Goal: Task Accomplishment & Management: Use online tool/utility

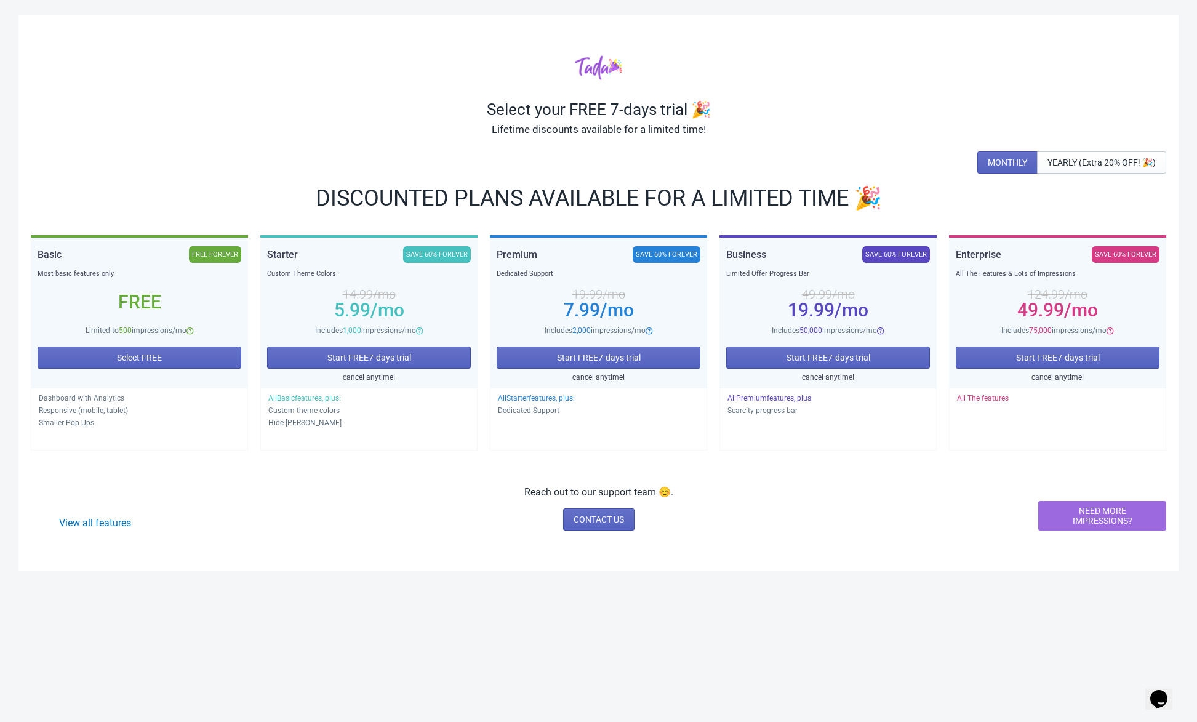
click at [94, 147] on div "Select your FREE 7-days trial 🎉 Lifetime discounts available for a limited time…" at bounding box center [598, 293] width 1161 height 557
click at [102, 143] on div "Select your FREE 7-days trial 🎉 Lifetime discounts available for a limited time…" at bounding box center [598, 293] width 1161 height 557
click at [122, 139] on div "Select your FREE 7-days trial 🎉 Lifetime discounts available for a limited time…" at bounding box center [598, 293] width 1161 height 557
click at [123, 139] on div "Lifetime discounts available for a limited time!" at bounding box center [599, 129] width 1136 height 20
click at [166, 161] on div "MONTHLY YEARLY (Extra 20% OFF! 🎉)" at bounding box center [599, 162] width 1136 height 22
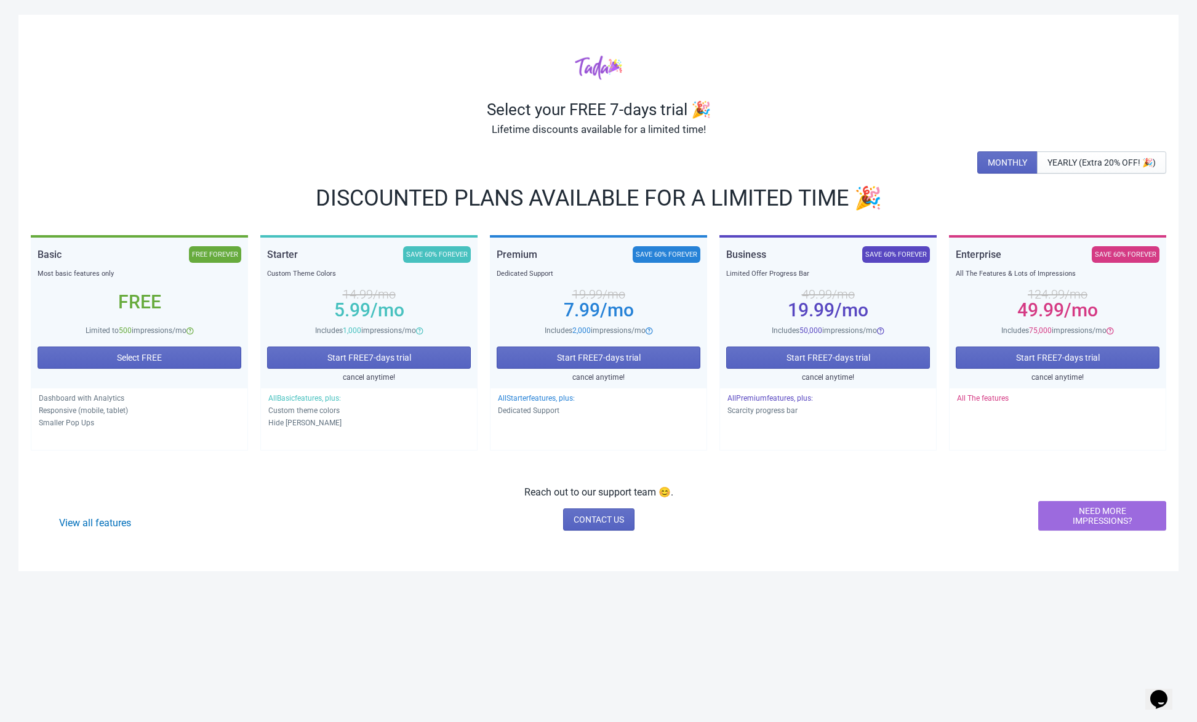
click at [171, 137] on div "Lifetime discounts available for a limited time!" at bounding box center [599, 129] width 1136 height 20
click at [167, 352] on button "Select FREE" at bounding box center [140, 358] width 204 height 22
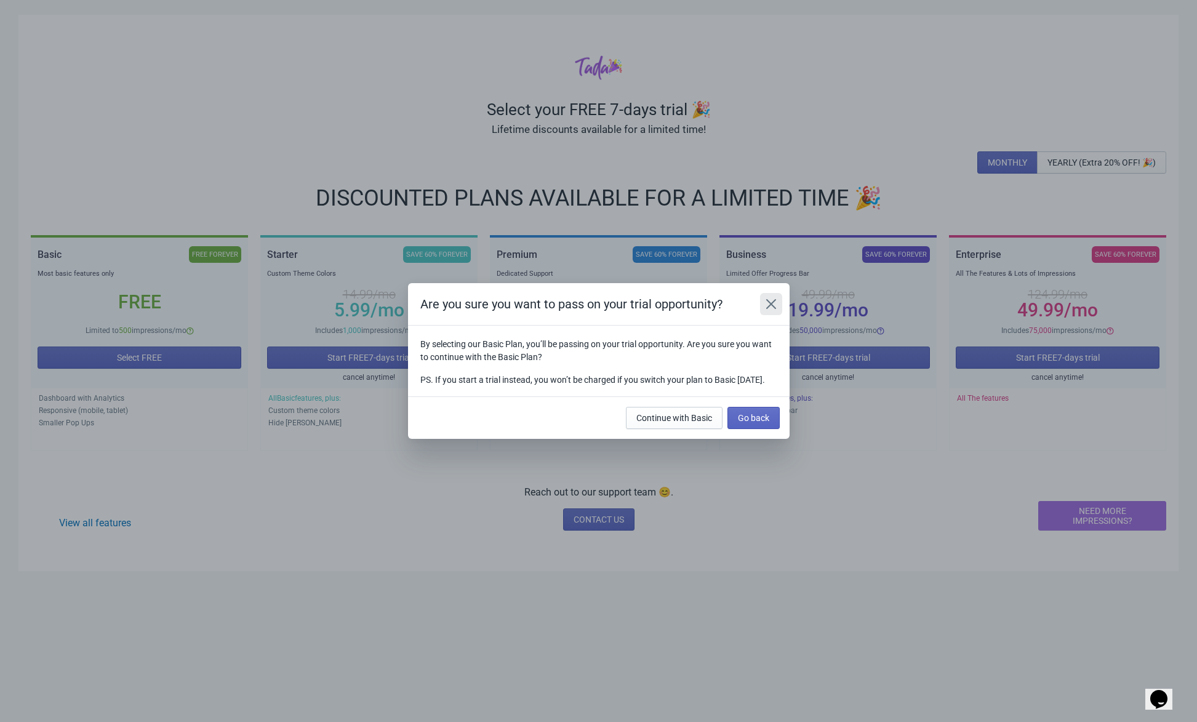
click at [762, 297] on button "Close" at bounding box center [771, 304] width 22 height 22
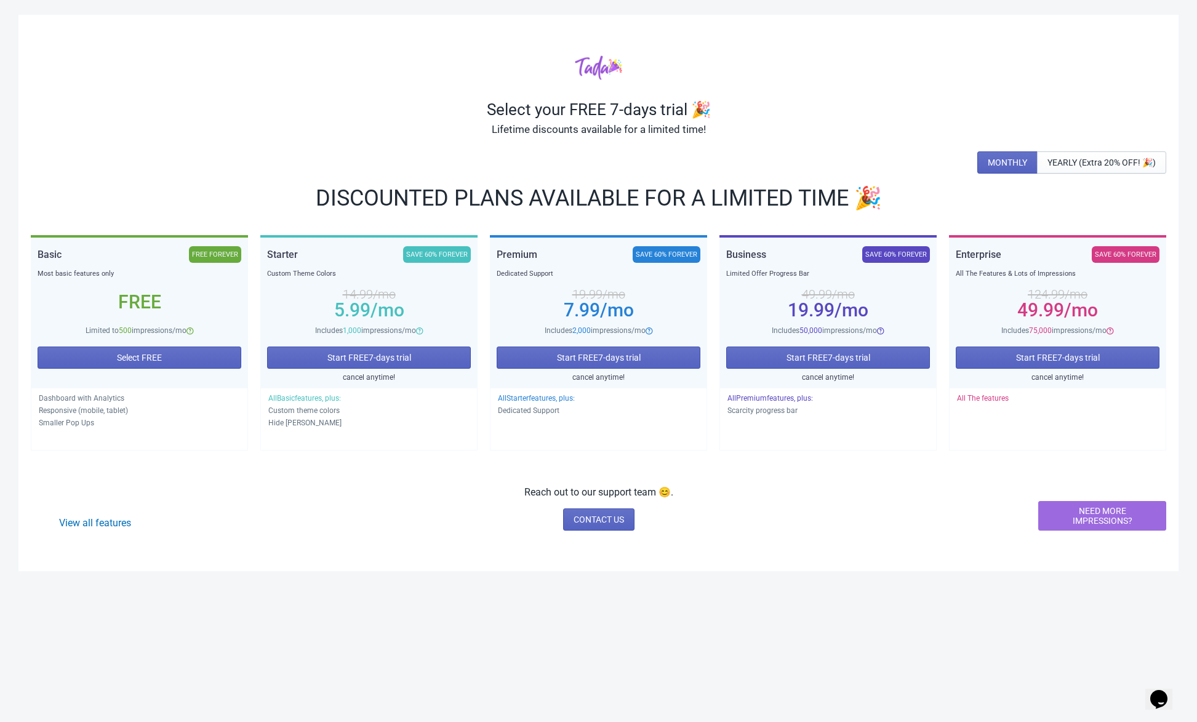
click at [390, 619] on div "Select your FREE 7-days trial 🎉 Lifetime discounts available for a limited time…" at bounding box center [598, 376] width 1197 height 722
click at [388, 621] on div "Select your FREE 7-days trial 🎉 Lifetime discounts available for a limited time…" at bounding box center [598, 376] width 1197 height 722
click at [79, 515] on div "View all features Reach out to our support team 😊. CONTACT US NEED MORE IMPRESS…" at bounding box center [599, 508] width 1136 height 46
click at [86, 530] on div "View all features" at bounding box center [95, 523] width 128 height 15
click at [89, 526] on link "View all features" at bounding box center [95, 523] width 72 height 12
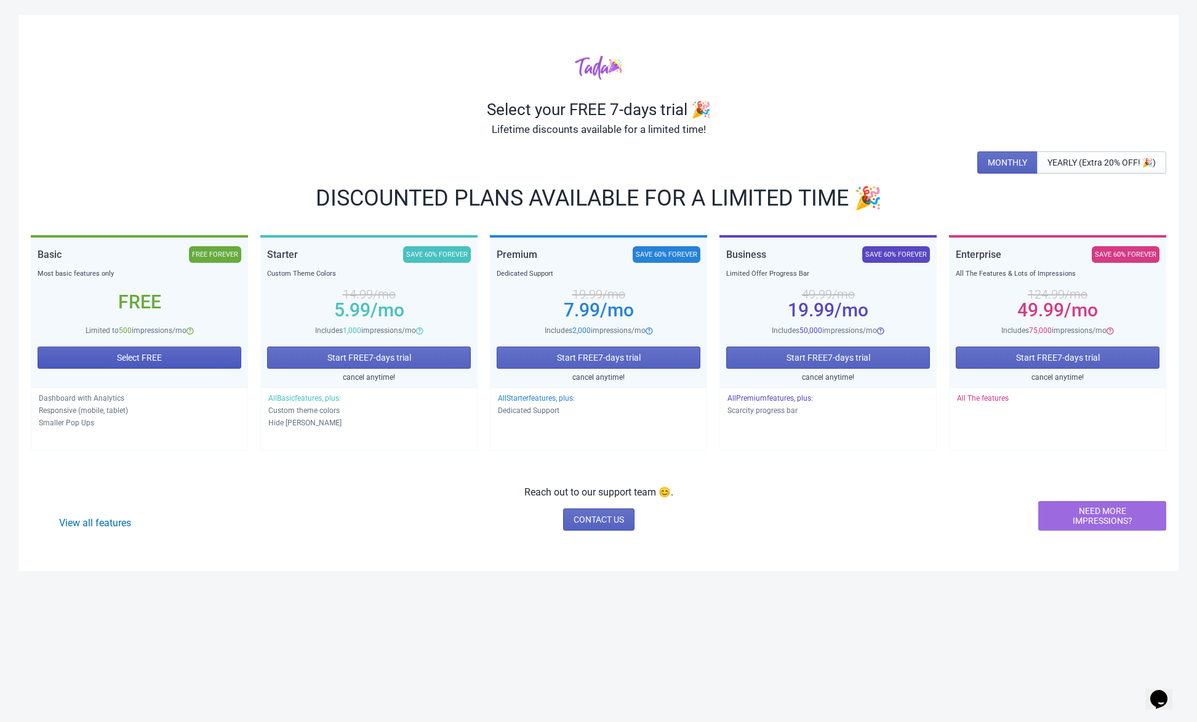
click at [135, 359] on span "Select FREE" at bounding box center [139, 358] width 45 height 10
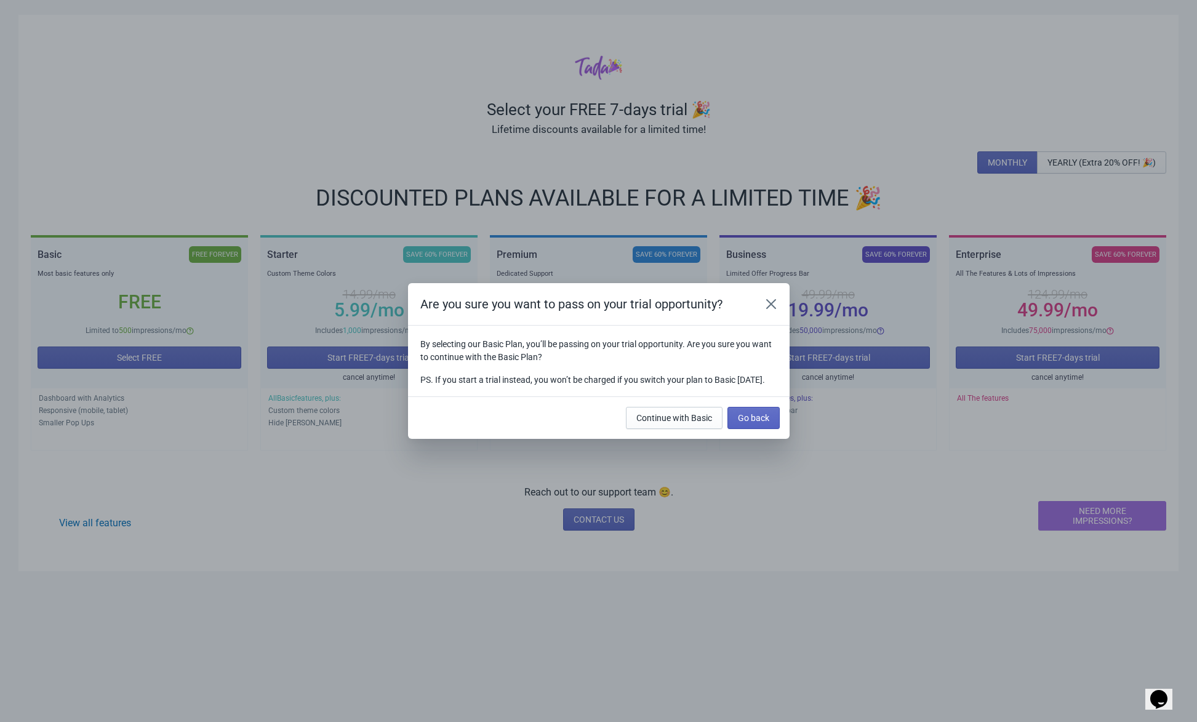
click at [656, 408] on div "Continue with Basic Go back" at bounding box center [700, 415] width 159 height 27
click at [651, 418] on button "Continue with Basic" at bounding box center [674, 418] width 97 height 22
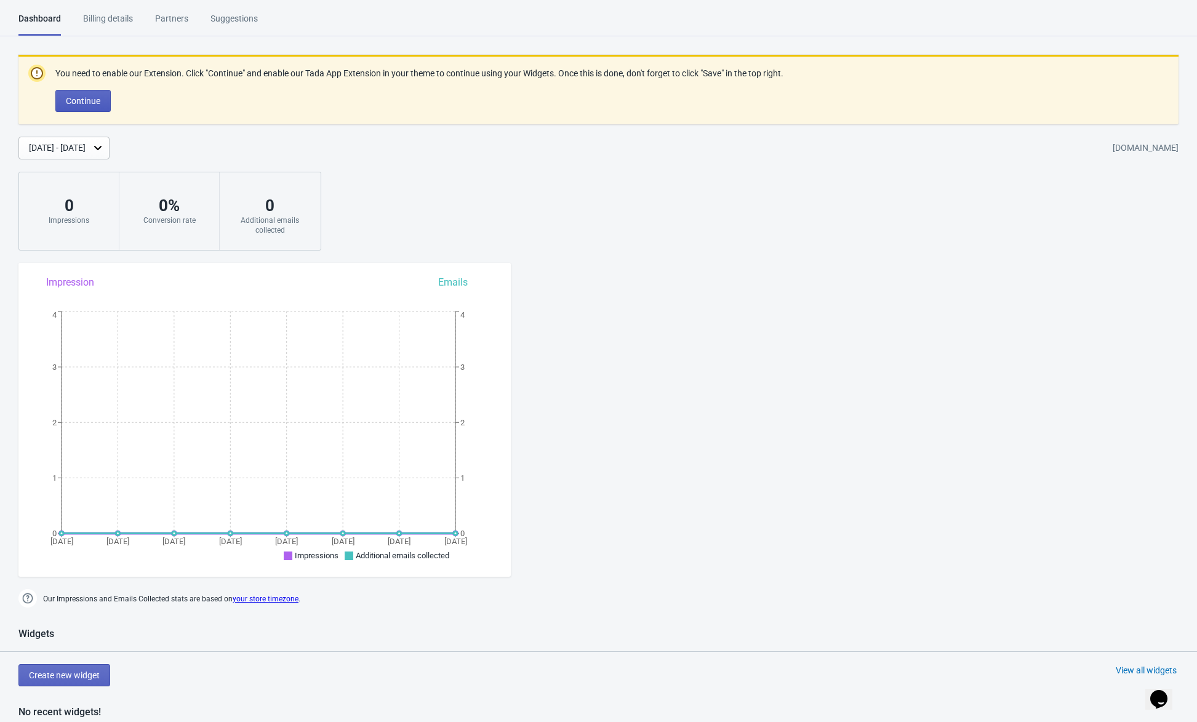
click at [100, 99] on span "Continue" at bounding box center [83, 101] width 34 height 10
click at [715, 46] on div "Dashboard Billing details Partners Suggestions Dashboard Billing details Partne…" at bounding box center [598, 702] width 1197 height 1381
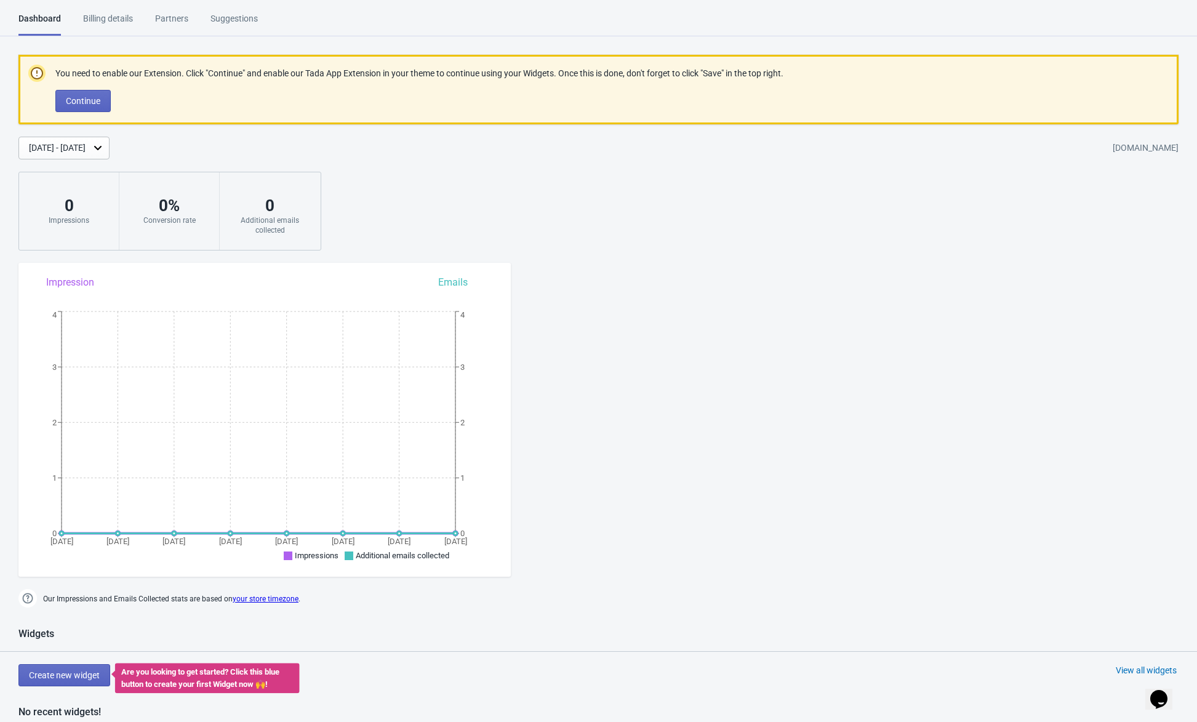
click at [457, 105] on p "Continue" at bounding box center [419, 101] width 728 height 22
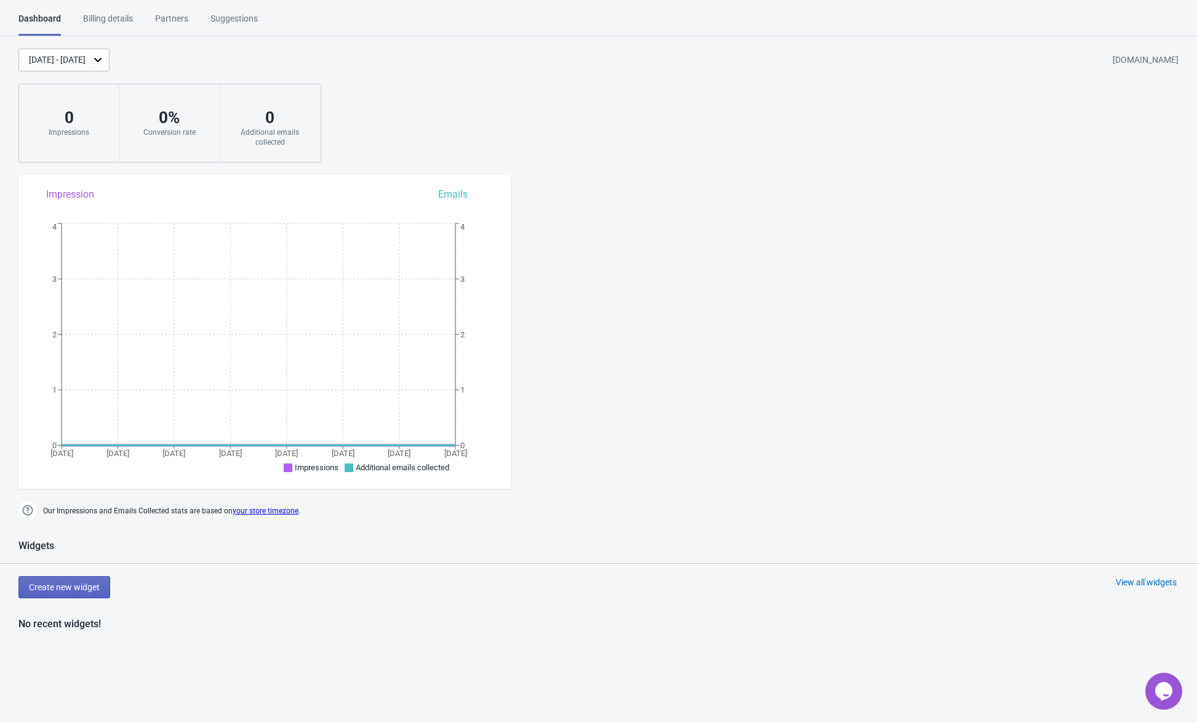
click at [671, 228] on div "Dashboard Billing details Partners Suggestions Dashboard Billing details Partne…" at bounding box center [598, 658] width 1197 height 1293
click at [110, 10] on html "Dashboard Billing details Partners Suggestions Dashboard Billing details Partne…" at bounding box center [598, 361] width 1197 height 722
click at [119, 23] on div "Billing details" at bounding box center [108, 23] width 50 height 22
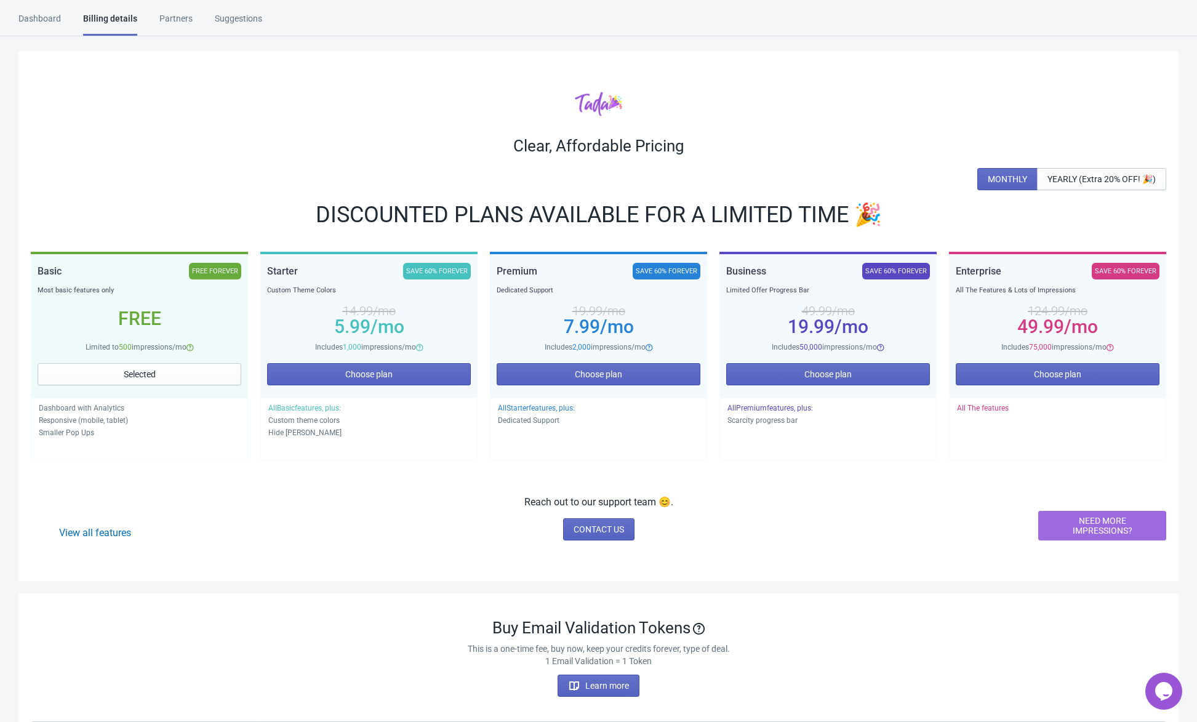
click at [174, 15] on div "Partners" at bounding box center [175, 23] width 33 height 22
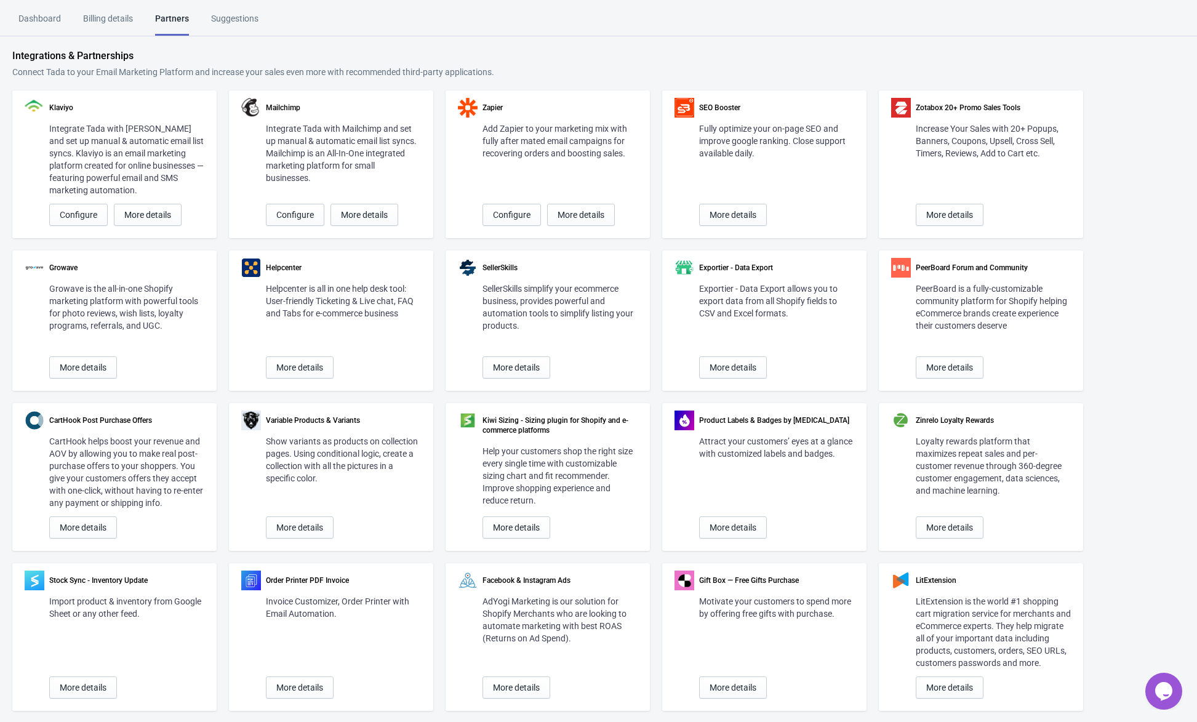
click at [243, 18] on div "Suggestions" at bounding box center [234, 23] width 47 height 22
click at [29, 24] on div "Dashboard" at bounding box center [39, 23] width 42 height 22
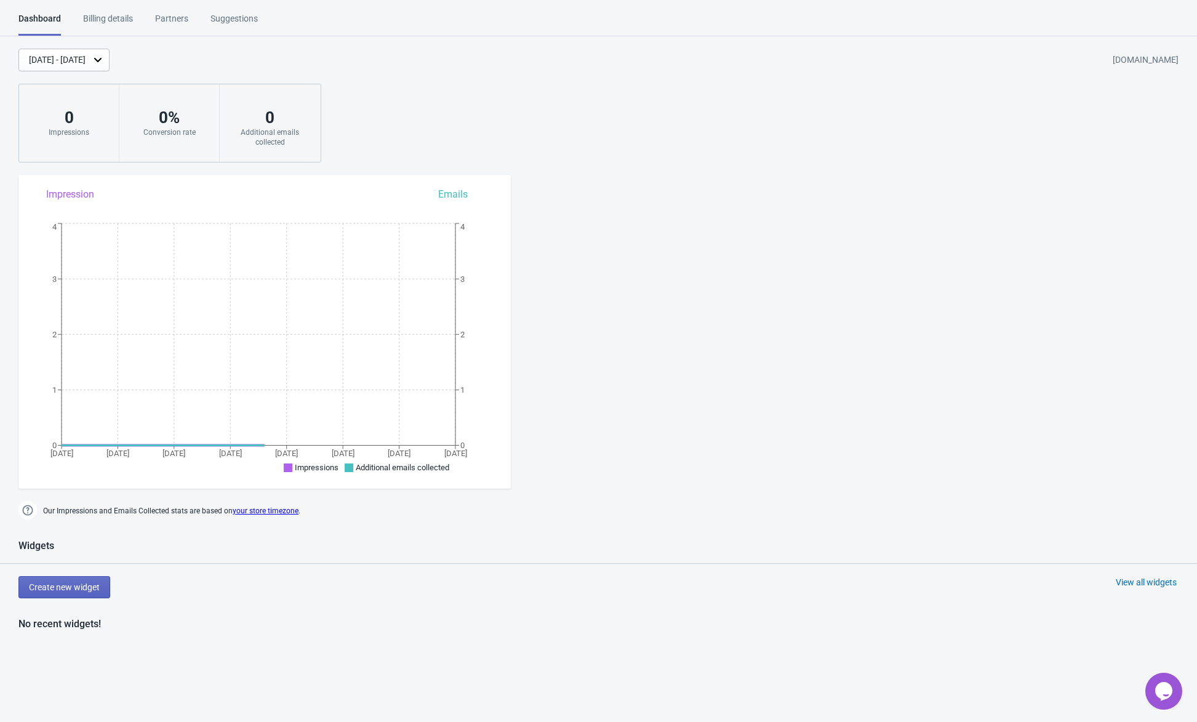
click at [670, 156] on div "[DATE] - [DATE] [DOMAIN_NAME] 0 Impressions 0 % Conversion rate 0 Additional em…" at bounding box center [598, 106] width 1197 height 114
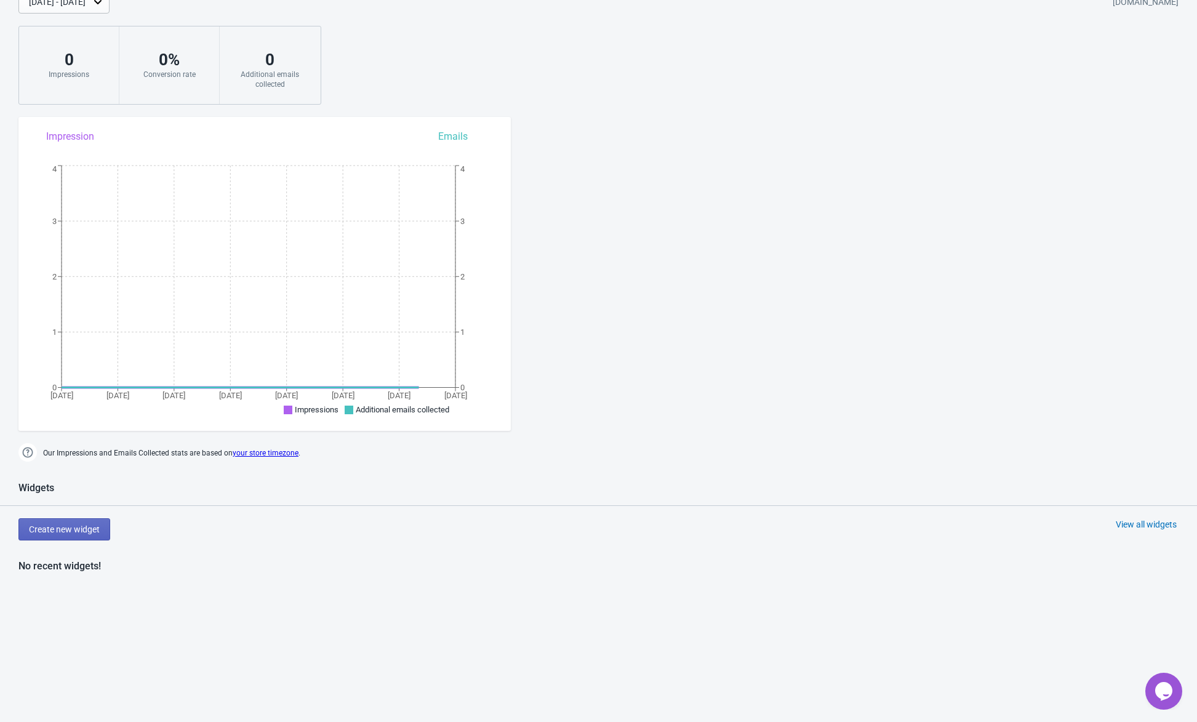
scroll to position [185, 0]
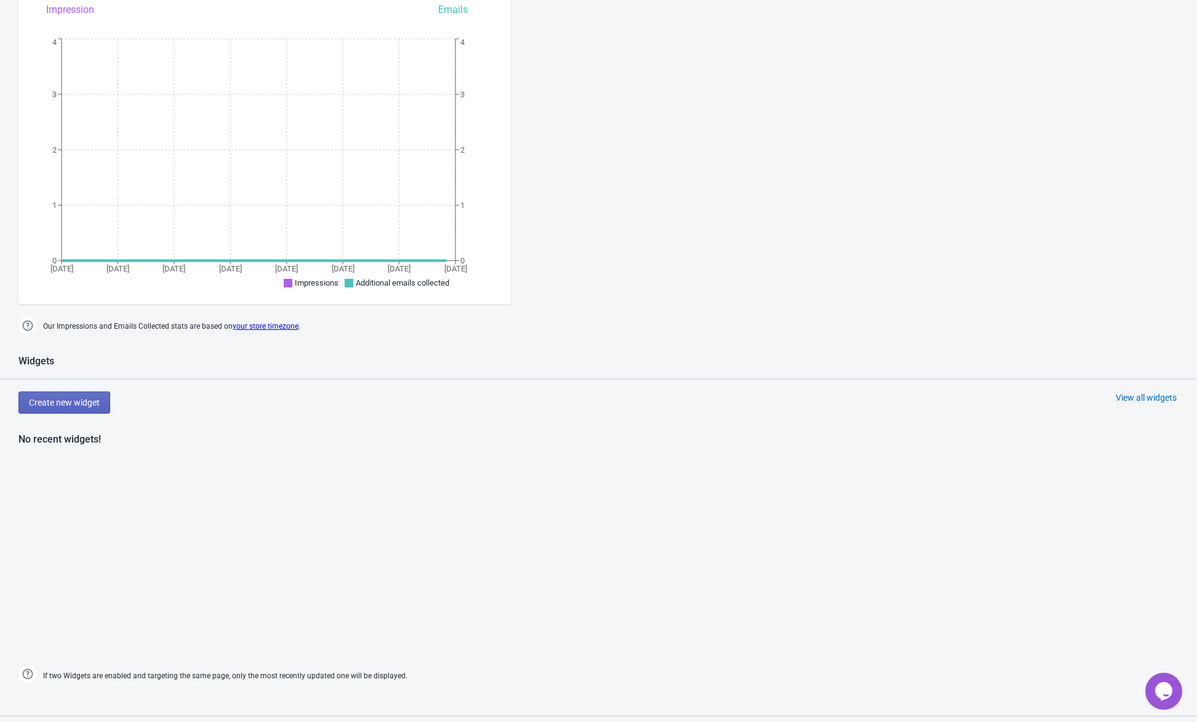
click at [670, 156] on div "Dashboard Billing details Partners Suggestions Dashboard Billing details Partne…" at bounding box center [598, 474] width 1197 height 1293
click at [66, 392] on button "Create new widget" at bounding box center [64, 403] width 92 height 22
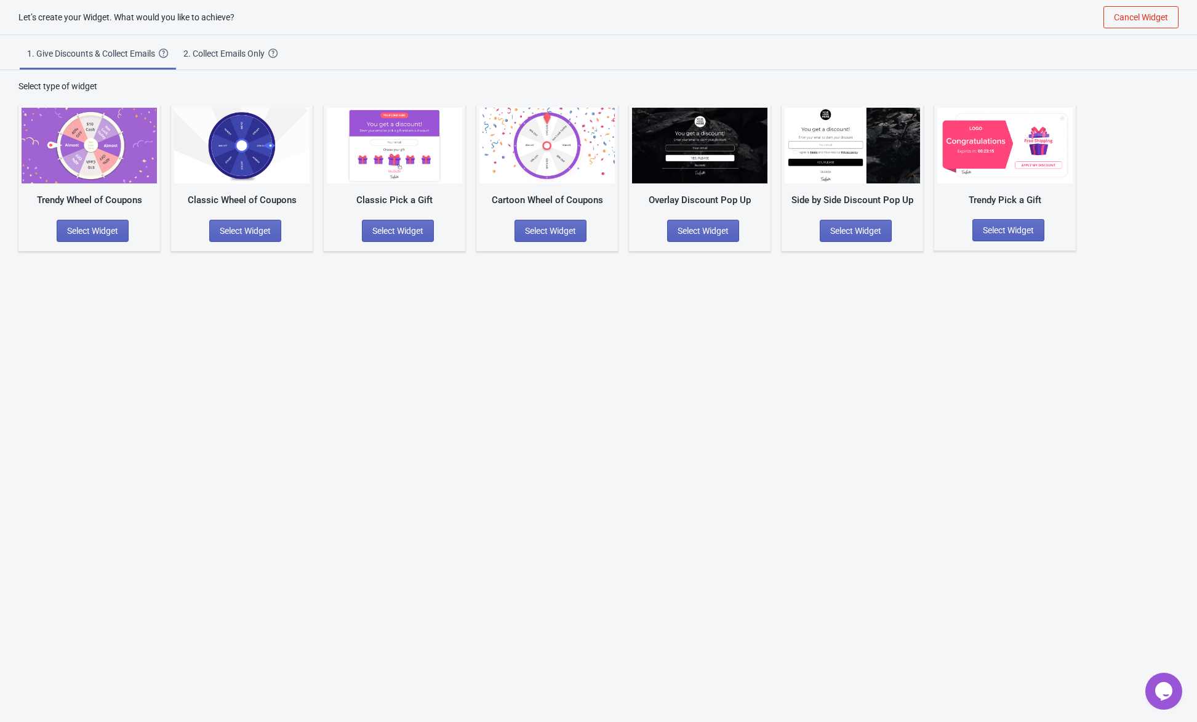
click at [214, 283] on div "Let’s create your Widget. What would you like to achieve? Cancel Widget 1. Give…" at bounding box center [598, 361] width 1197 height 722
click at [230, 290] on div "Let’s create your Widget. What would you like to achieve? Cancel Widget 1. Give…" at bounding box center [598, 361] width 1197 height 722
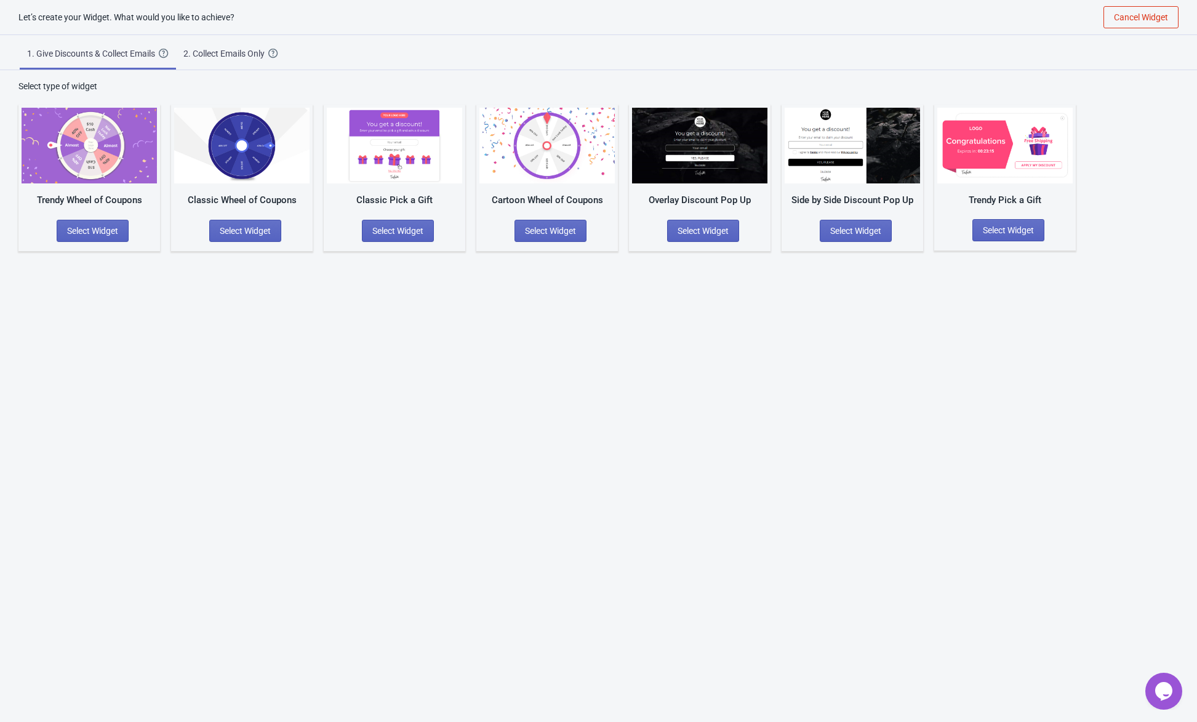
click at [230, 290] on div "Let’s create your Widget. What would you like to achieve? Cancel Widget 1. Give…" at bounding box center [598, 361] width 1197 height 722
click at [243, 291] on div "Let’s create your Widget. What would you like to achieve? Cancel Widget 1. Give…" at bounding box center [598, 361] width 1197 height 722
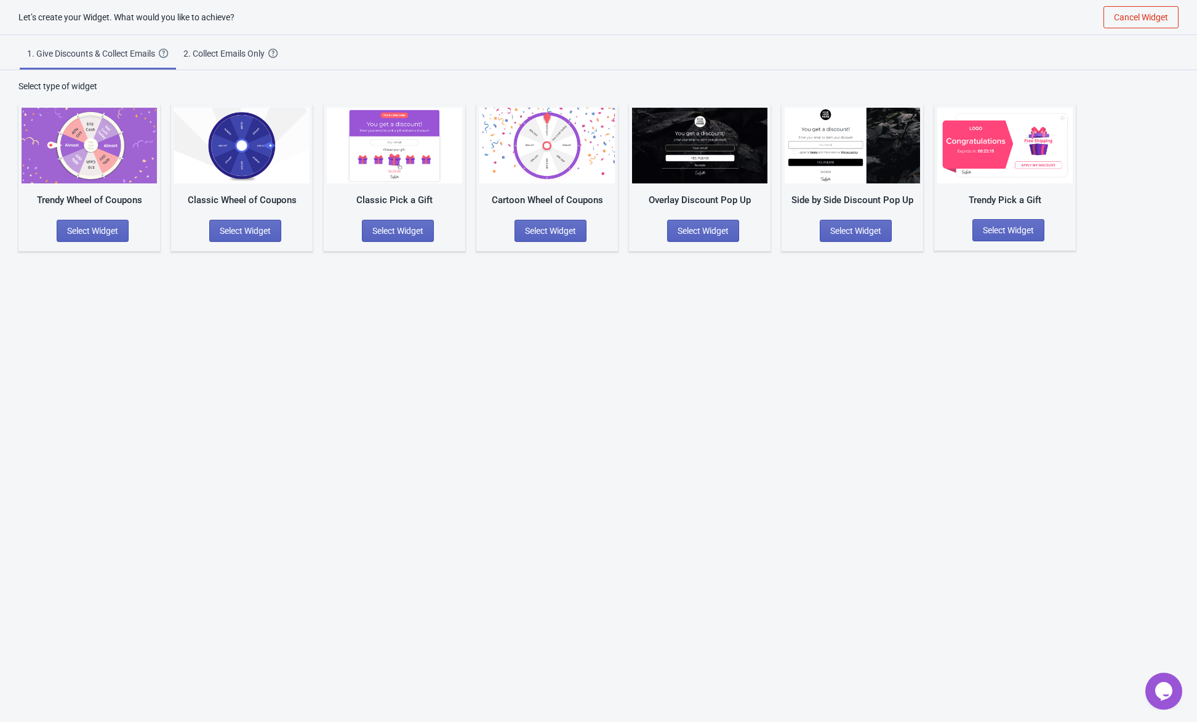
click at [243, 291] on div "Let’s create your Widget. What would you like to achieve? Cancel Widget 1. Give…" at bounding box center [598, 361] width 1197 height 722
click at [709, 228] on span "Select Widget" at bounding box center [703, 231] width 51 height 10
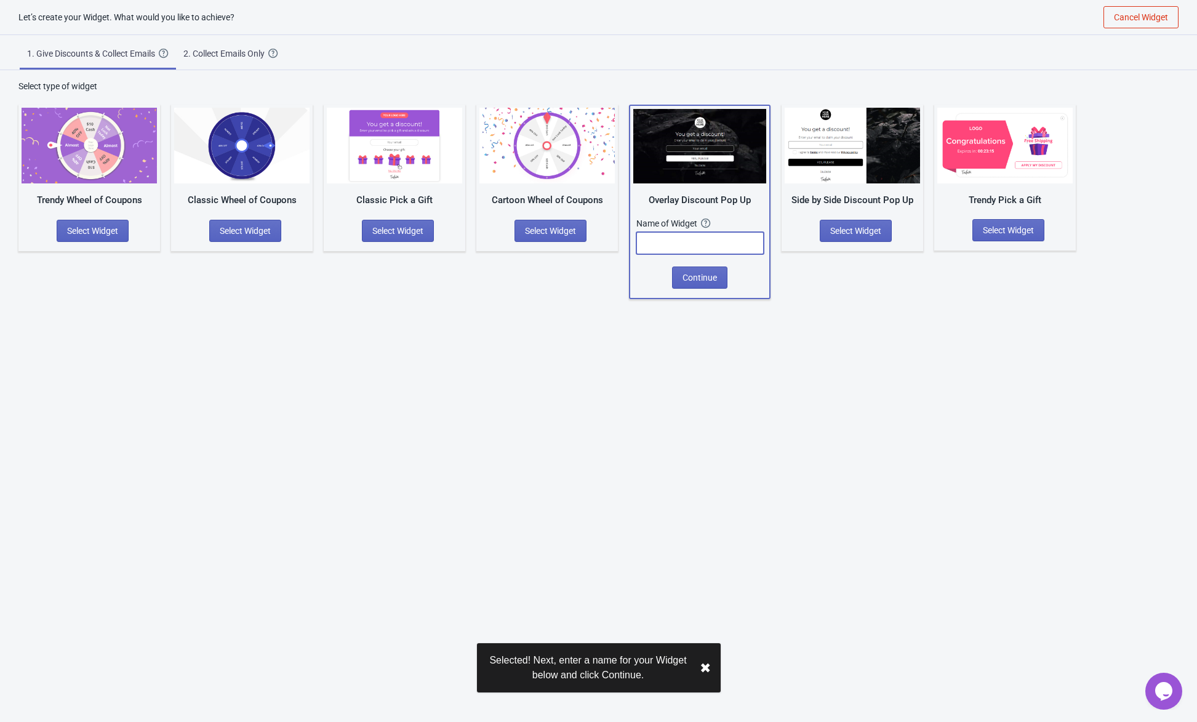
click at [690, 243] on input "text" at bounding box center [700, 243] width 127 height 22
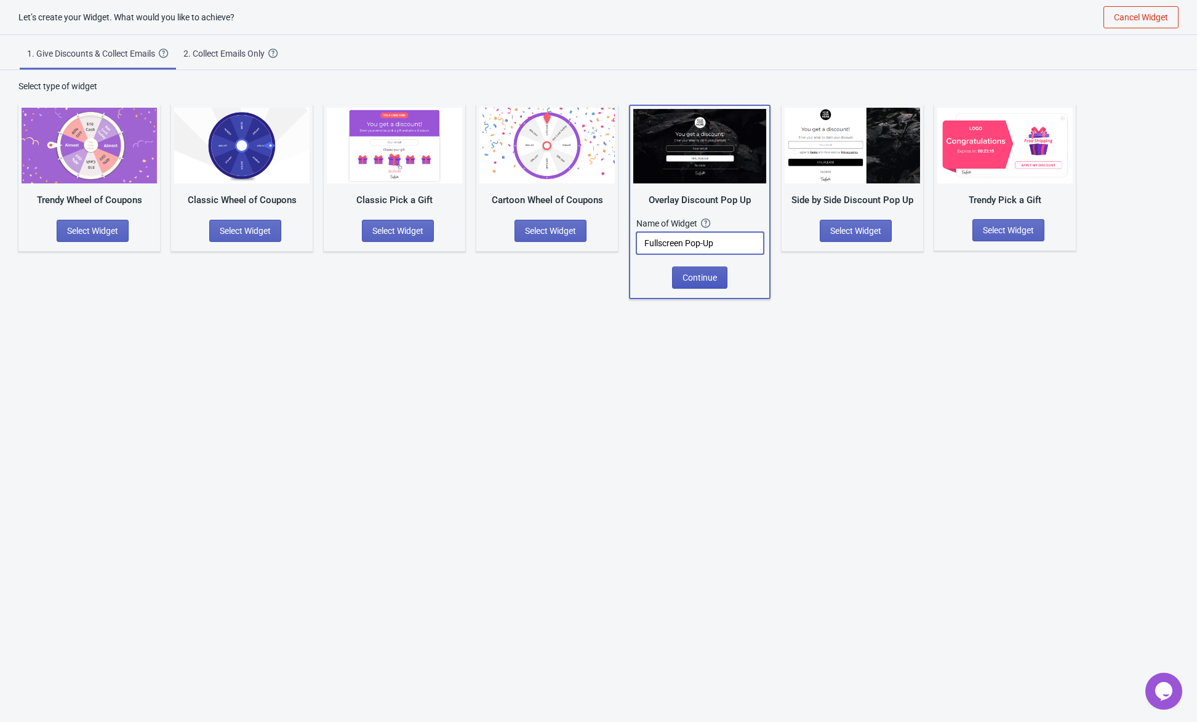
type input "Fullscreen Pop-Up"
click at [694, 280] on span "Continue" at bounding box center [700, 278] width 34 height 10
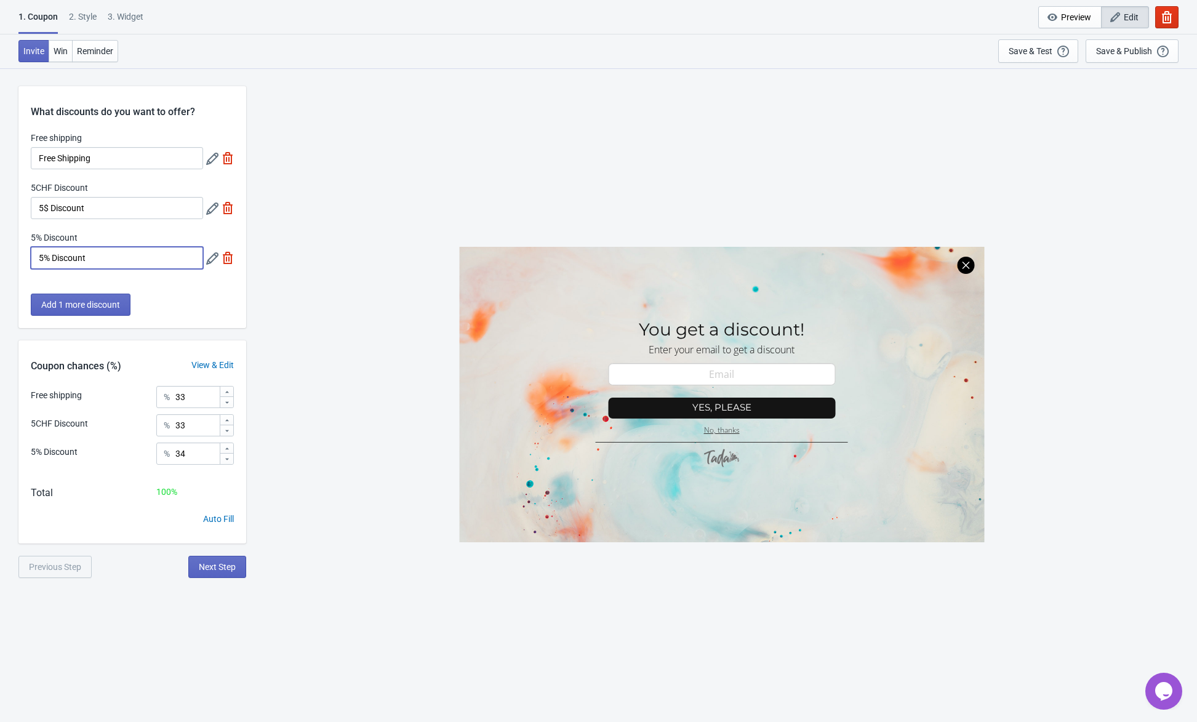
click at [41, 259] on input "5% Discount" at bounding box center [117, 258] width 172 height 22
type input "10% Discount"
click at [97, 231] on div "Free shipping Free Shipping 5CHF Discount 5$ Discount 5% Discount 10% Discount" at bounding box center [132, 207] width 228 height 150
click at [227, 209] on img at bounding box center [228, 208] width 12 height 12
type input "50"
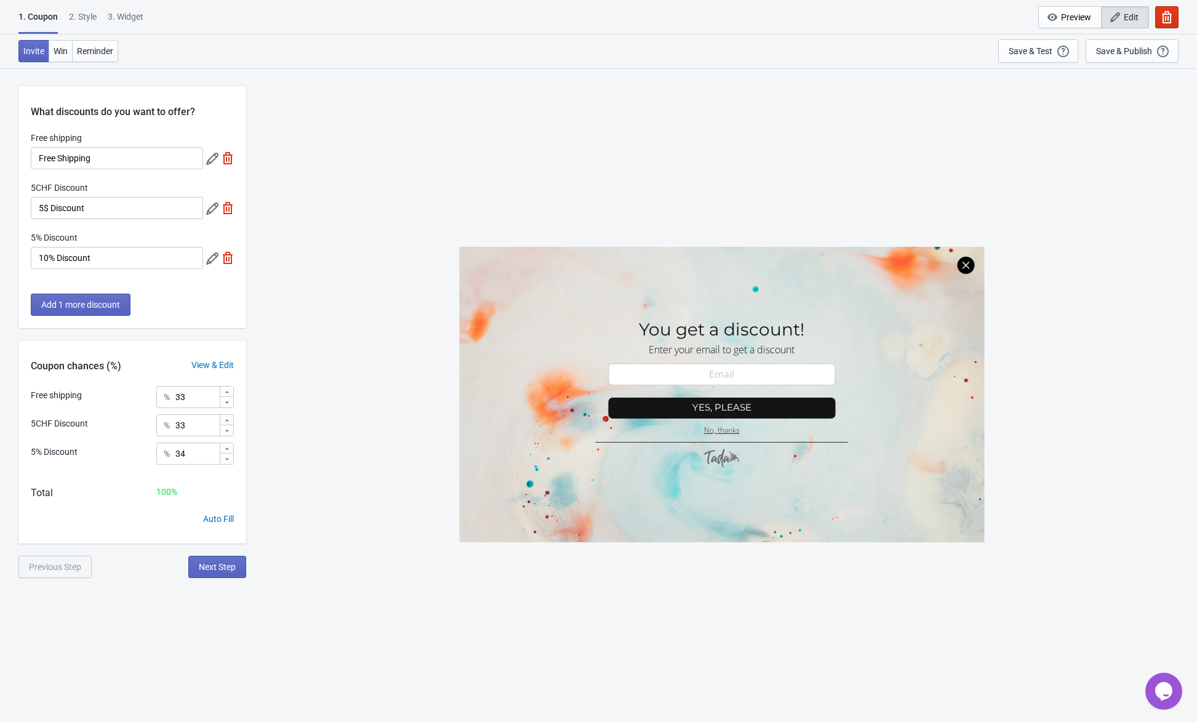
type input "50"
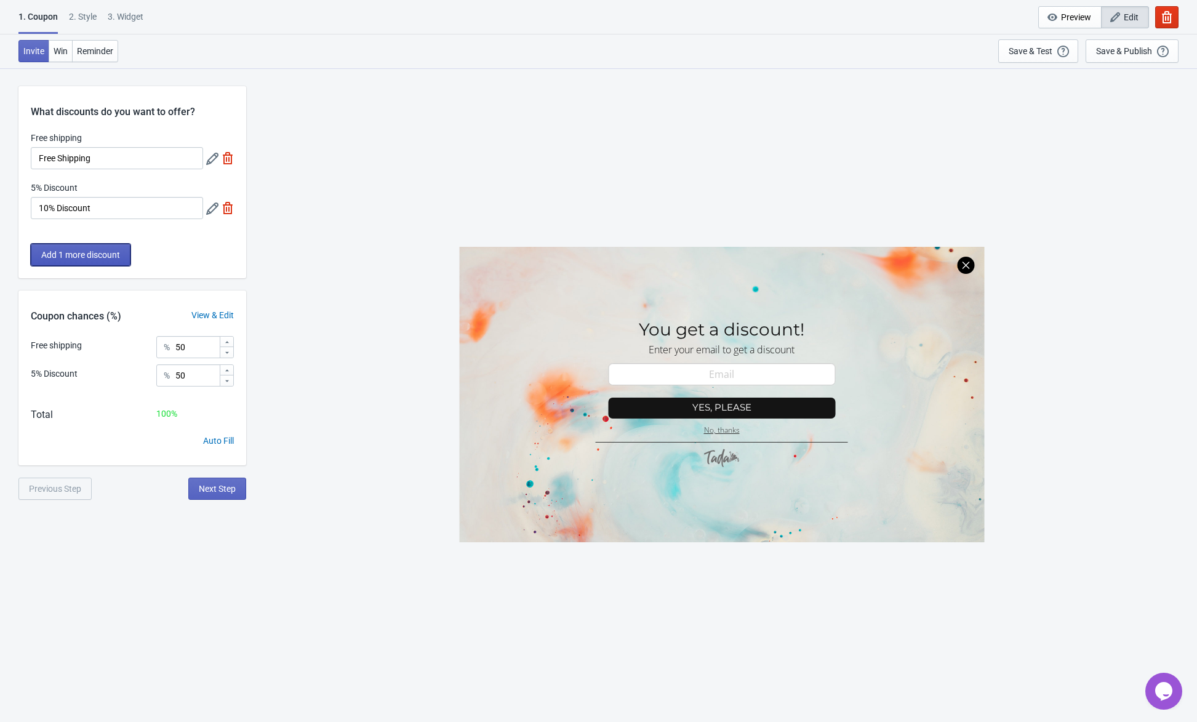
click at [105, 254] on span "Add 1 more discount" at bounding box center [80, 255] width 79 height 10
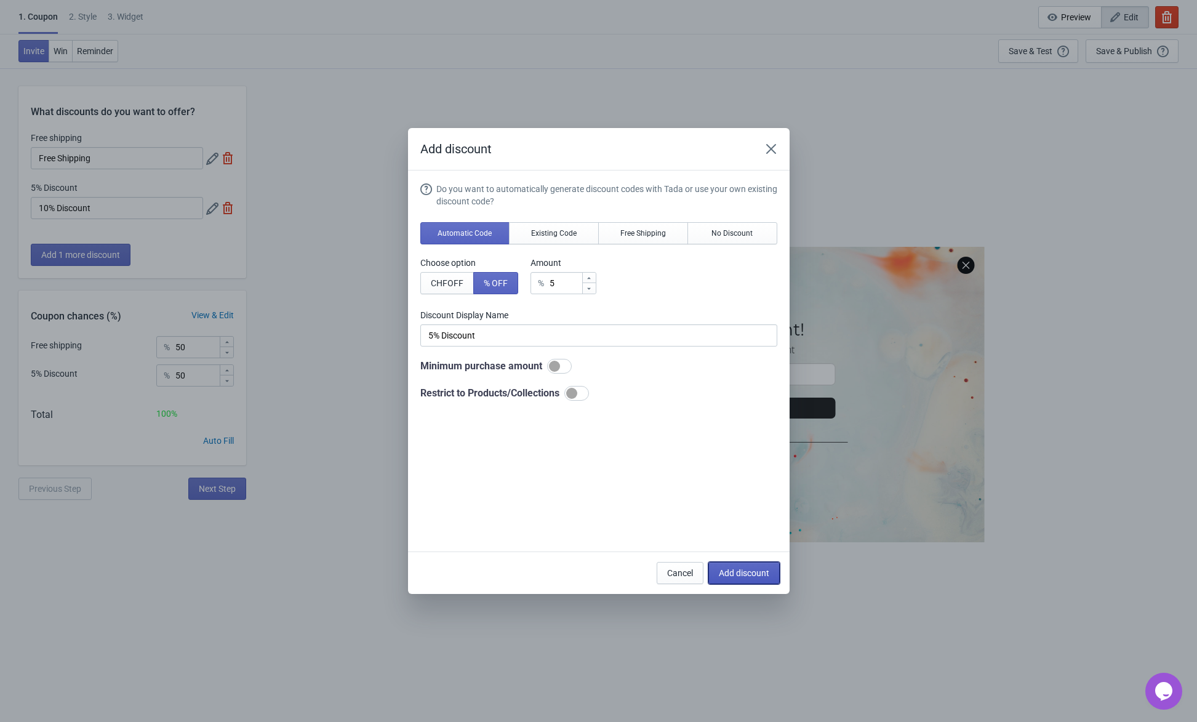
click at [742, 578] on button "Add discount" at bounding box center [744, 573] width 71 height 22
type input "33"
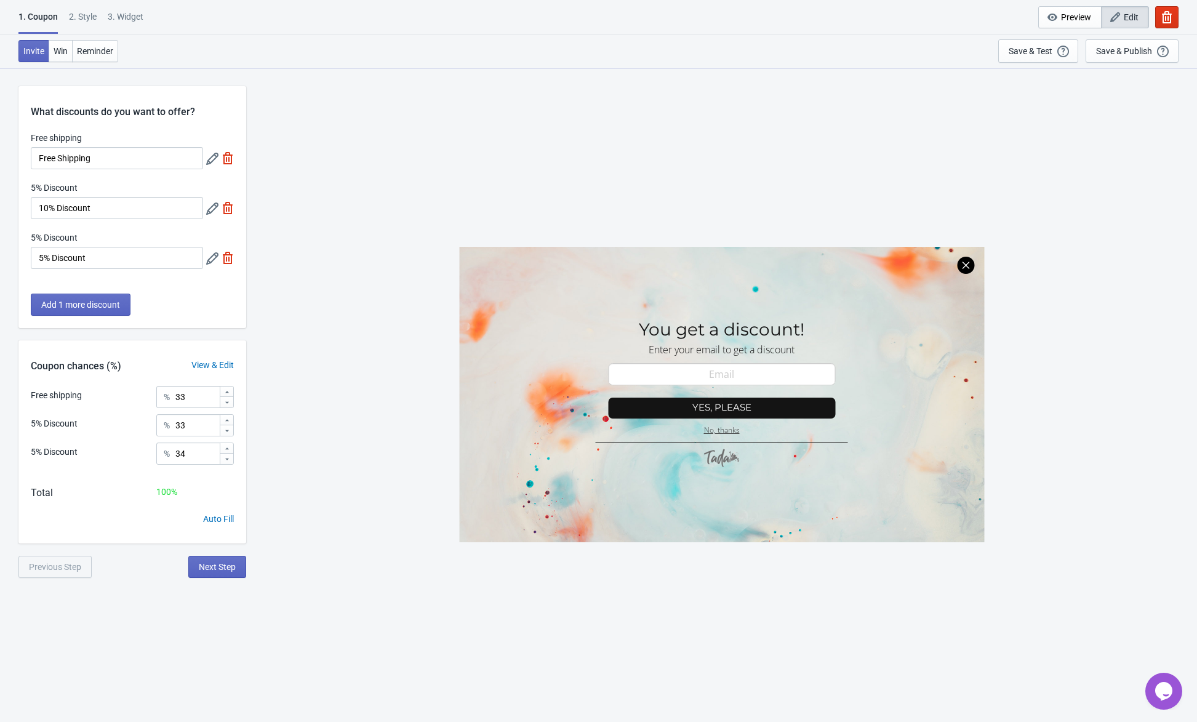
click at [348, 278] on div "SASDERWERT3H You get a discount! Enter your email to get a discount email-input…" at bounding box center [721, 395] width 939 height 654
click at [179, 396] on input "33" at bounding box center [197, 397] width 44 height 22
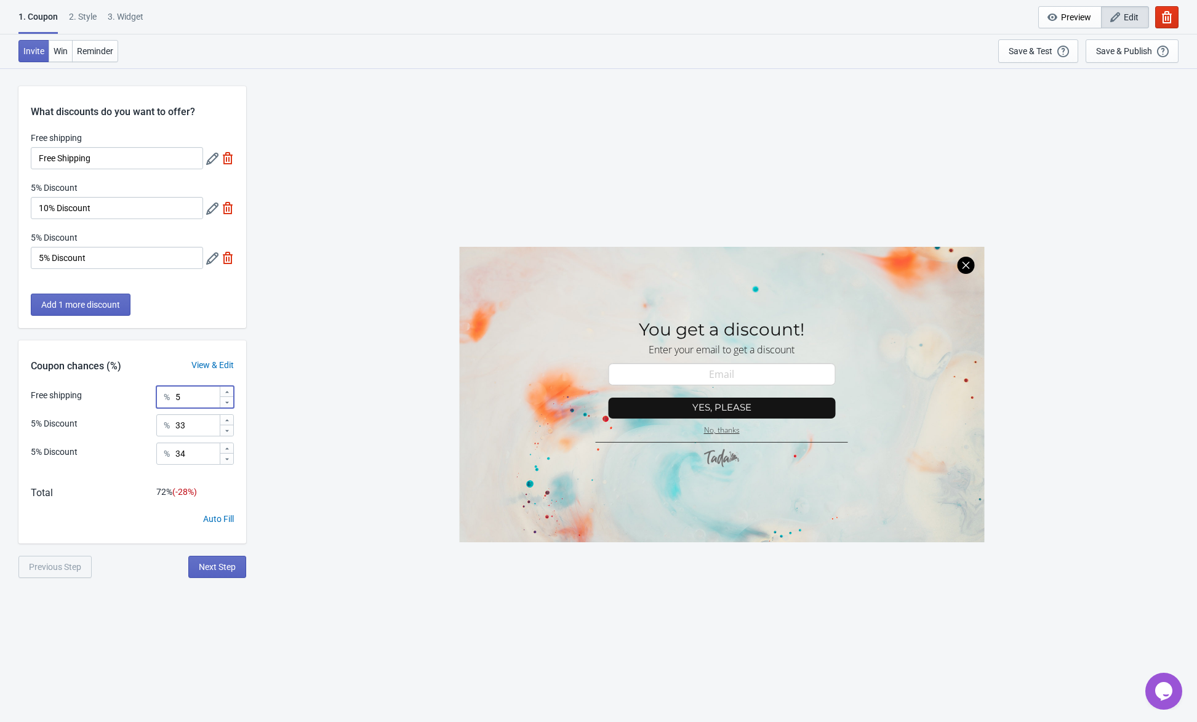
type input "5"
click at [217, 211] on icon at bounding box center [212, 209] width 12 height 12
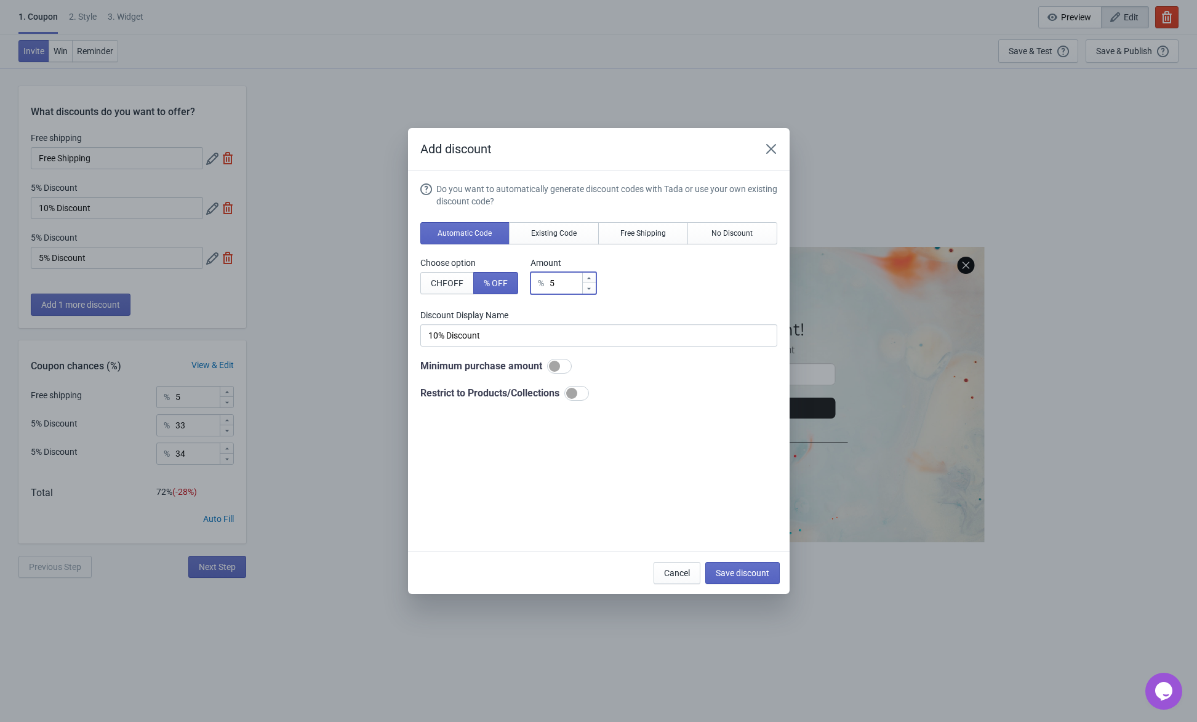
click at [560, 286] on input "5" at bounding box center [565, 283] width 33 height 22
type input "6"
type input "6% Discount"
type input "7"
type input "7% Discount"
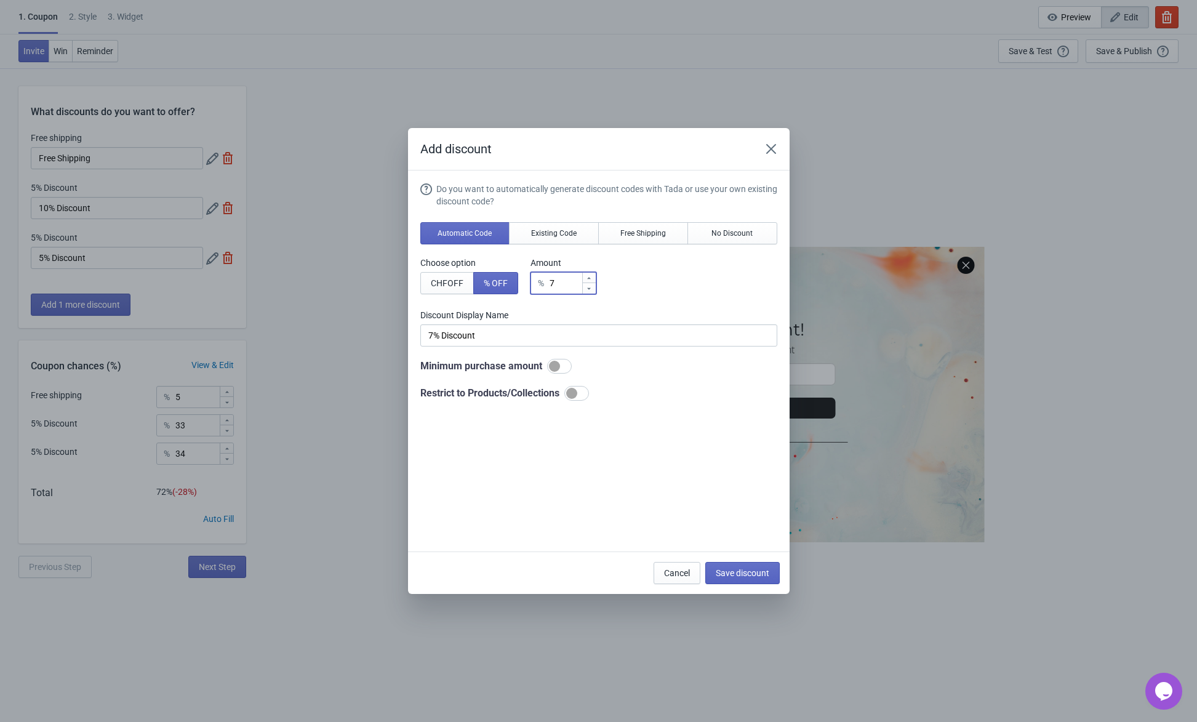
type input "8"
type input "8% Discount"
type input "9"
type input "9% Discount"
type input "10"
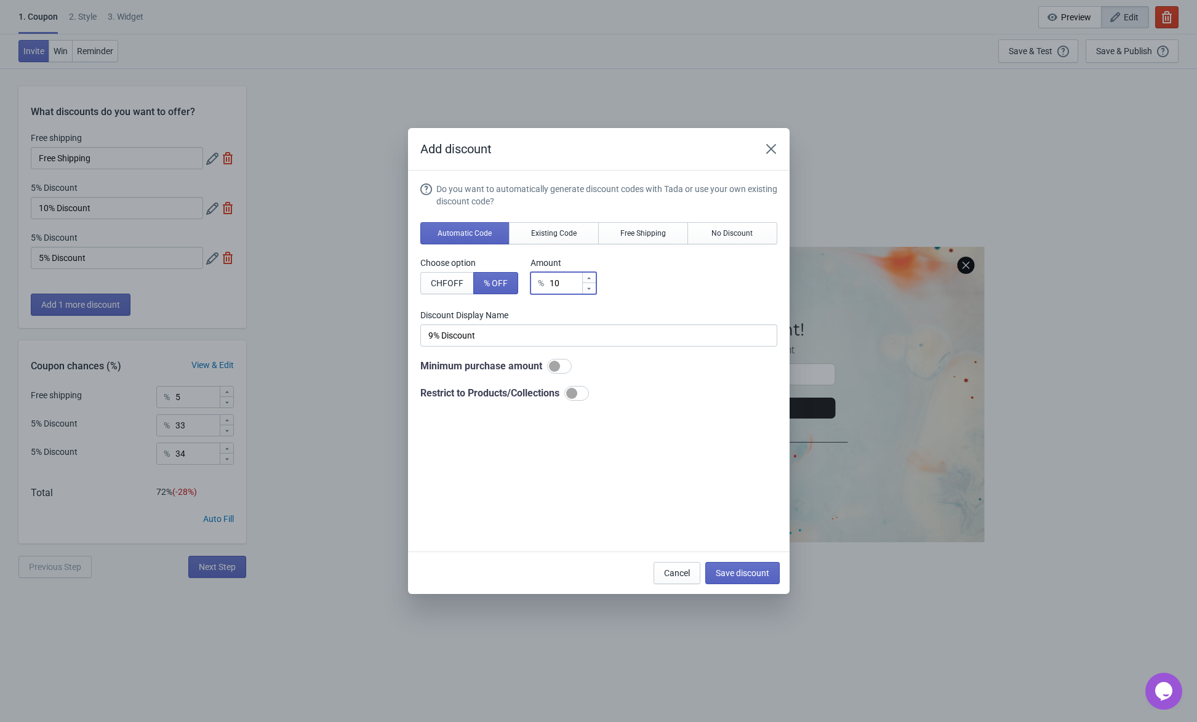
type input "10% Discount"
type input "11"
type input "11% Discount"
type input "10"
type input "10% Discount"
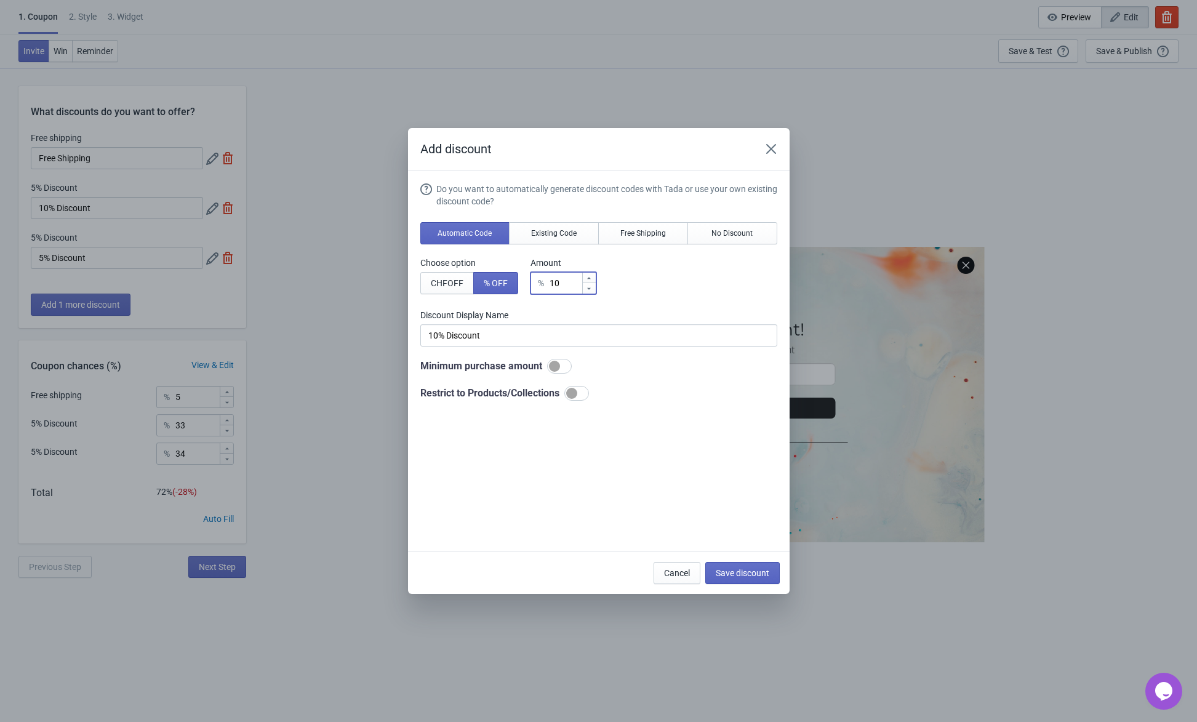
click at [568, 369] on div at bounding box center [559, 366] width 25 height 15
click at [561, 368] on div at bounding box center [564, 366] width 11 height 11
checkbox input "false"
click at [576, 397] on div at bounding box center [571, 393] width 11 height 11
click at [576, 397] on div at bounding box center [577, 393] width 25 height 15
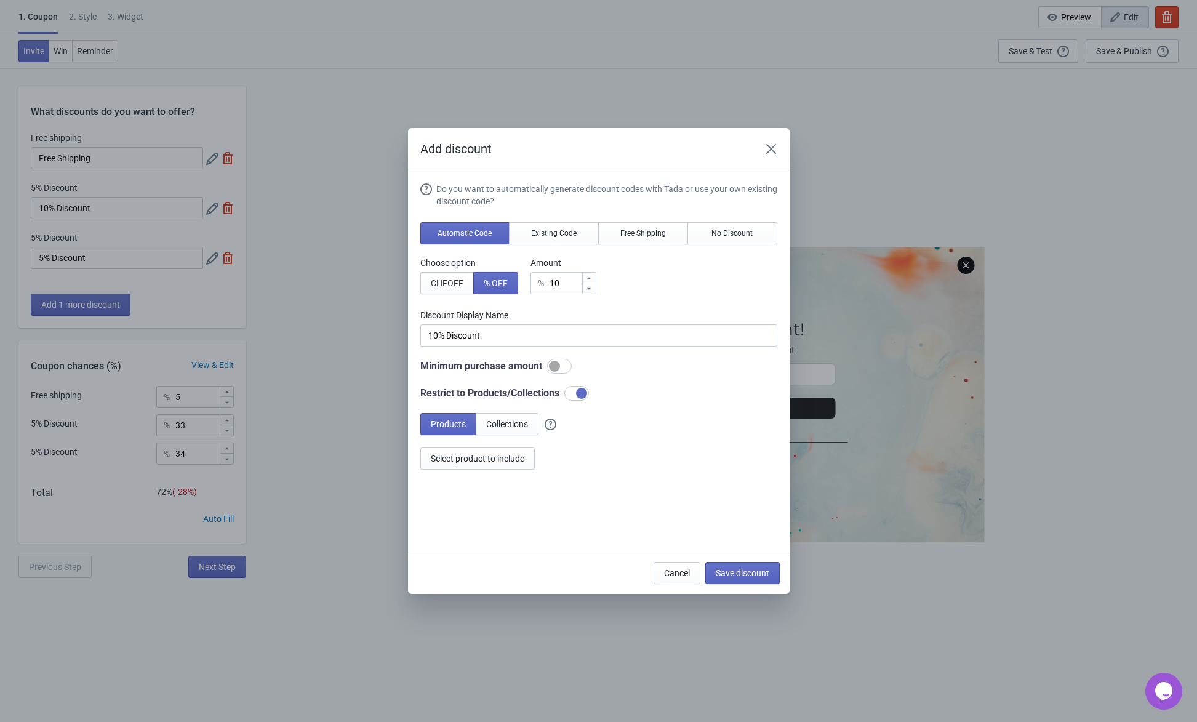
checkbox input "false"
click at [717, 577] on span "Save discount" at bounding box center [743, 573] width 54 height 10
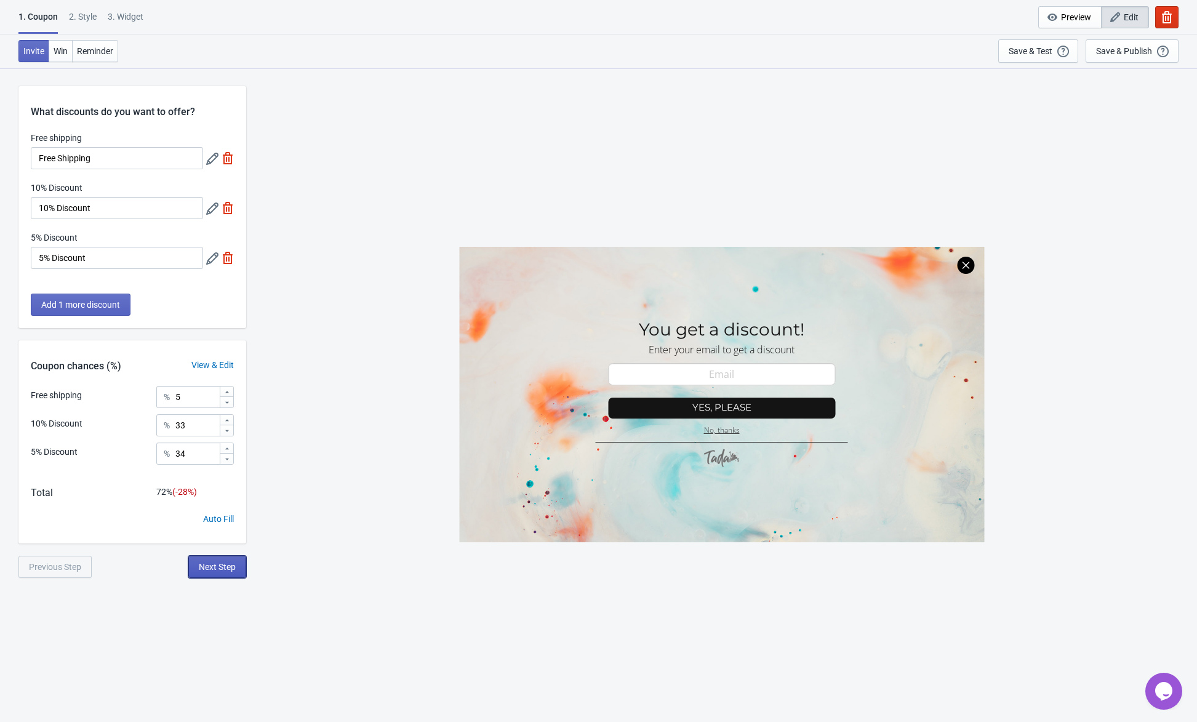
click at [199, 565] on span "Next Step" at bounding box center [217, 567] width 37 height 10
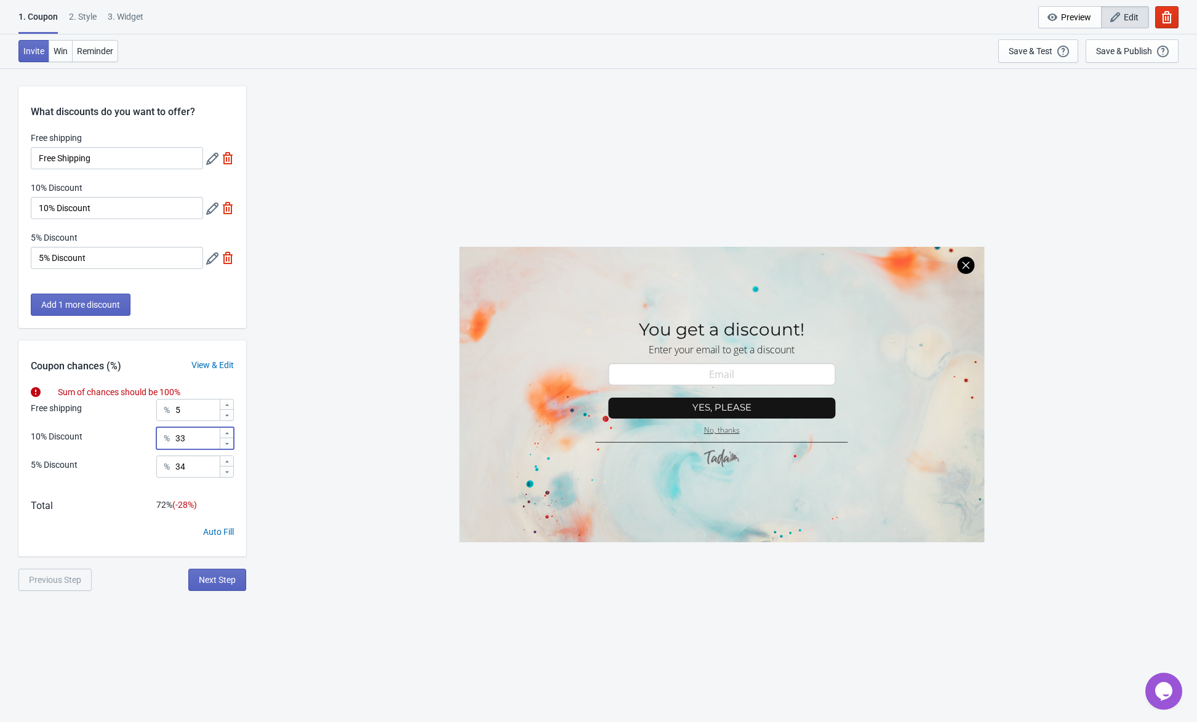
click at [206, 436] on input "33" at bounding box center [197, 438] width 44 height 22
type input "3"
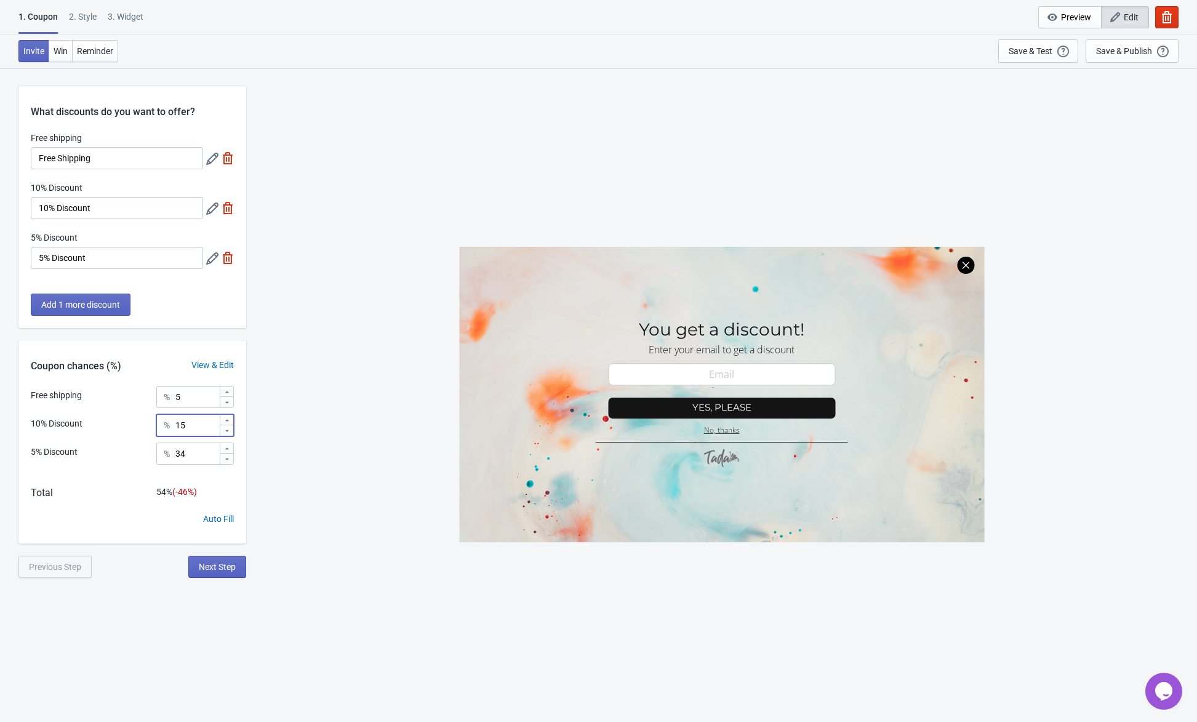
type input "15"
click at [199, 450] on input "34" at bounding box center [197, 454] width 44 height 22
type input "3"
type input "80"
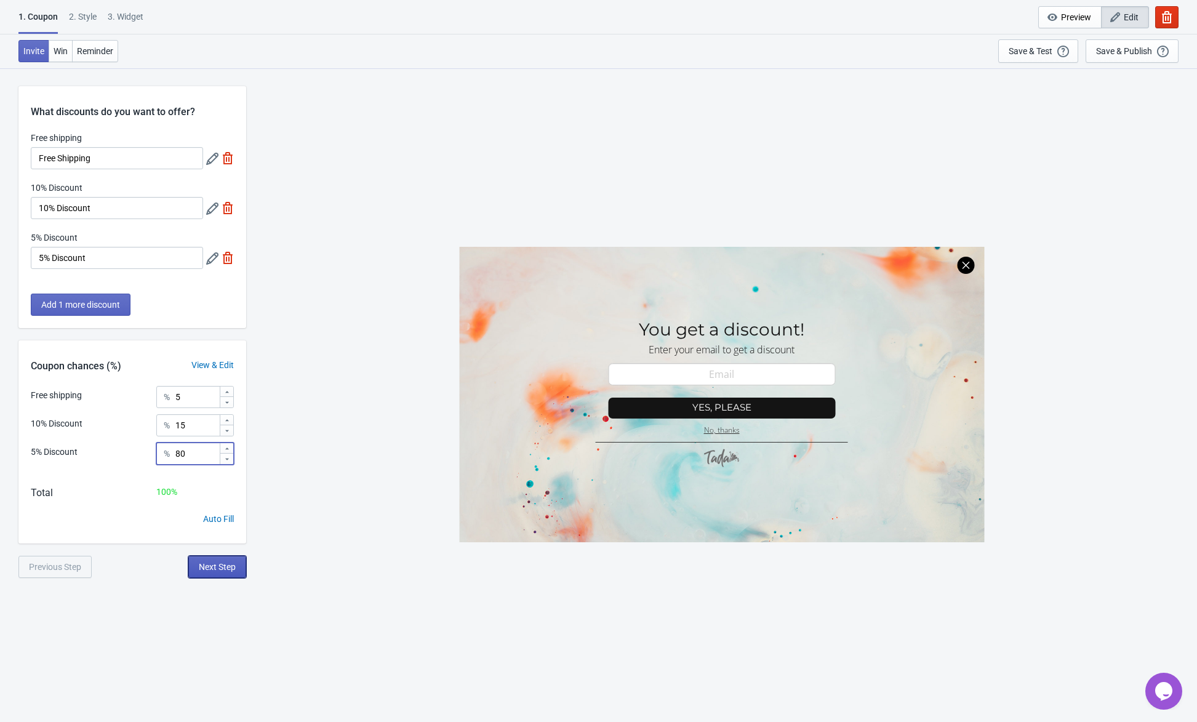
click at [227, 572] on button "Next Step" at bounding box center [217, 567] width 58 height 22
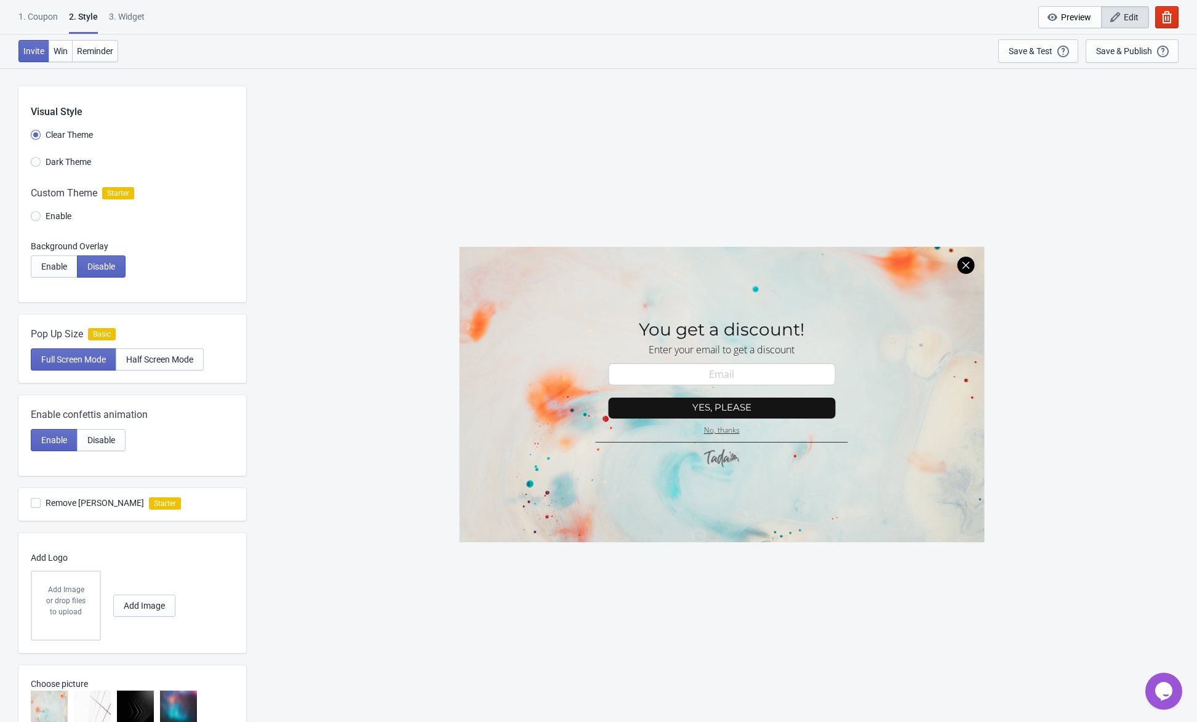
click at [41, 160] on label "Dark Theme" at bounding box center [61, 161] width 60 height 17
click at [41, 160] on input "Dark Theme" at bounding box center [36, 168] width 10 height 22
radio input "true"
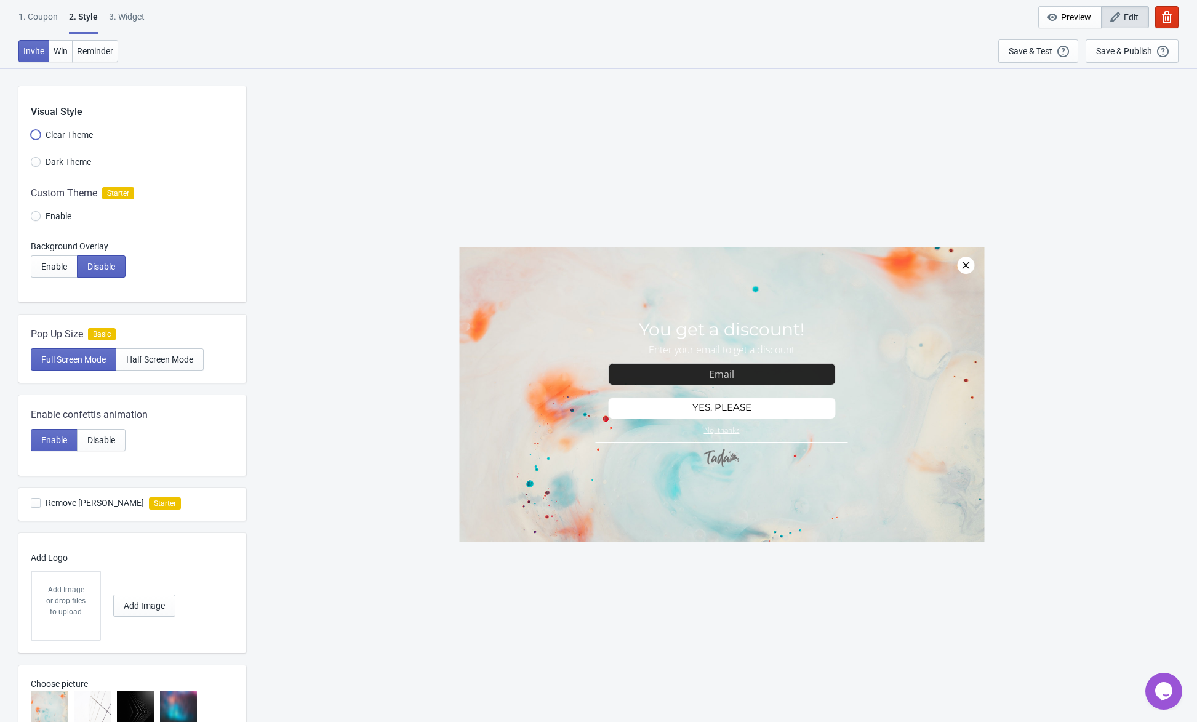
click at [37, 134] on input "Clear Theme" at bounding box center [36, 141] width 10 height 22
radio input "true"
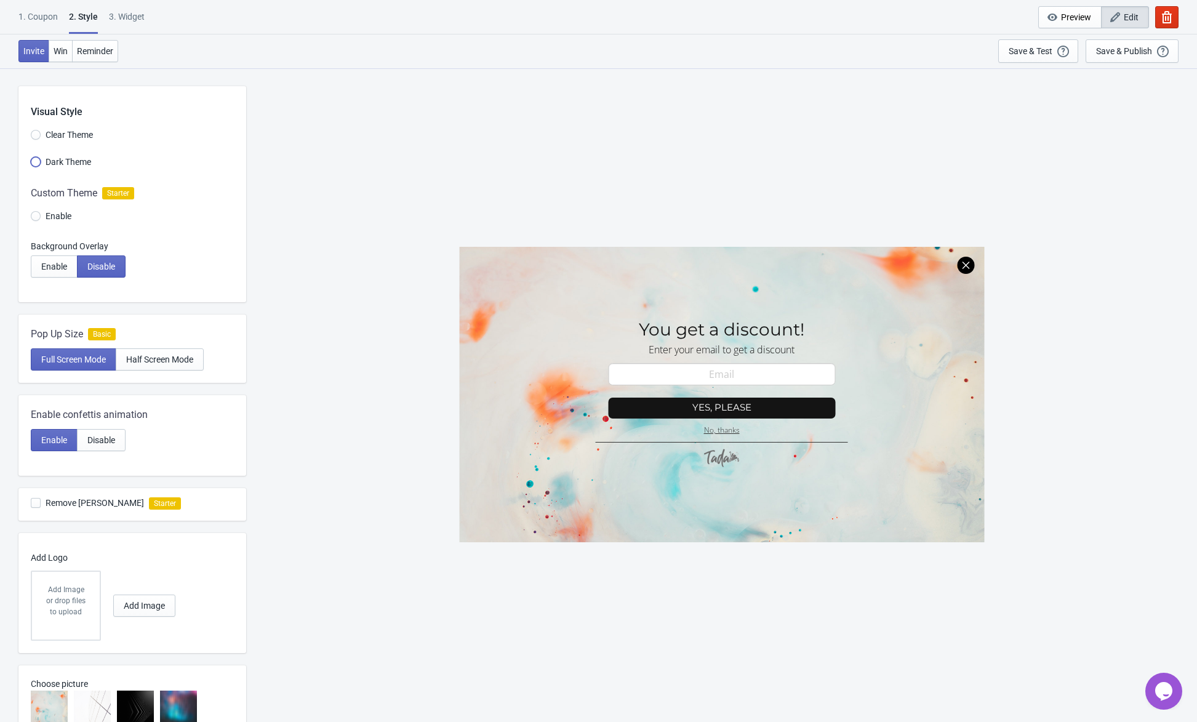
click at [36, 164] on input "Dark Theme" at bounding box center [36, 168] width 10 height 22
radio input "true"
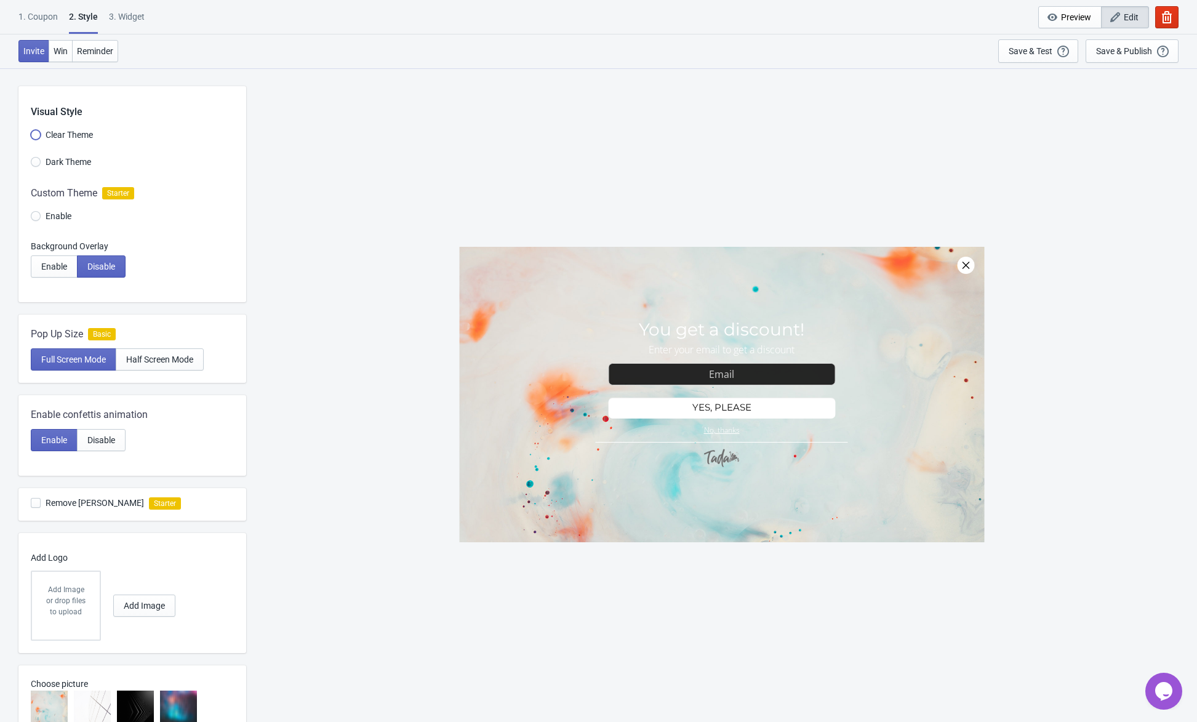
click at [37, 136] on input "Clear Theme" at bounding box center [36, 141] width 10 height 22
radio input "true"
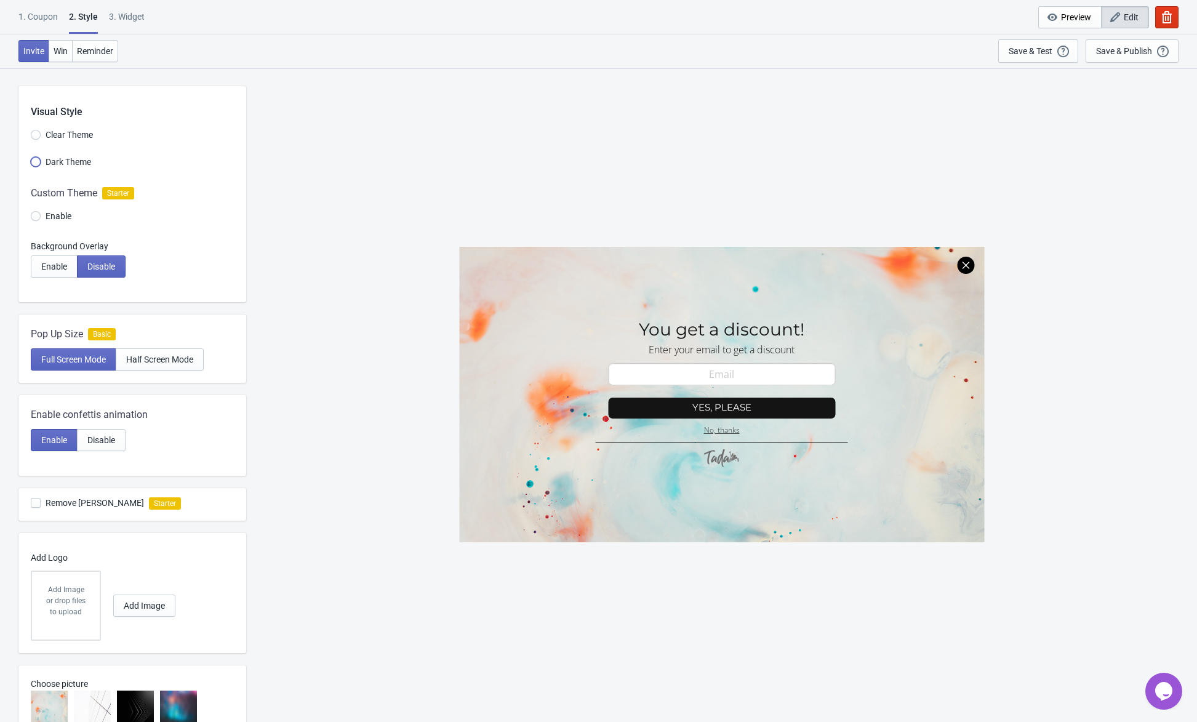
click at [34, 163] on input "Dark Theme" at bounding box center [36, 168] width 10 height 22
radio input "true"
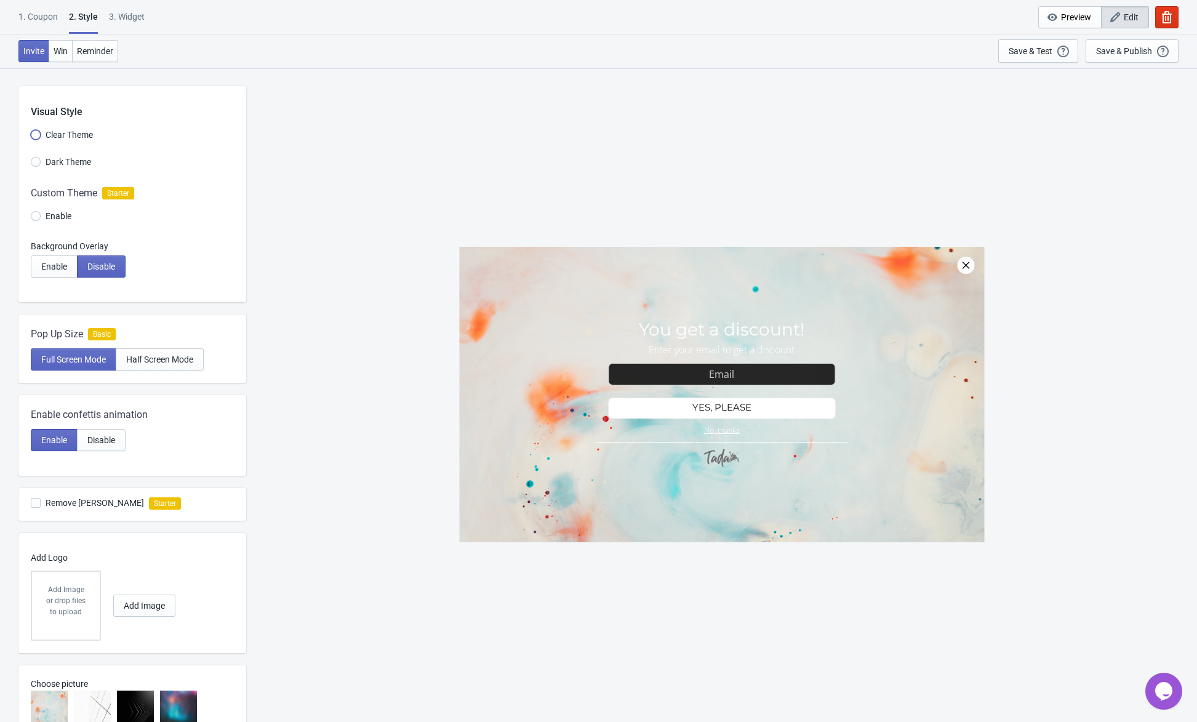
click at [37, 132] on input "Clear Theme" at bounding box center [36, 141] width 10 height 22
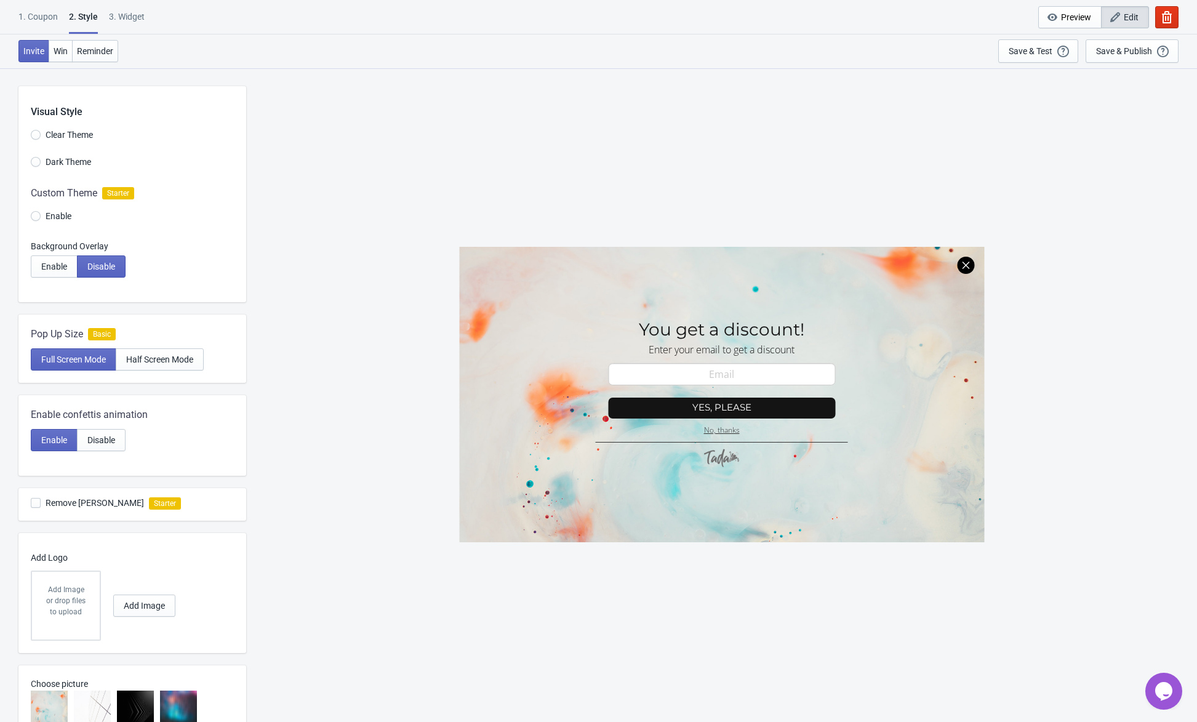
click at [34, 214] on div at bounding box center [132, 207] width 228 height 66
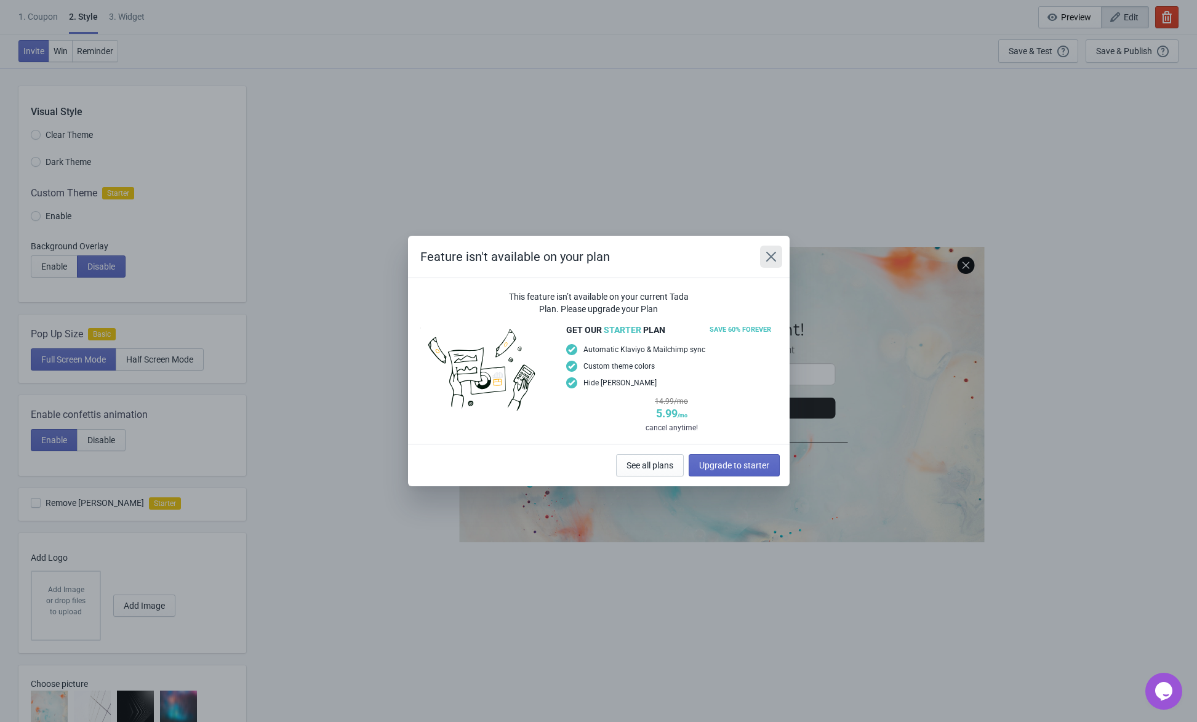
click at [771, 256] on icon "Close" at bounding box center [771, 257] width 12 height 12
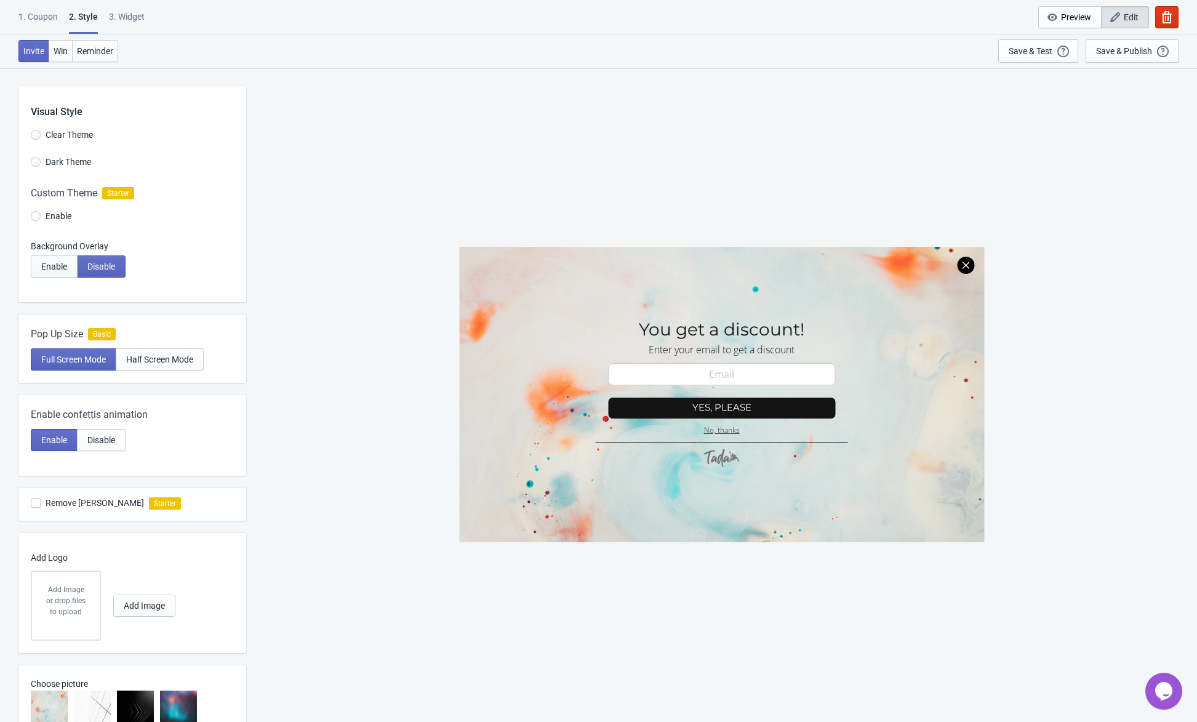
click at [50, 265] on span "Enable" at bounding box center [54, 267] width 26 height 10
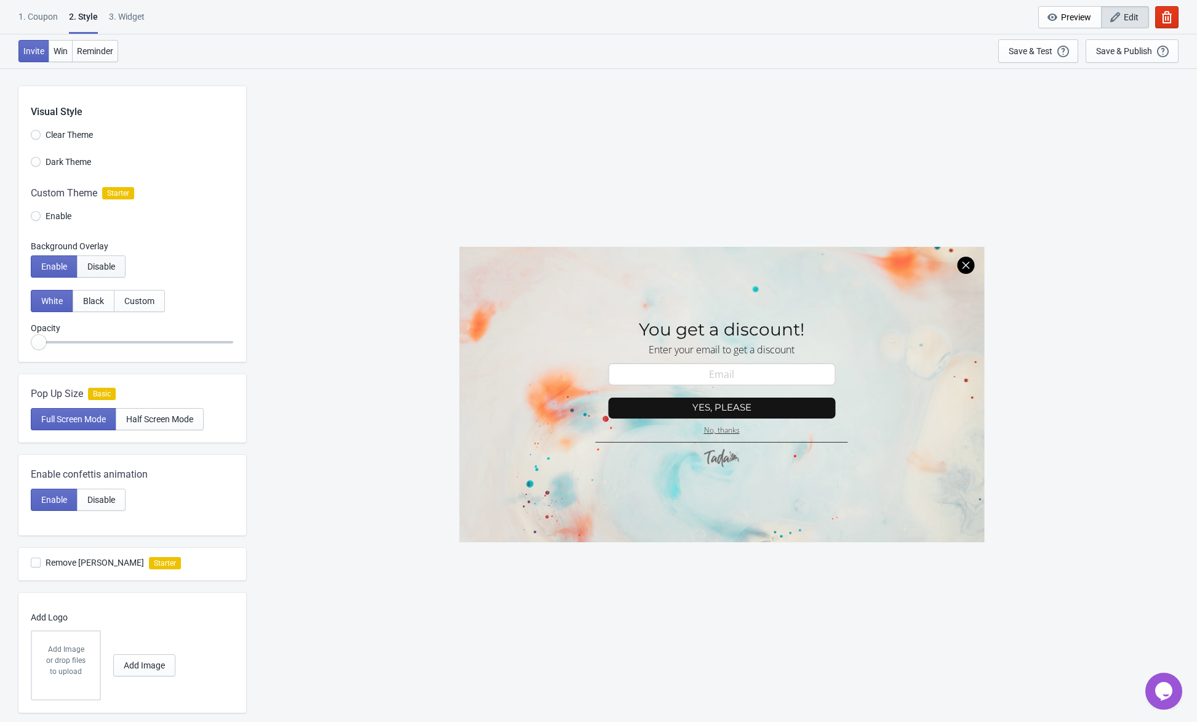
click at [81, 270] on button "Disable" at bounding box center [101, 267] width 49 height 22
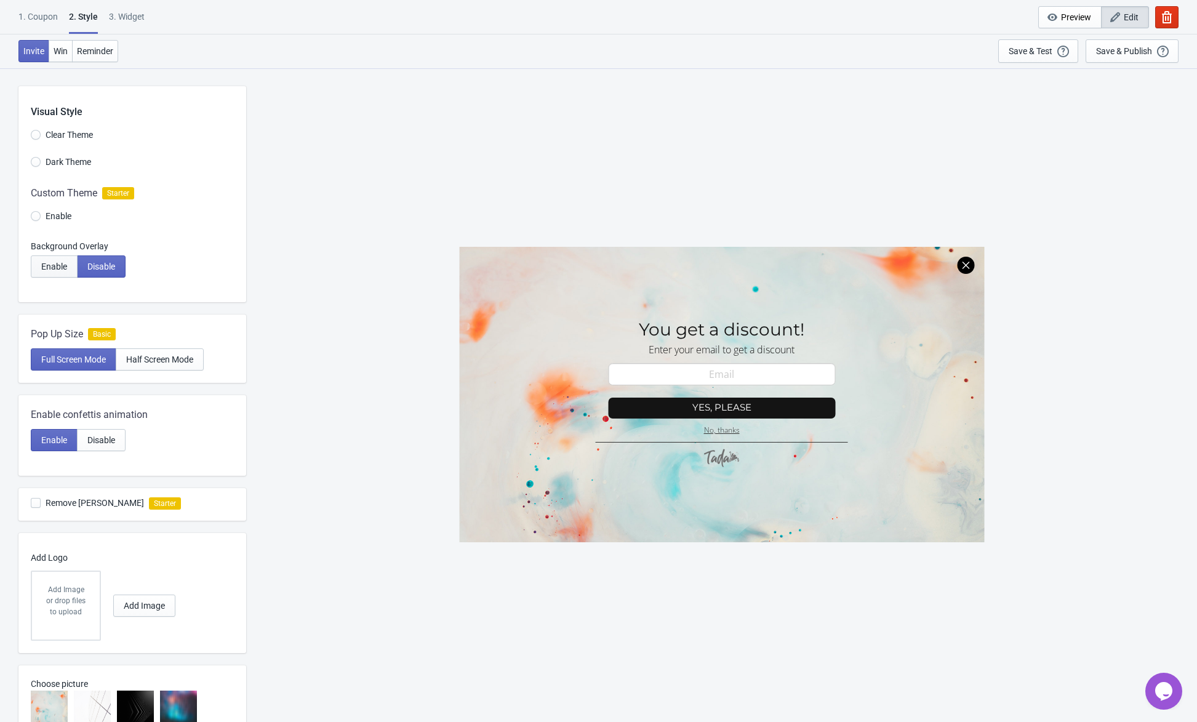
click at [57, 263] on span "Enable" at bounding box center [54, 267] width 26 height 10
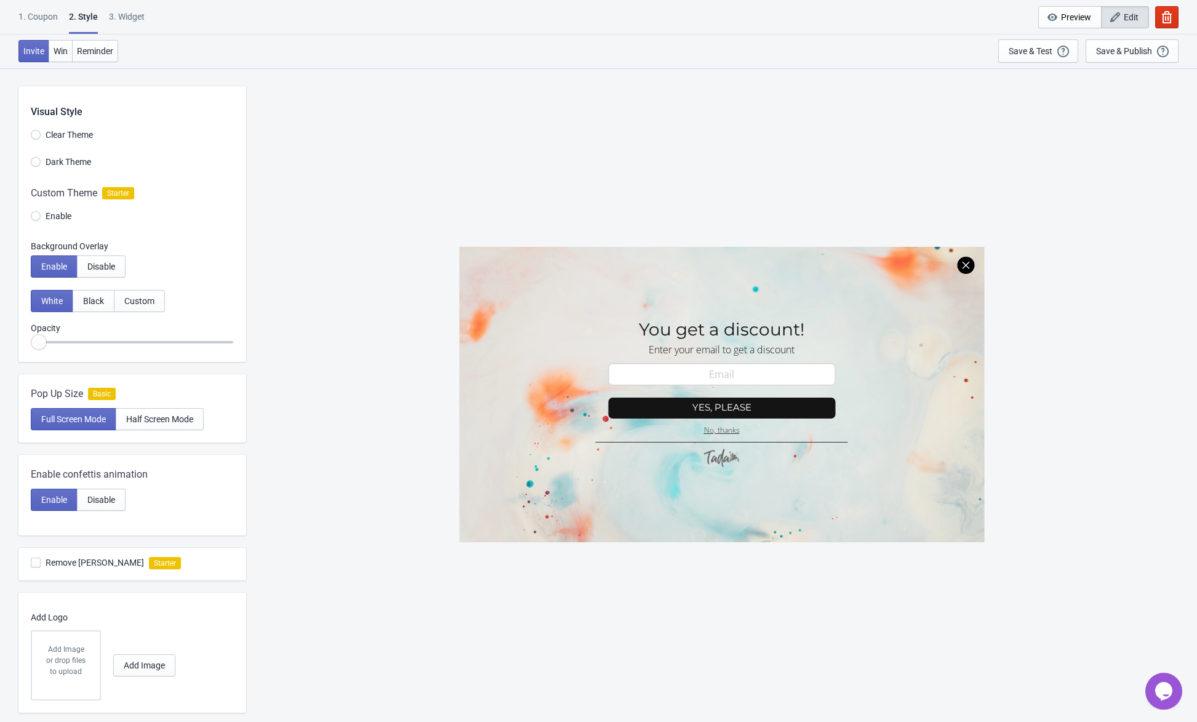
radio input "true"
type input "0.15"
radio input "true"
type input "0.2"
radio input "true"
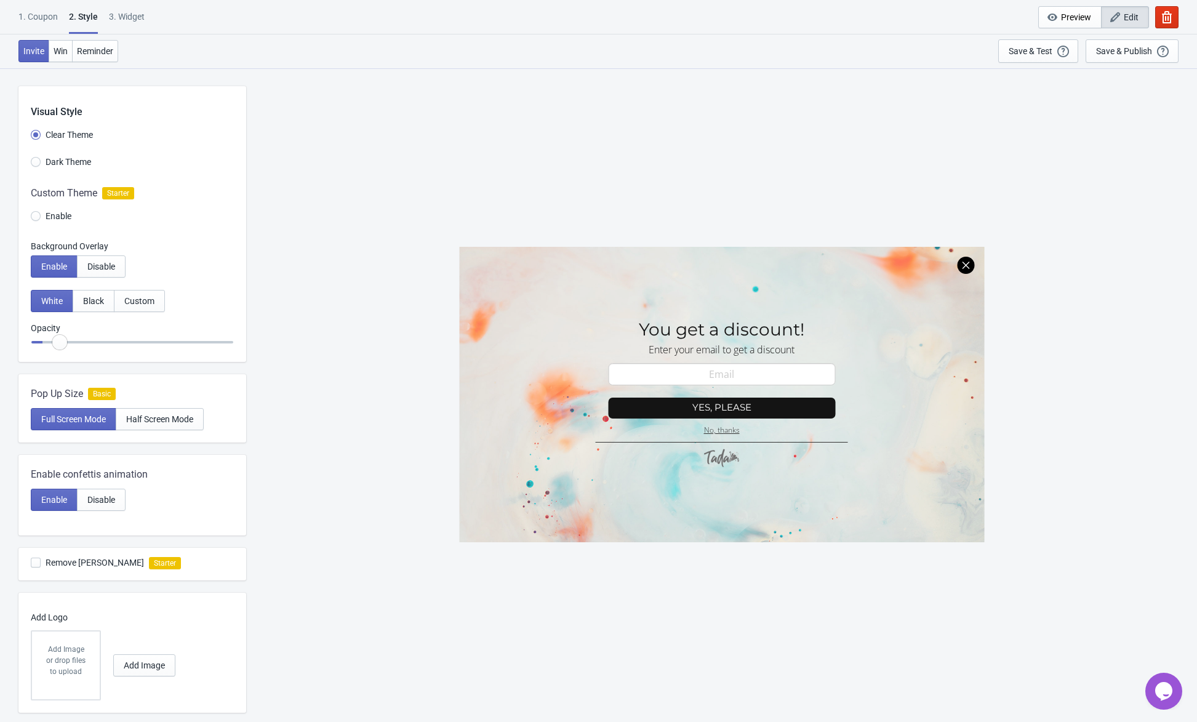
type input "0.25"
radio input "true"
type input "0.3"
radio input "true"
type input "0.35"
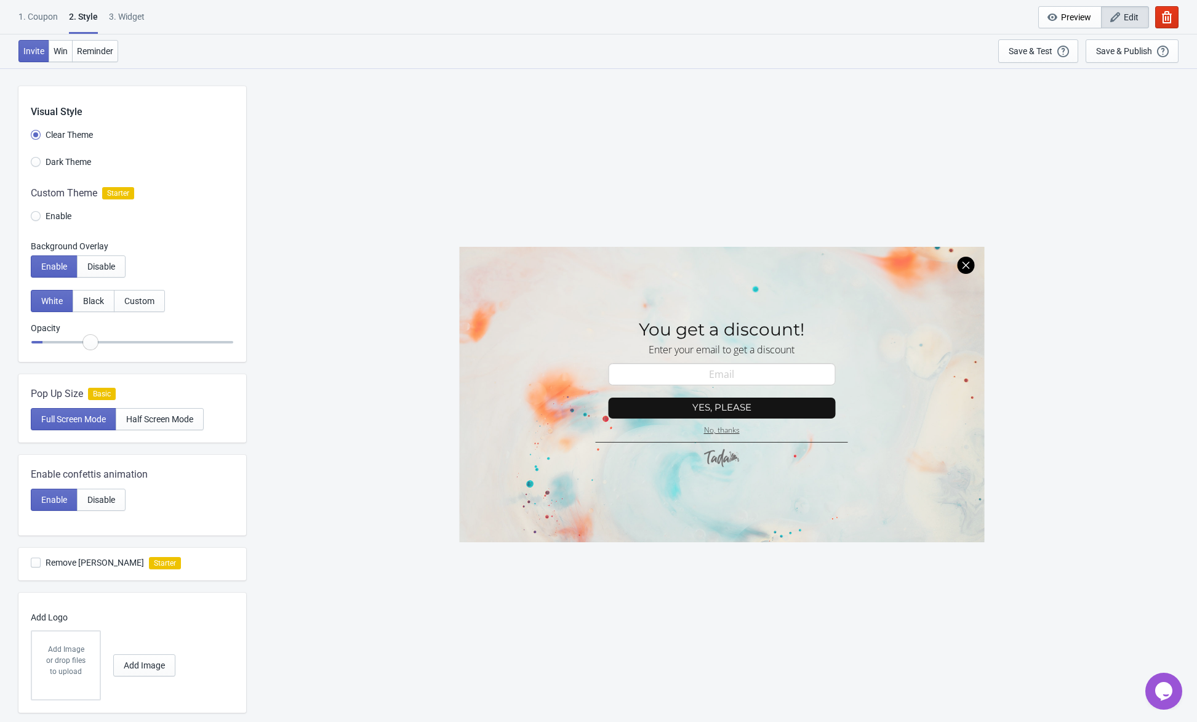
radio input "true"
type input "0.4"
radio input "true"
type input "0.45"
radio input "true"
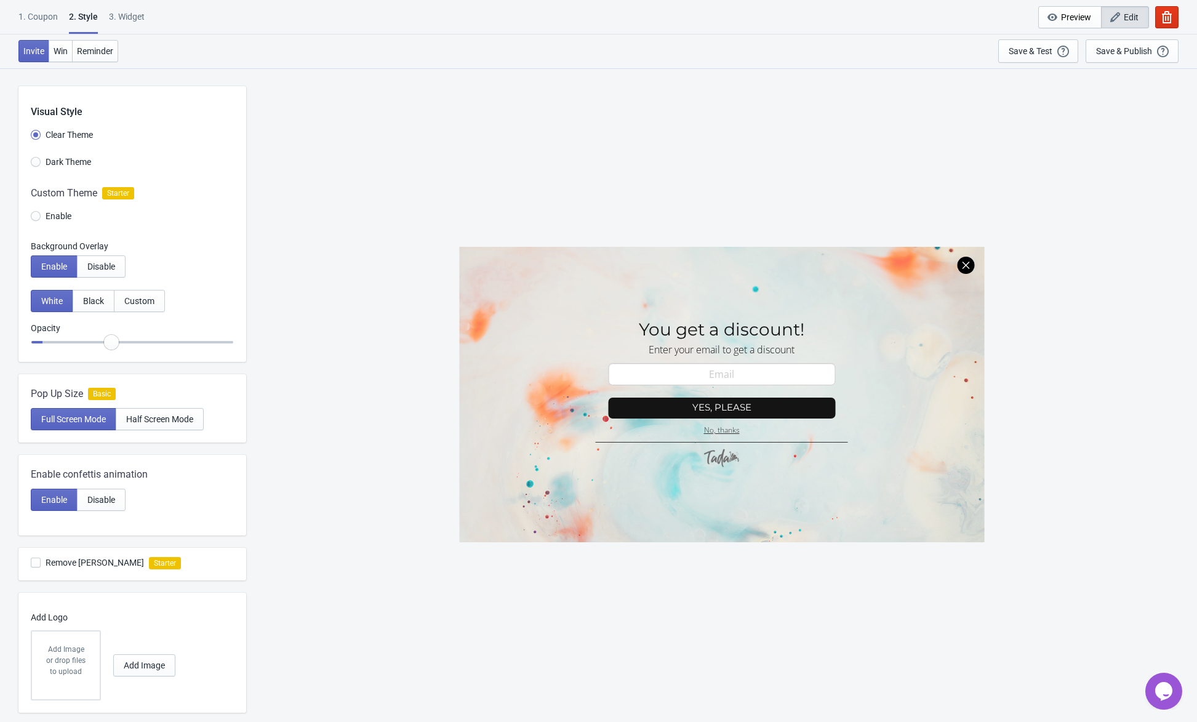
type input "0.5"
radio input "true"
type input "0.55"
radio input "true"
type input "0.6"
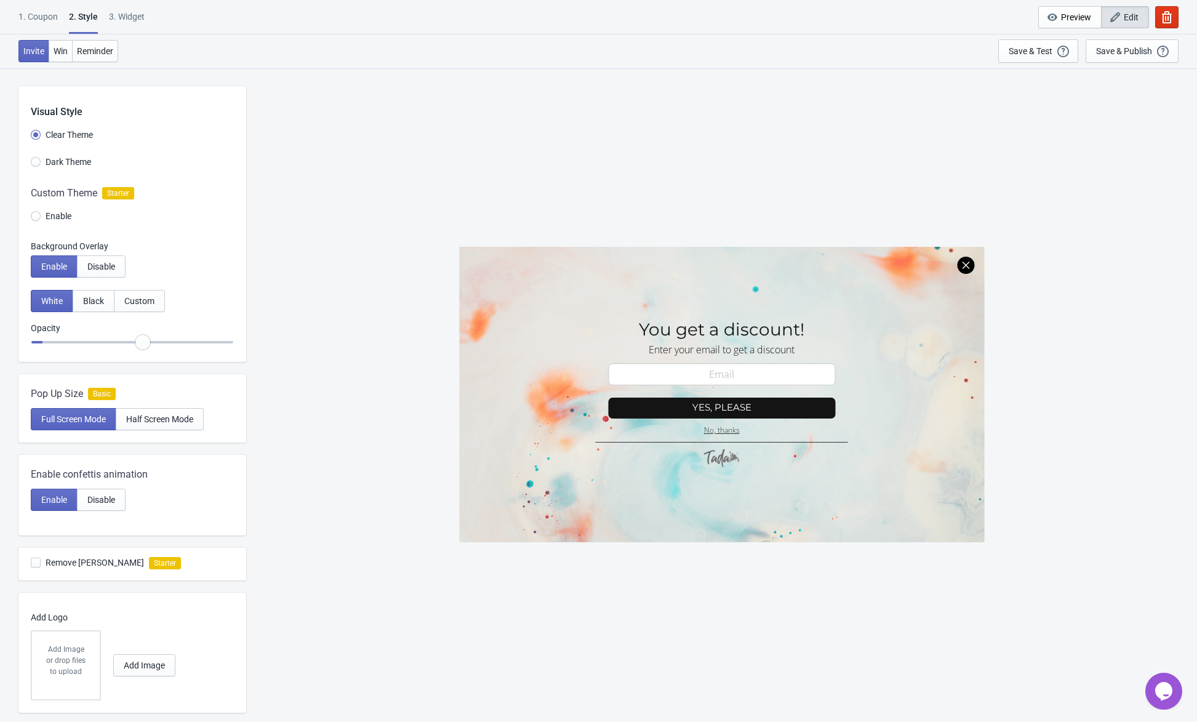
radio input "true"
type input "0.65"
radio input "true"
type input "0.7"
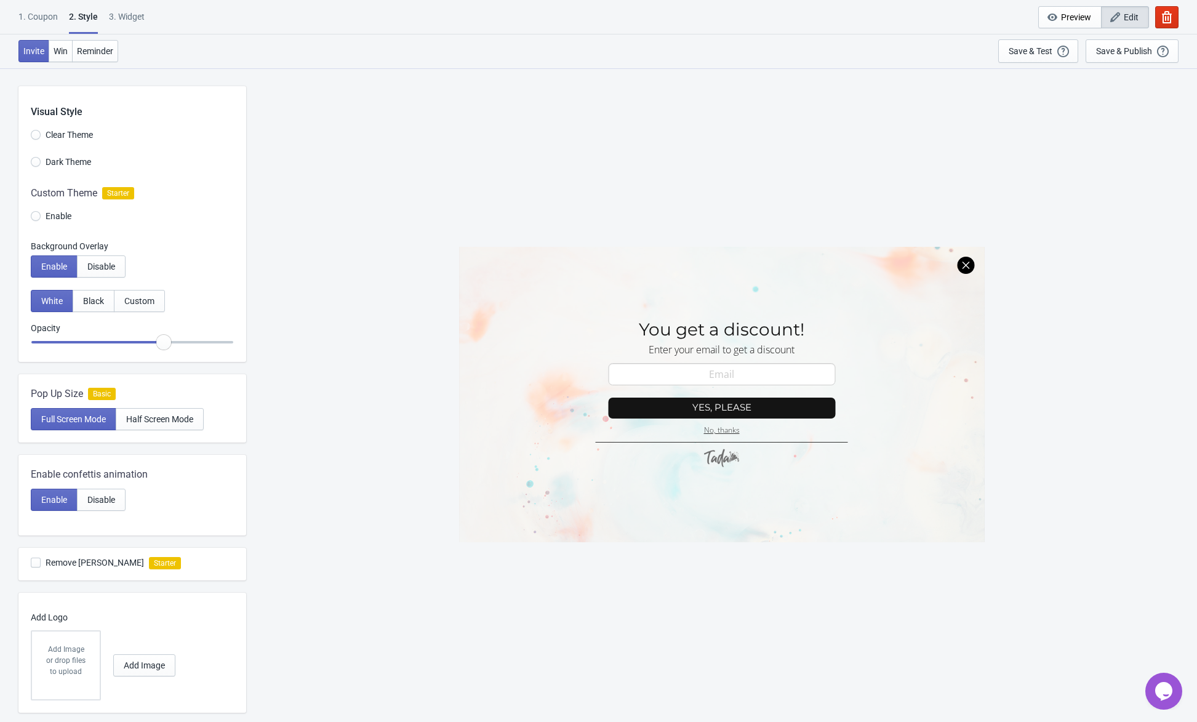
radio input "true"
type input "0.75"
radio input "true"
type input "0.8"
radio input "true"
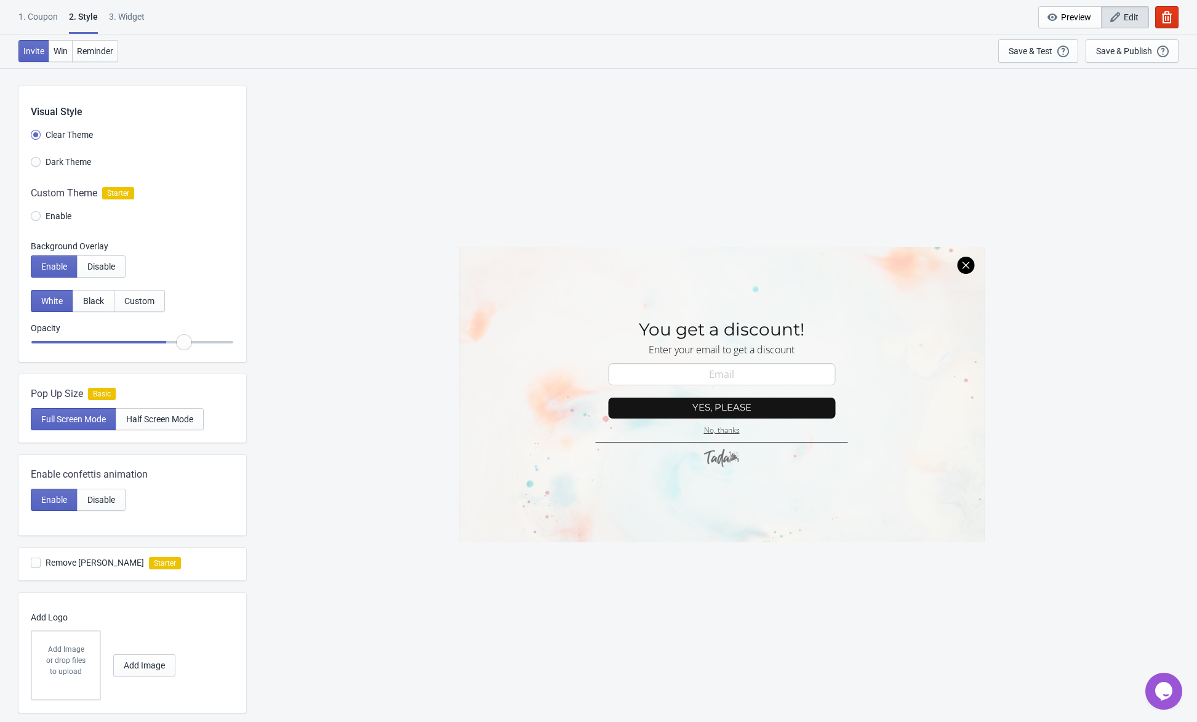
type input "0.85"
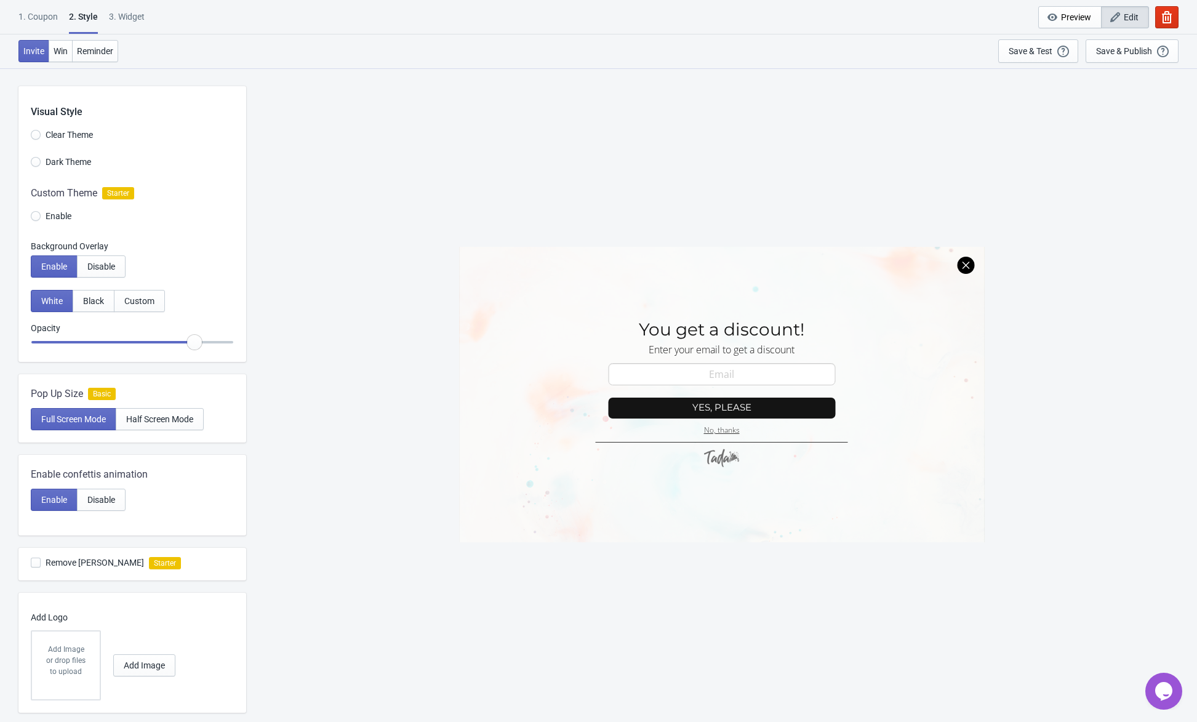
radio input "true"
type input "0.8"
radio input "true"
type input "0.75"
radio input "true"
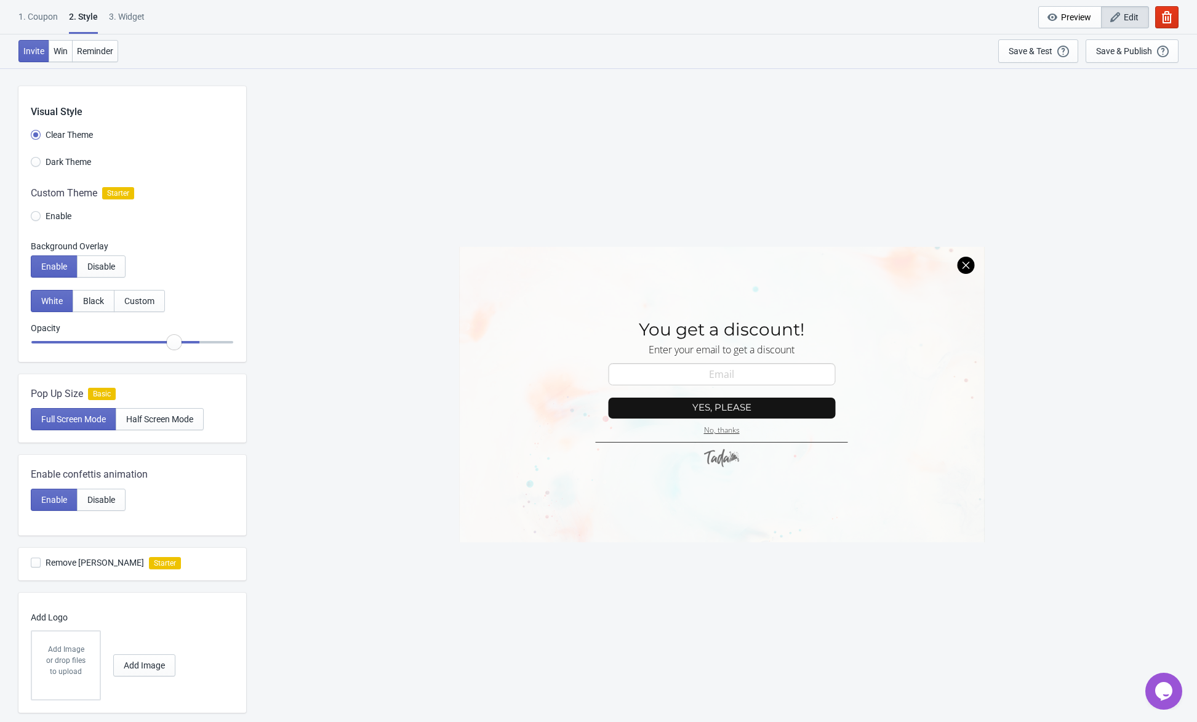
type input "0.7"
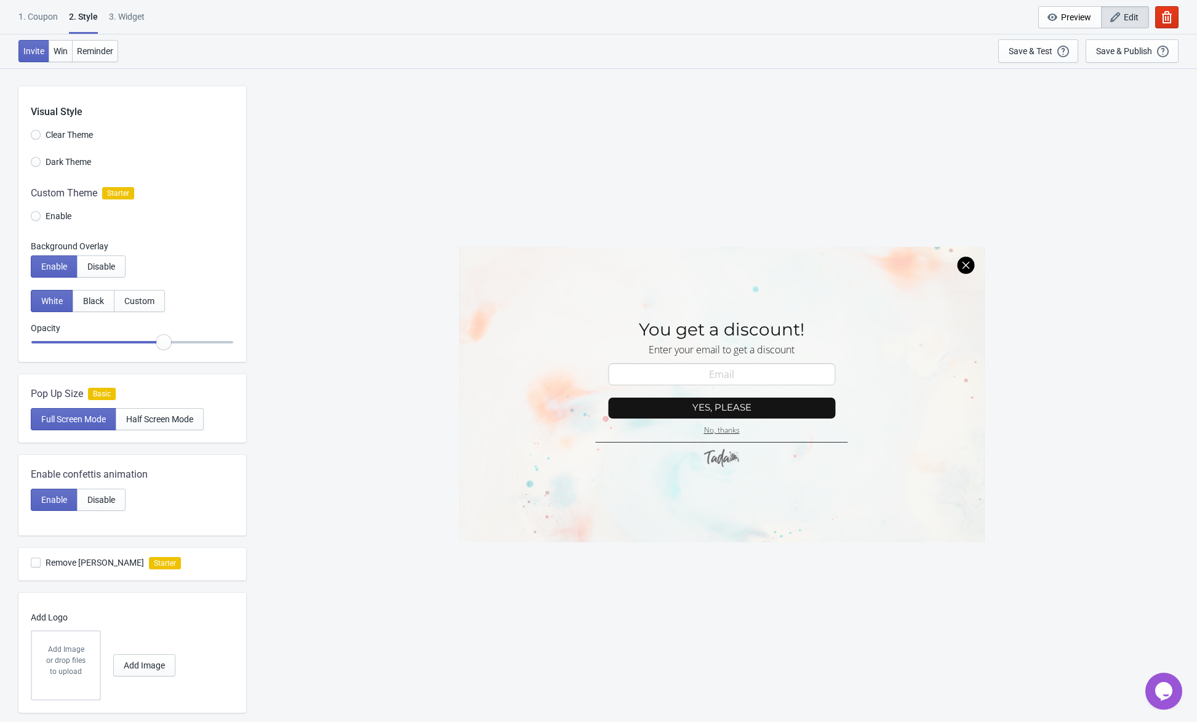
radio input "true"
type input "0.65"
radio input "true"
type input "0.6"
radio input "true"
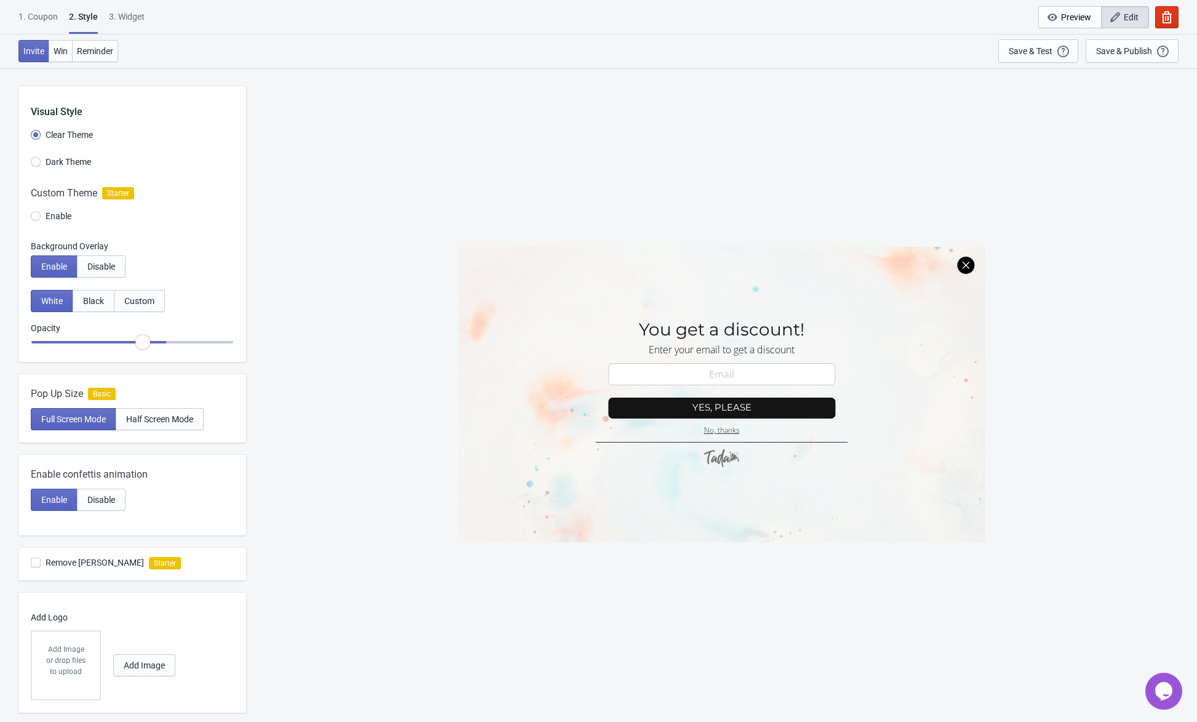
type input "0.55"
radio input "true"
type input "0.5"
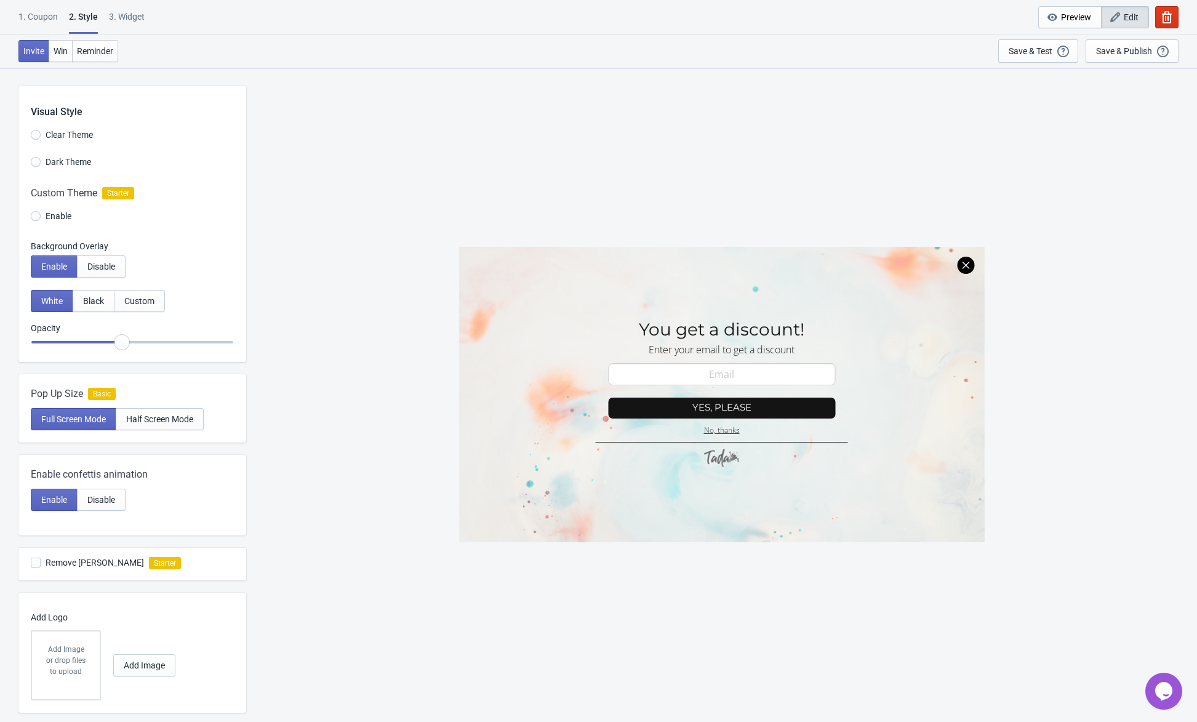
radio input "true"
type input "0.45"
radio input "true"
type input "0.4"
radio input "true"
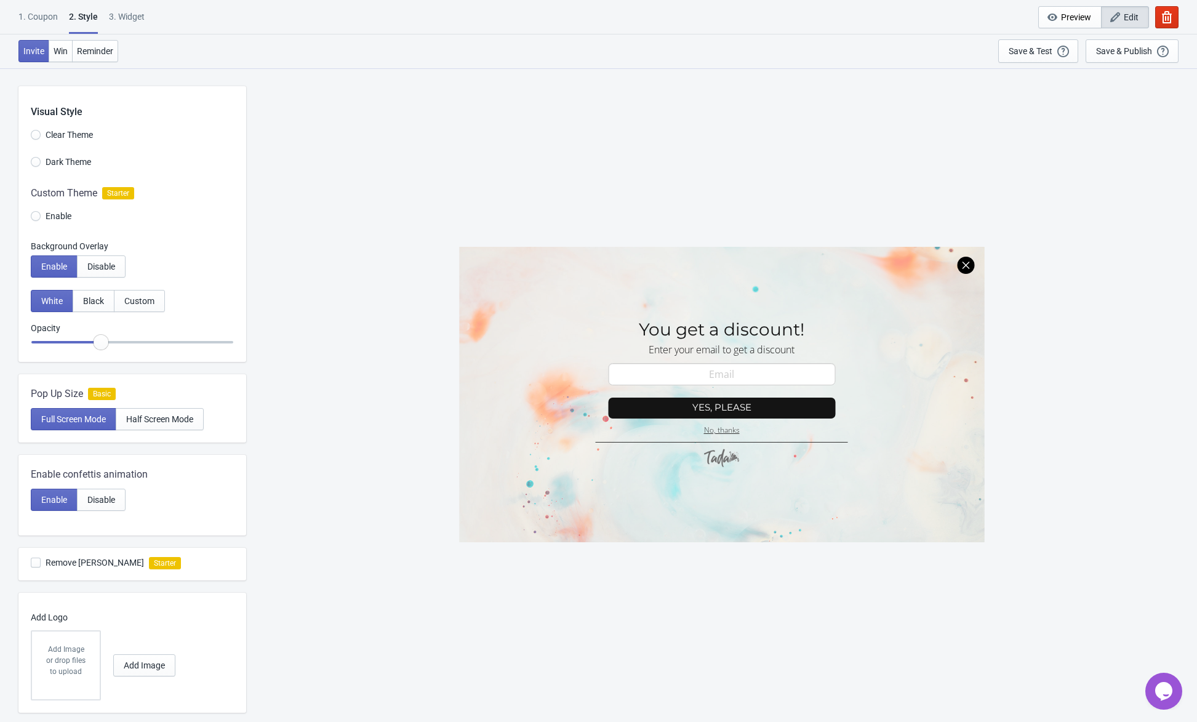
type input "0.35"
radio input "true"
type input "0.3"
radio input "true"
type input "0.25"
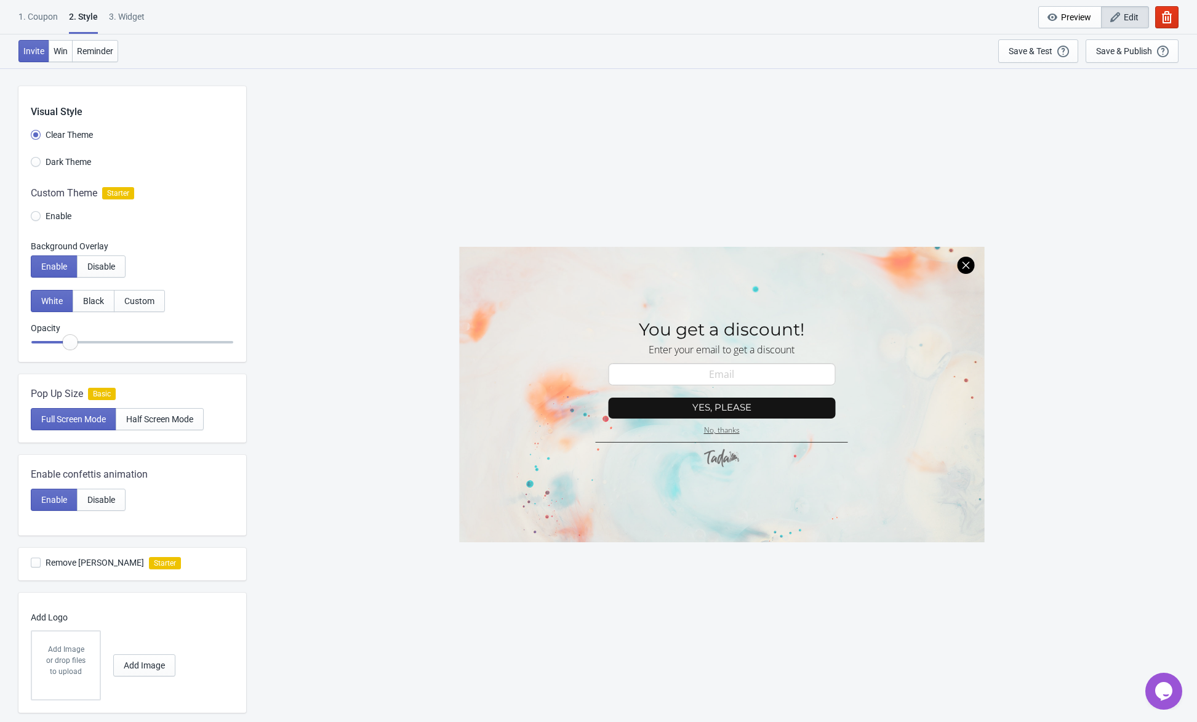
radio input "true"
type input "0.2"
radio input "true"
type input "0.15"
radio input "true"
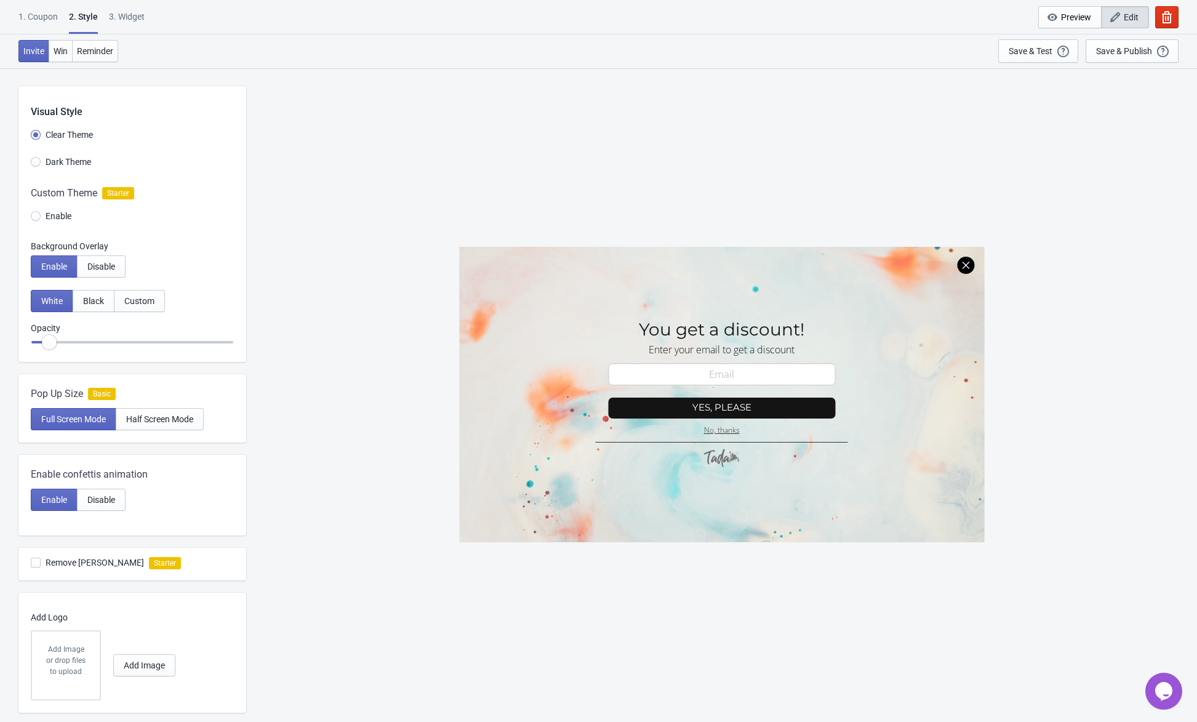
type input "0.1"
drag, startPoint x: 38, startPoint y: 344, endPoint x: -49, endPoint y: 351, distance: 87.1
click at [31, 351] on input "range" at bounding box center [132, 342] width 203 height 22
click at [92, 305] on span "Black" at bounding box center [93, 301] width 21 height 10
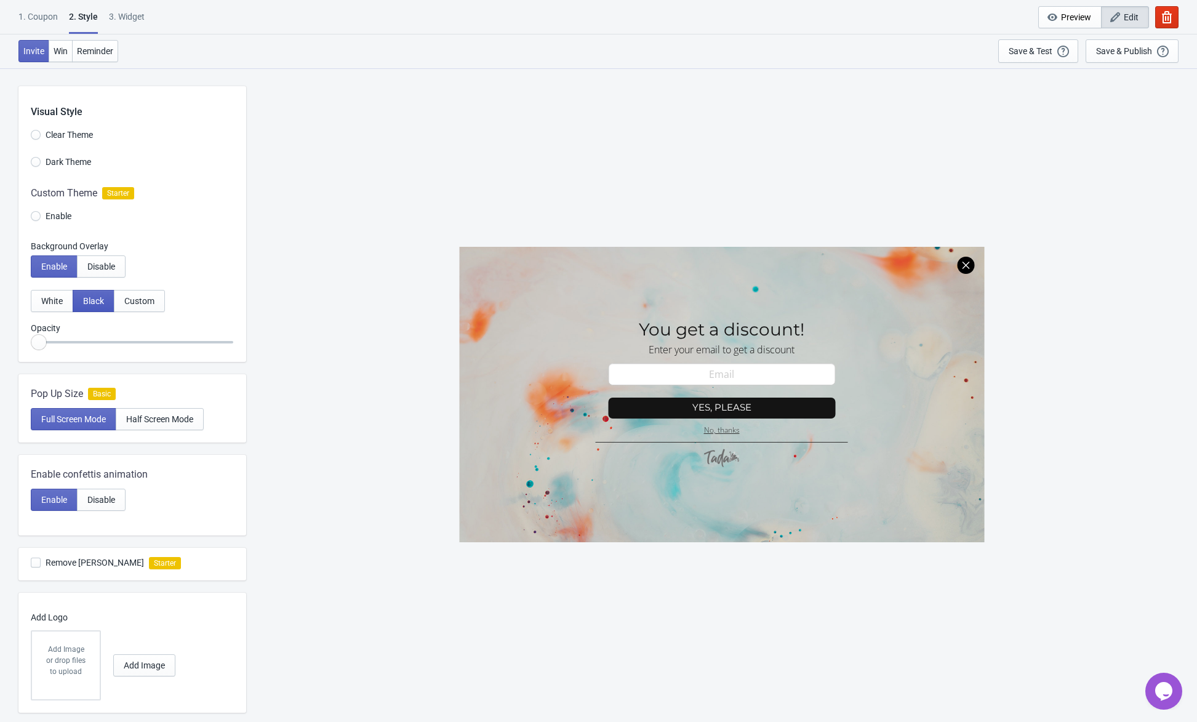
click at [92, 305] on span "Black" at bounding box center [93, 301] width 21 height 10
click at [126, 305] on span "Custom" at bounding box center [139, 301] width 30 height 10
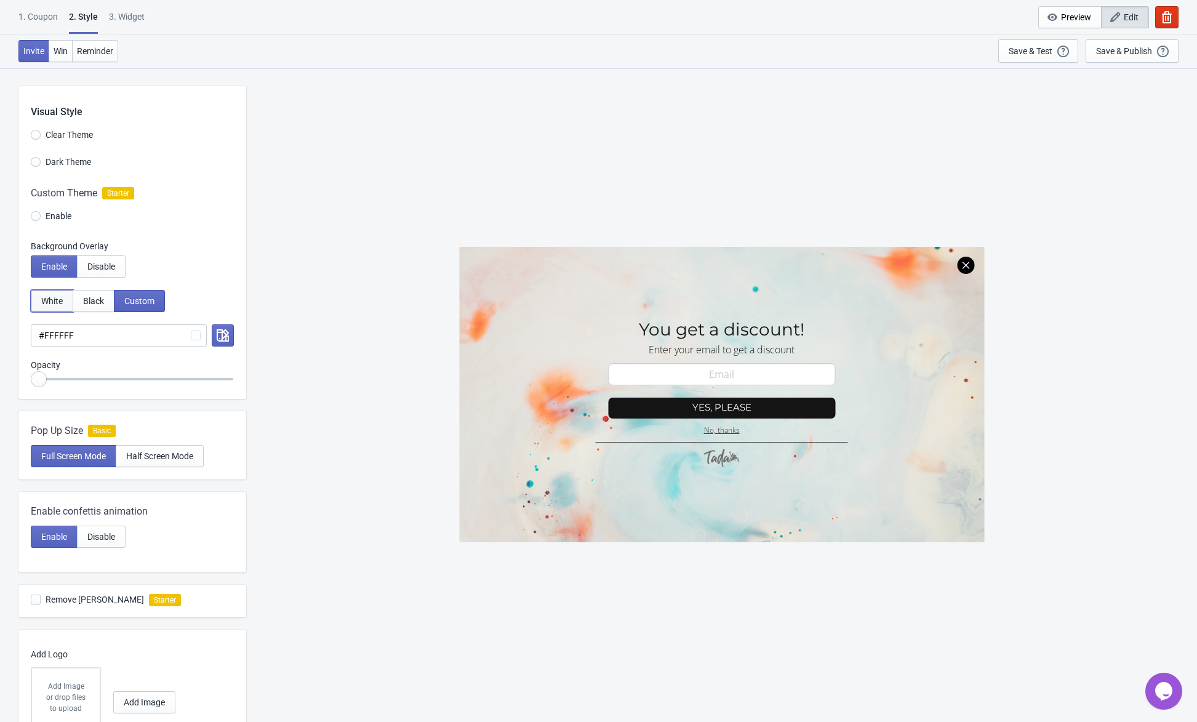
click at [55, 304] on span "White" at bounding box center [52, 301] width 22 height 10
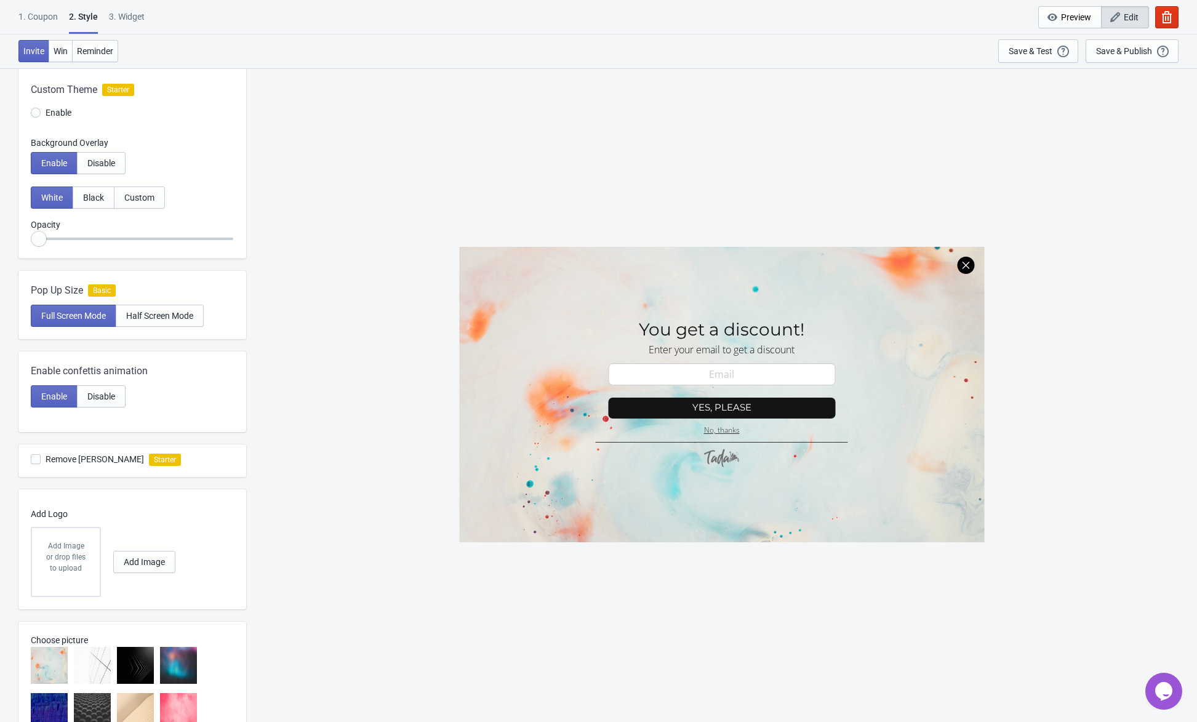
scroll to position [123, 0]
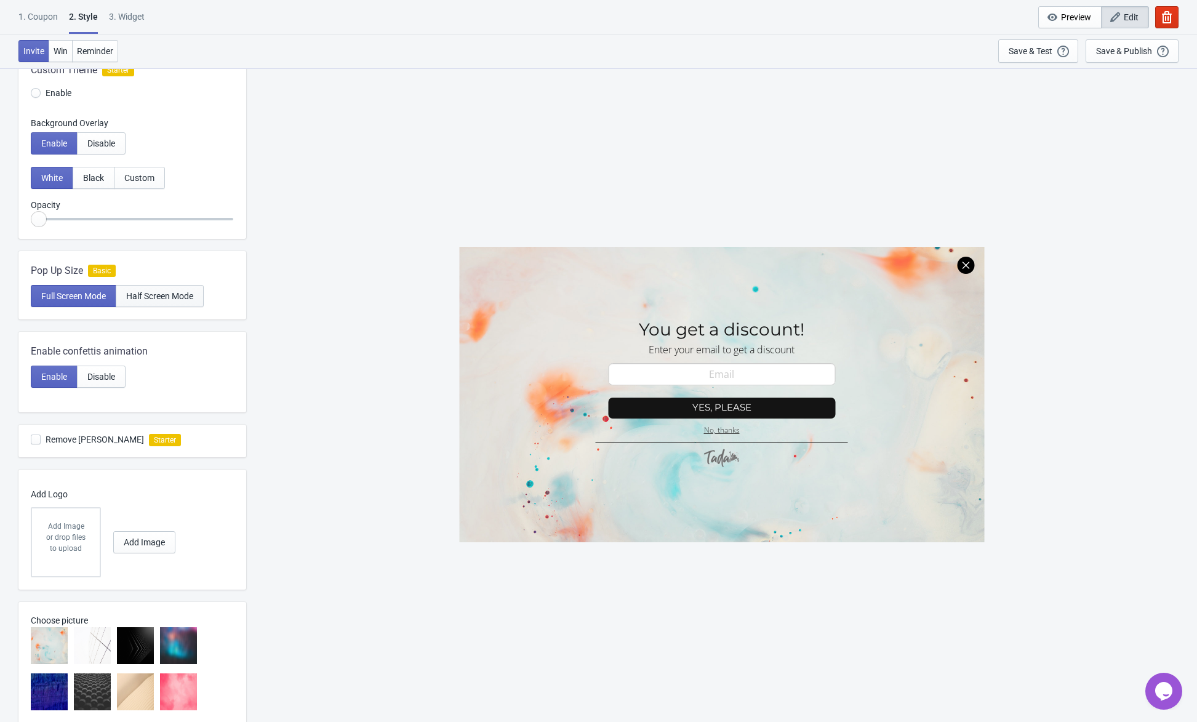
click at [140, 292] on span "Half Screen Mode" at bounding box center [159, 296] width 67 height 10
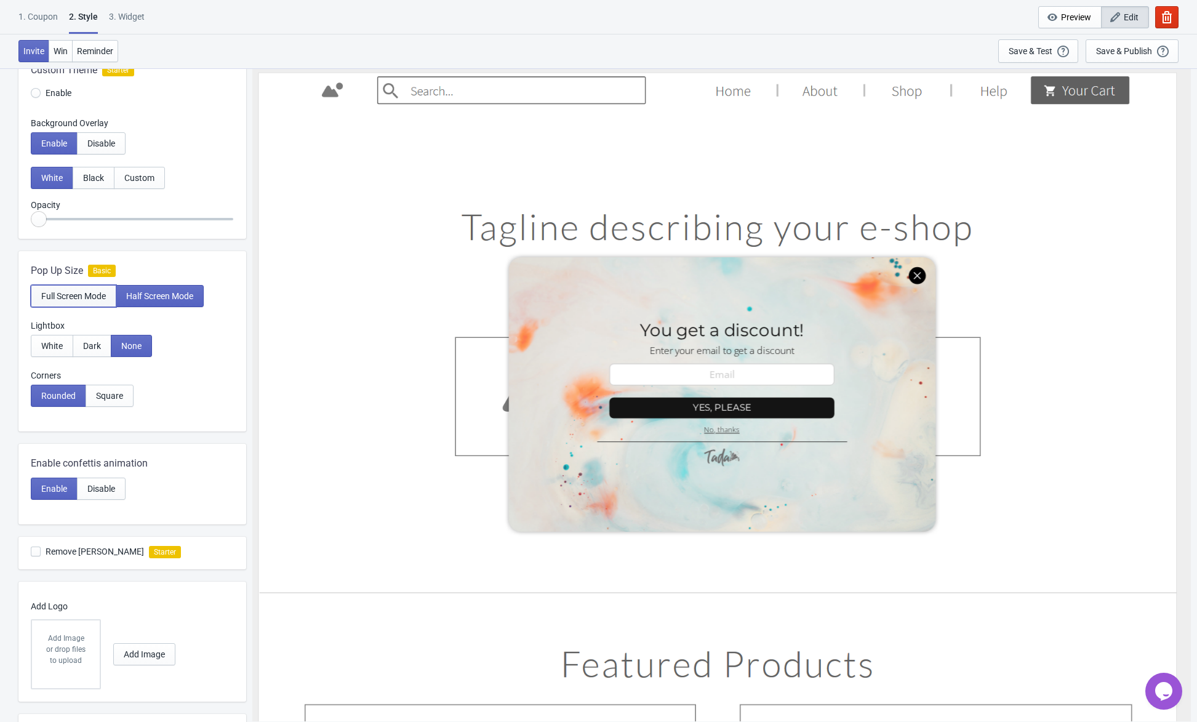
click at [74, 300] on span "Full Screen Mode" at bounding box center [73, 296] width 65 height 10
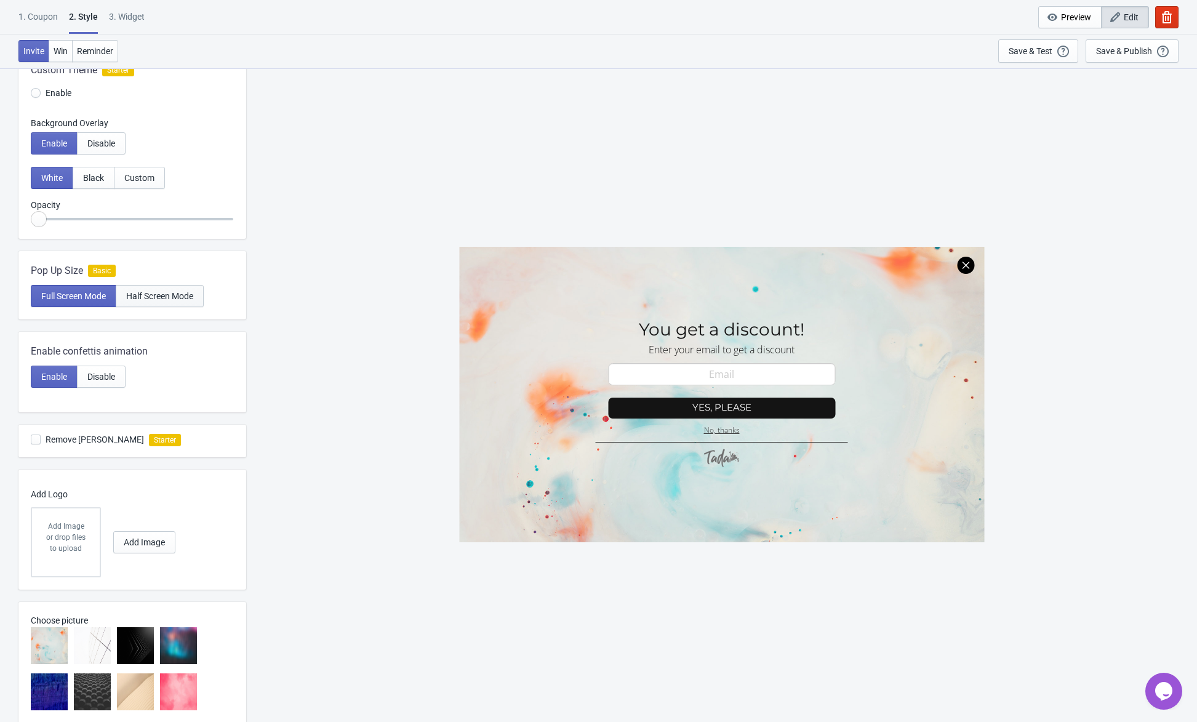
click at [136, 298] on span "Half Screen Mode" at bounding box center [159, 296] width 67 height 10
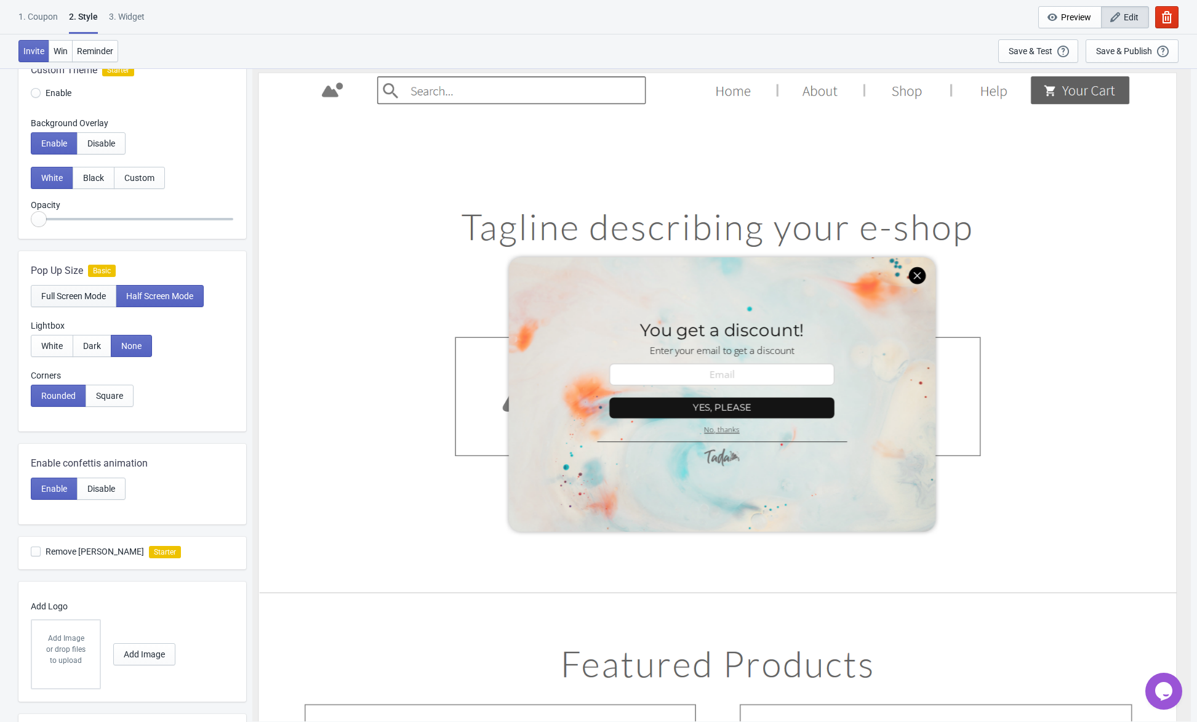
click at [94, 300] on span "Full Screen Mode" at bounding box center [73, 296] width 65 height 10
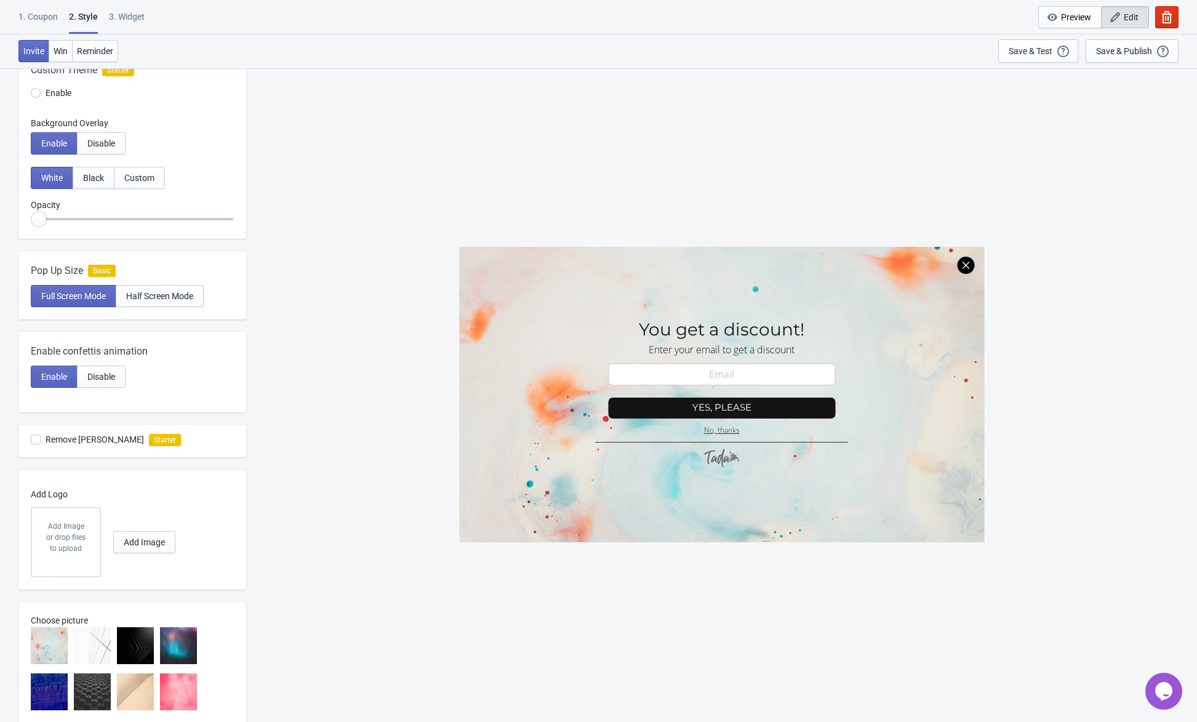
click at [350, 360] on div "SASDERWERT3H You get a discount! Enter your email to get a discount email-input…" at bounding box center [721, 395] width 939 height 654
click at [357, 345] on div "SASDERWERT3H You get a discount! Enter your email to get a discount email-input…" at bounding box center [721, 395] width 939 height 654
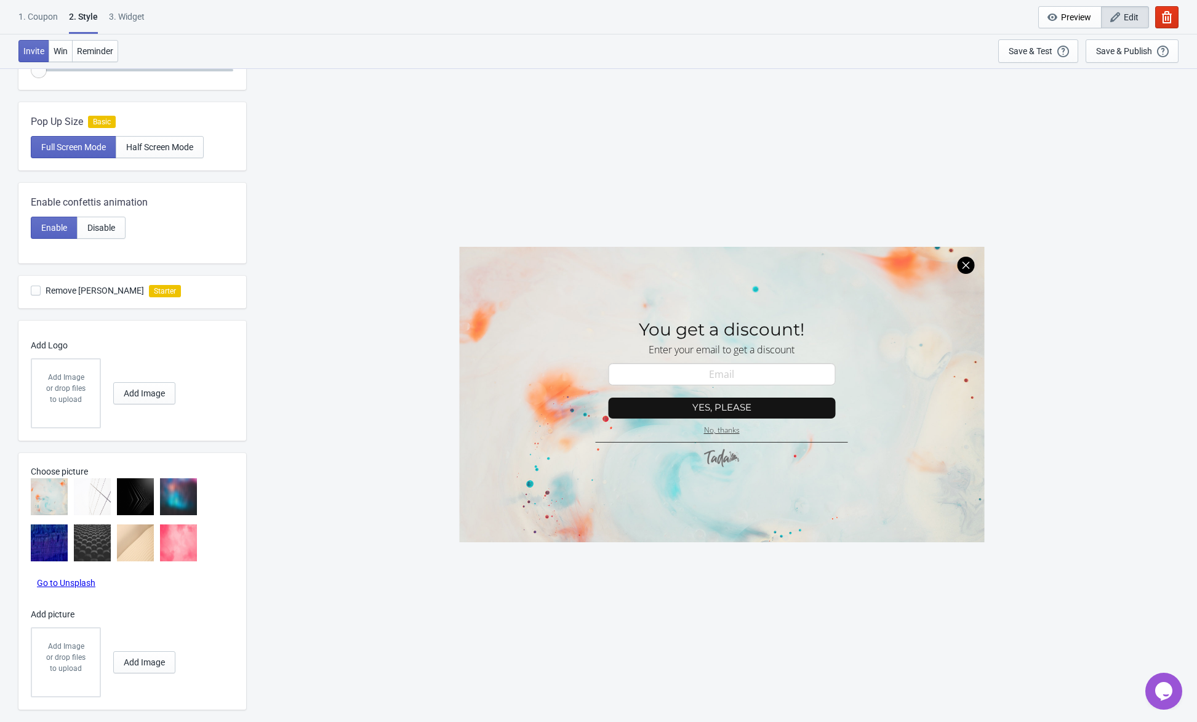
scroll to position [294, 0]
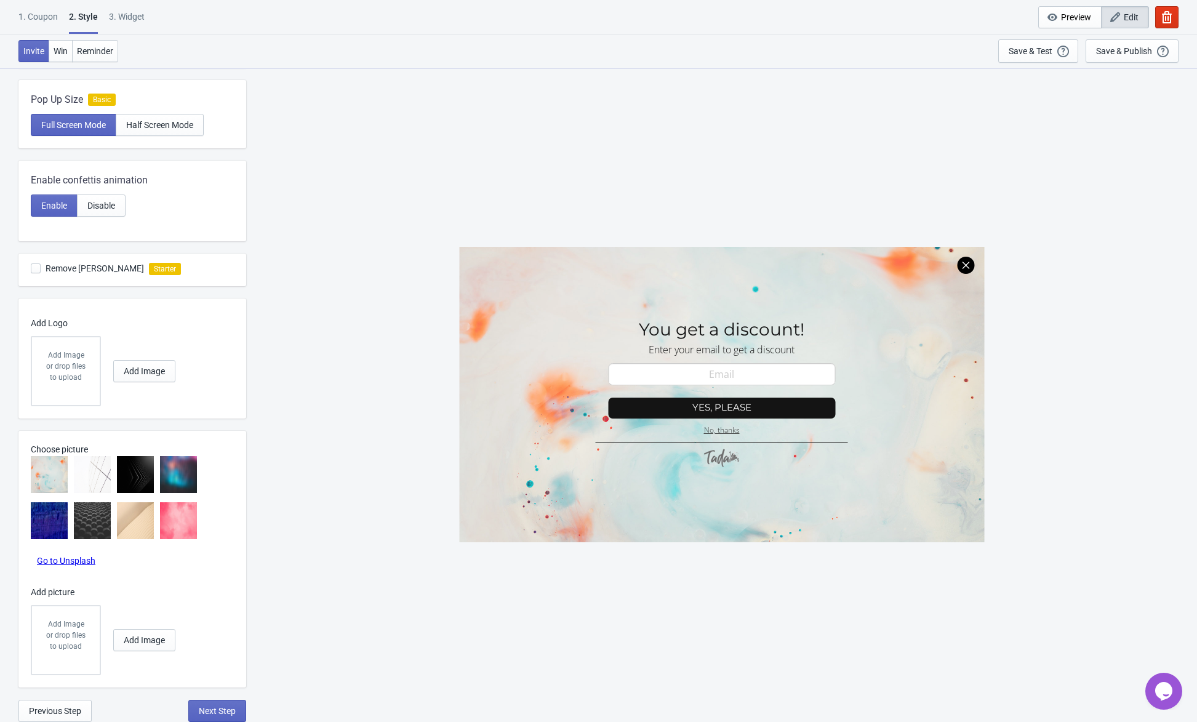
click at [53, 476] on img at bounding box center [49, 474] width 37 height 37
click at [94, 477] on img at bounding box center [92, 474] width 37 height 37
radio input "true"
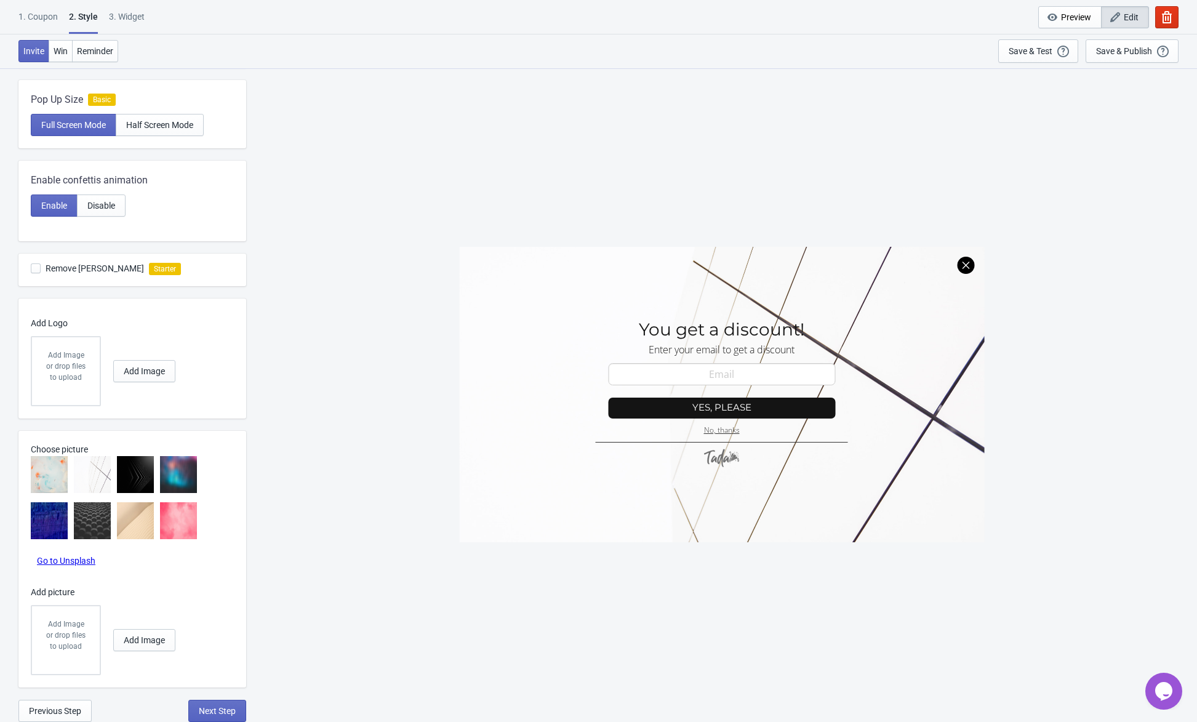
click at [149, 472] on img at bounding box center [135, 474] width 37 height 37
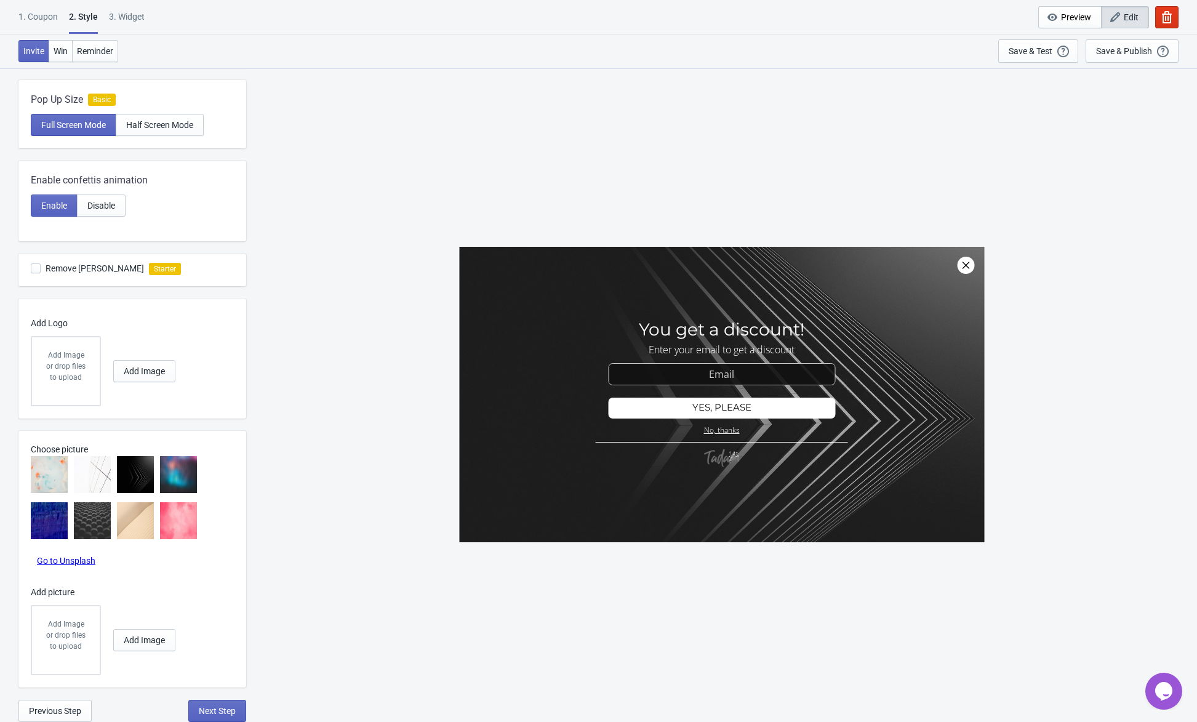
click at [172, 472] on img at bounding box center [178, 474] width 37 height 37
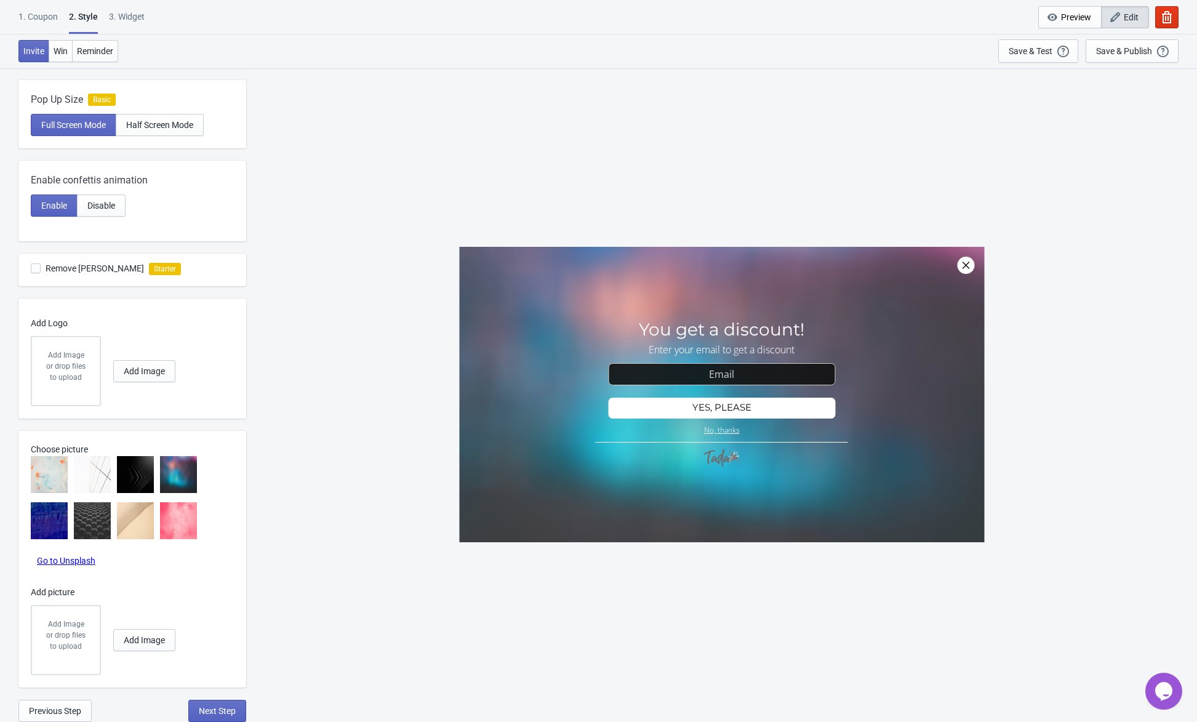
click at [34, 519] on img at bounding box center [49, 520] width 37 height 37
radio input "true"
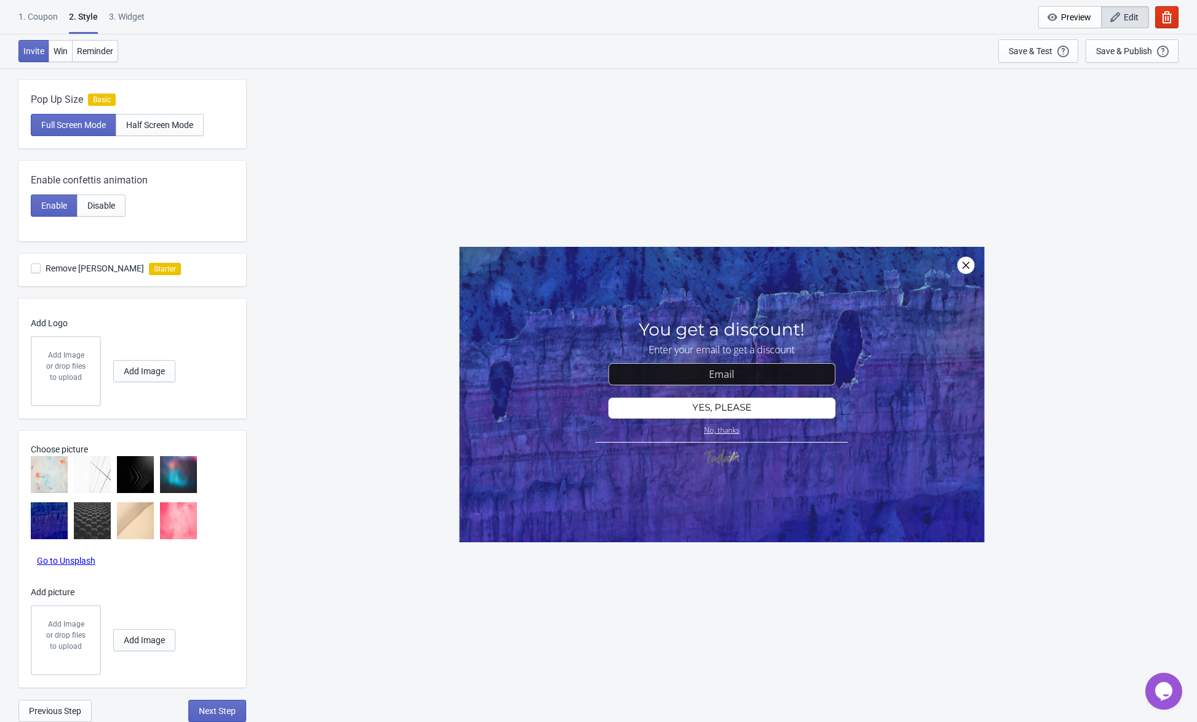
click at [188, 521] on img at bounding box center [178, 520] width 37 height 37
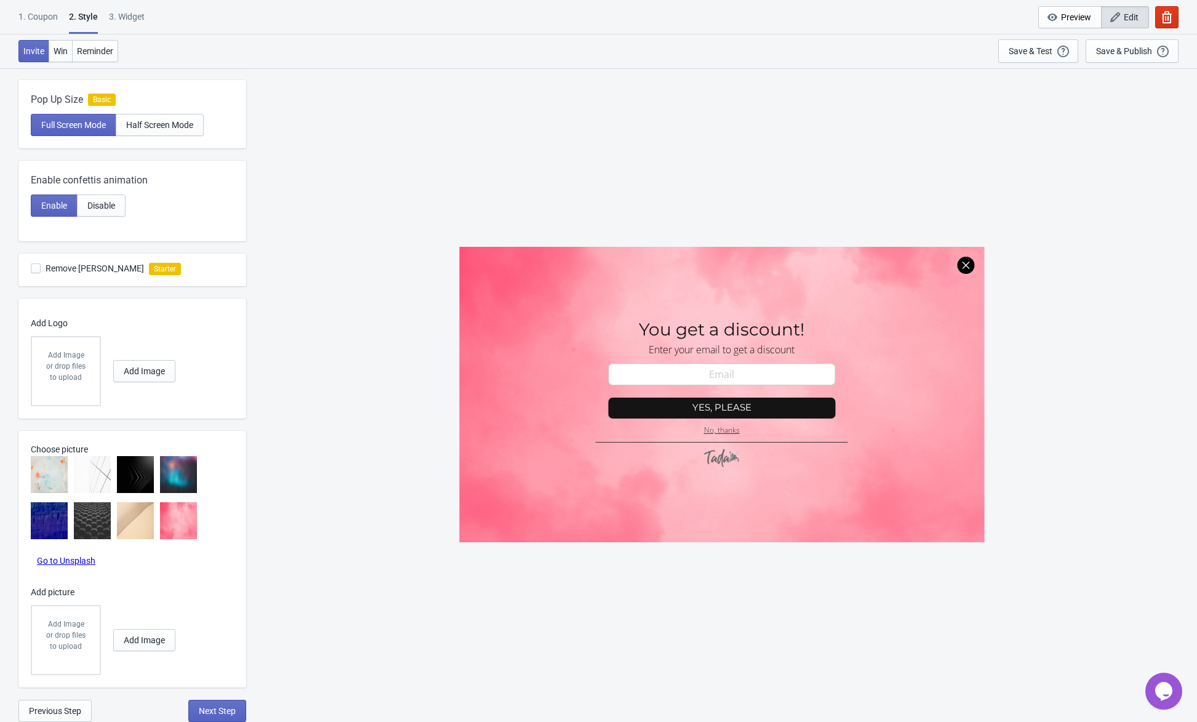
click at [133, 524] on img at bounding box center [135, 520] width 37 height 37
radio input "true"
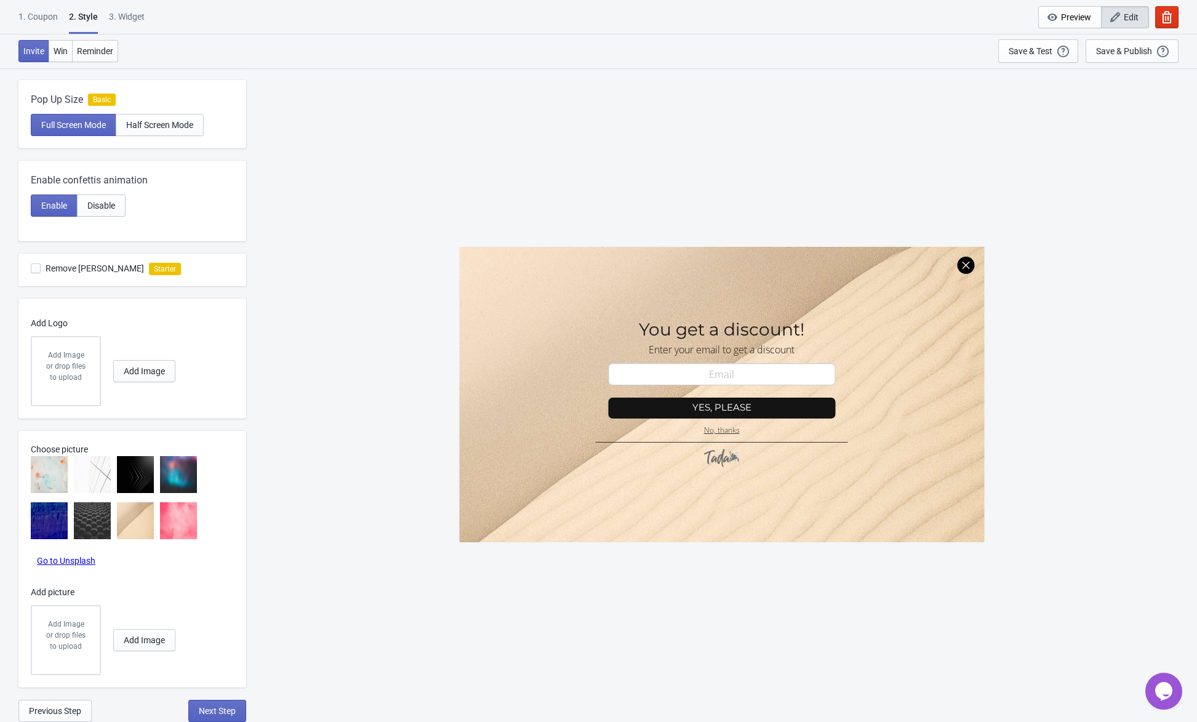
click at [88, 517] on img at bounding box center [92, 520] width 37 height 37
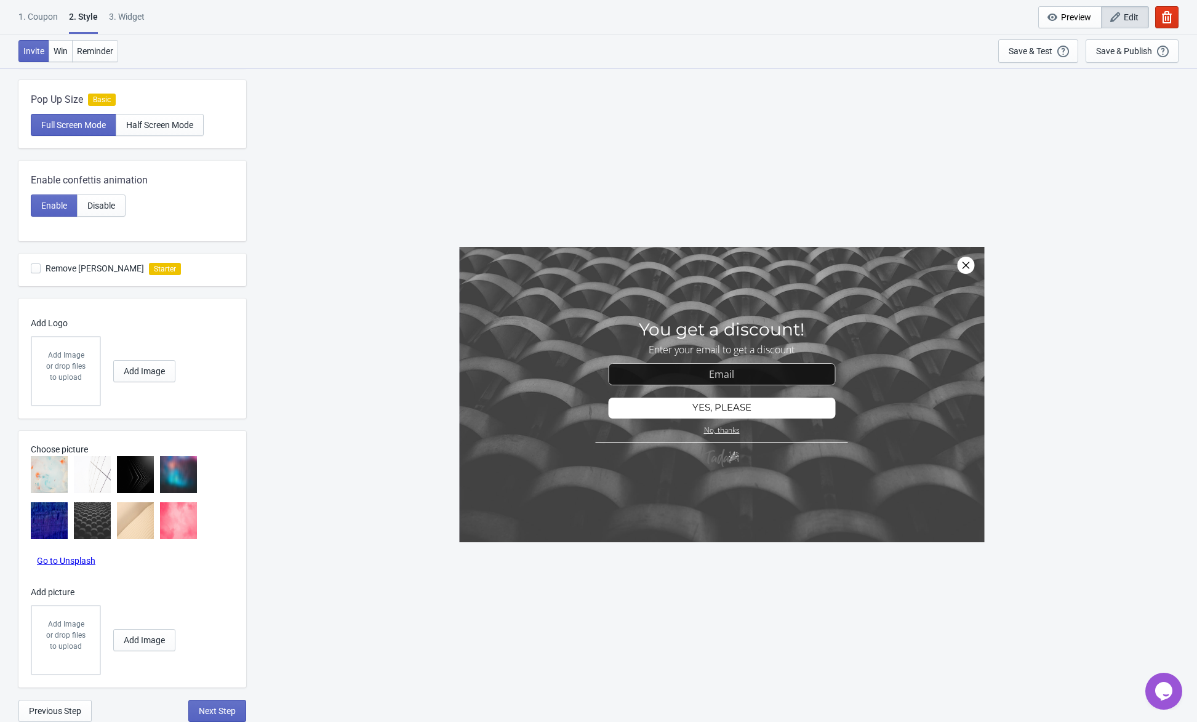
click at [51, 514] on img at bounding box center [49, 520] width 37 height 37
radio input "true"
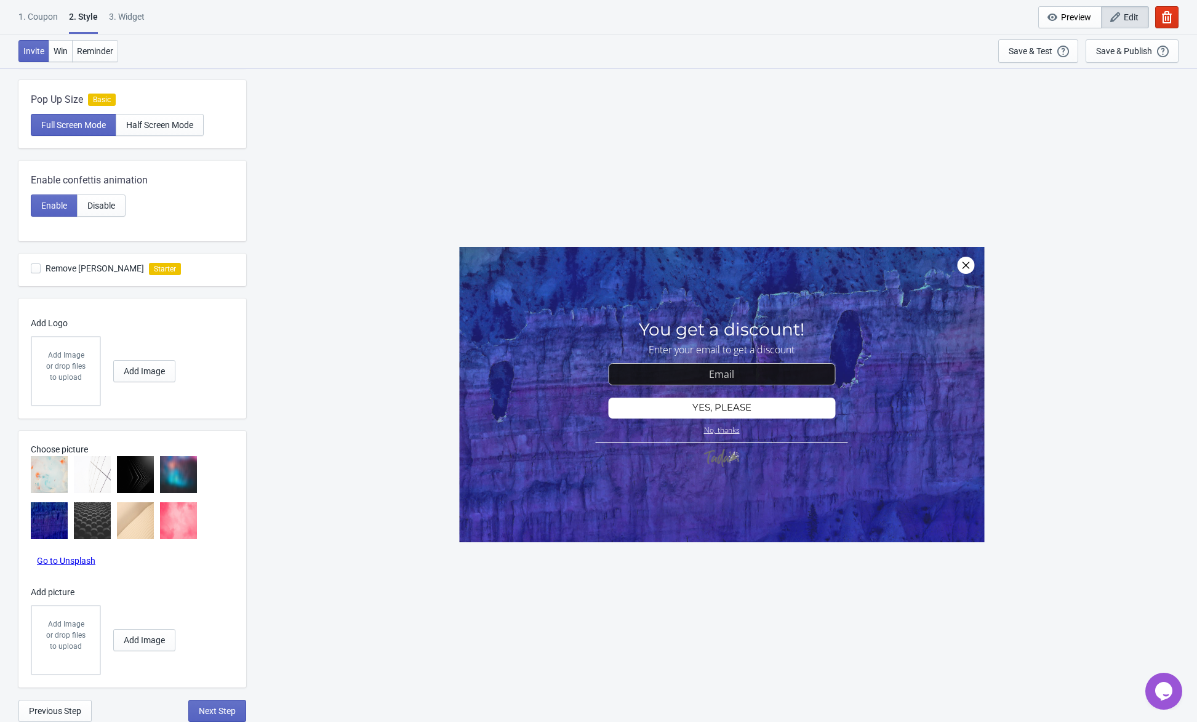
click at [206, 482] on div "Choose picture" at bounding box center [138, 493] width 215 height 124
click at [107, 477] on img at bounding box center [92, 474] width 37 height 37
radio input "true"
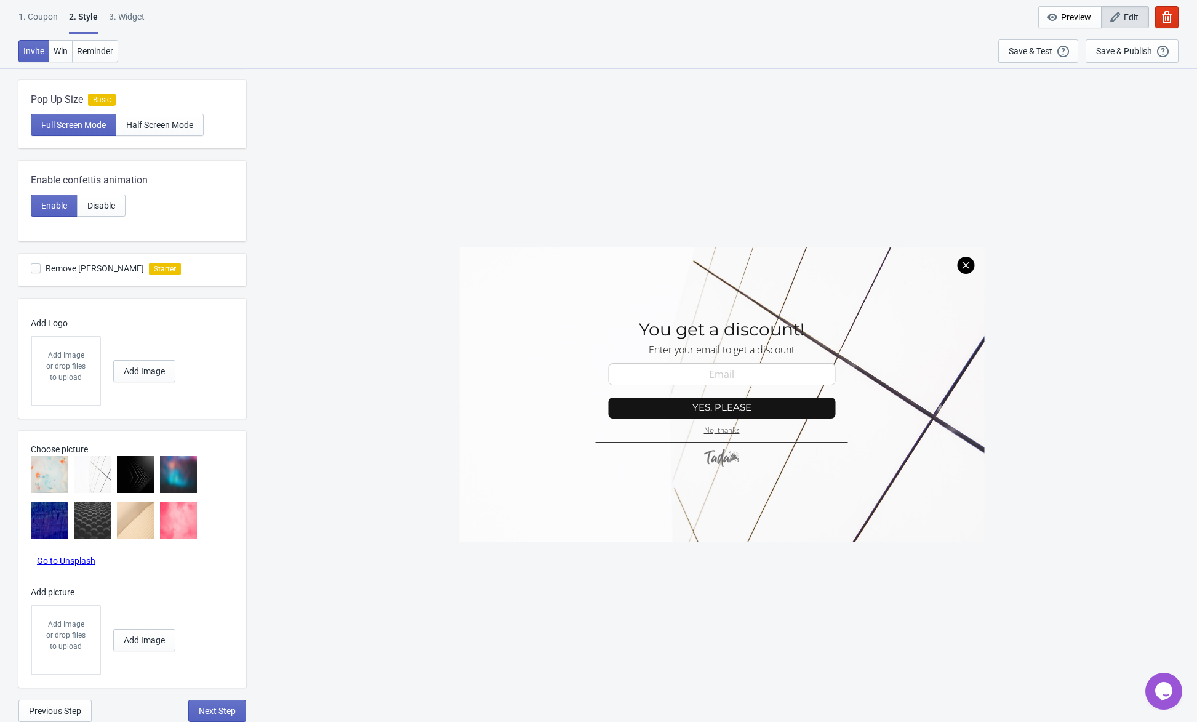
click at [125, 477] on img at bounding box center [135, 474] width 37 height 37
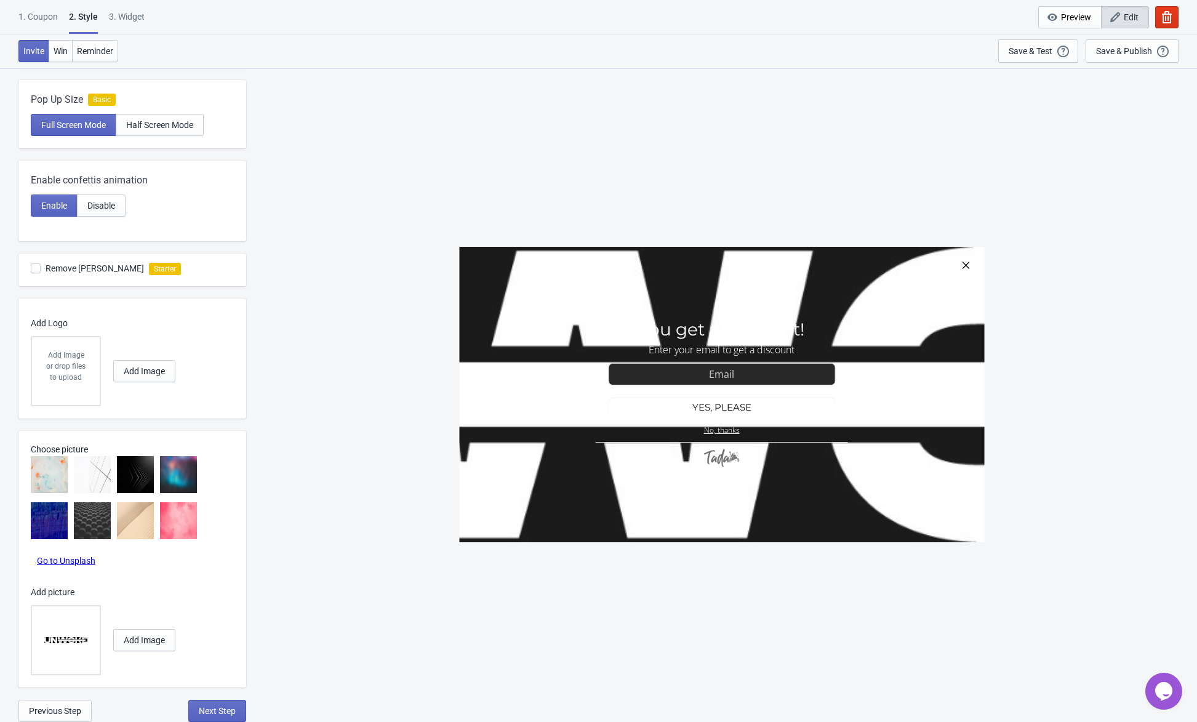
click at [71, 651] on img at bounding box center [65, 640] width 43 height 43
click at [0, 0] on input "file" at bounding box center [0, 0] width 0 height 0
click at [141, 473] on img at bounding box center [135, 474] width 37 height 37
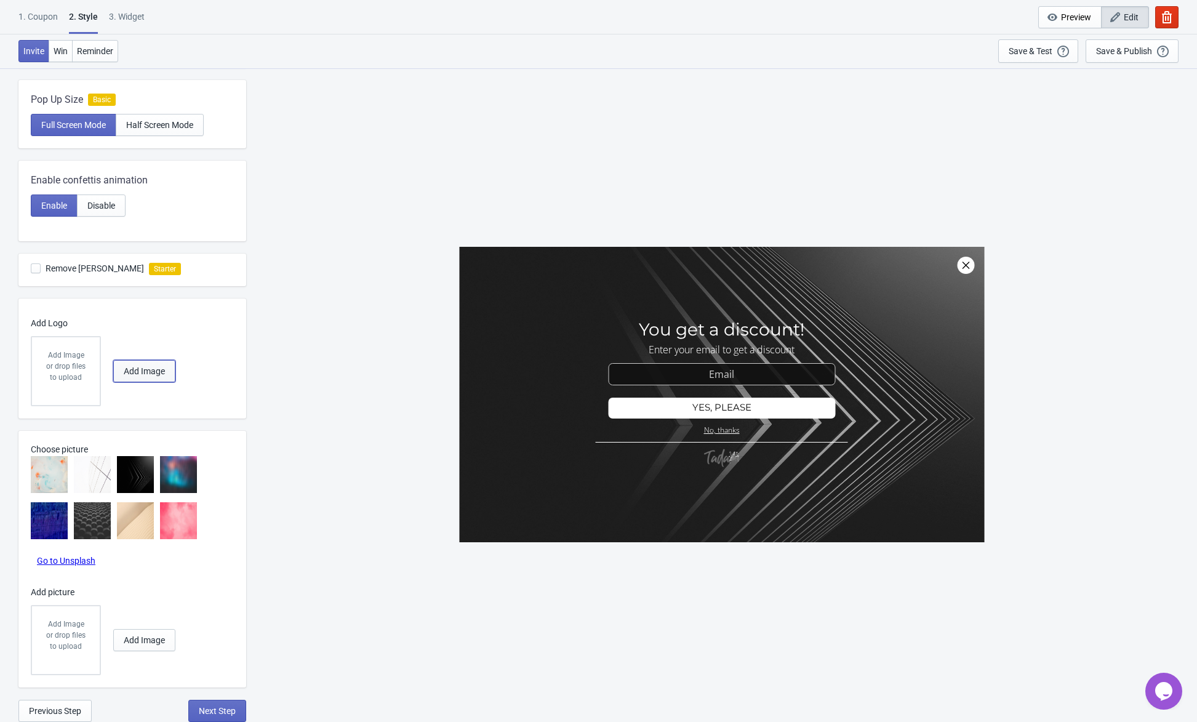
click at [124, 376] on span "Add Image" at bounding box center [144, 371] width 41 height 10
radio input "true"
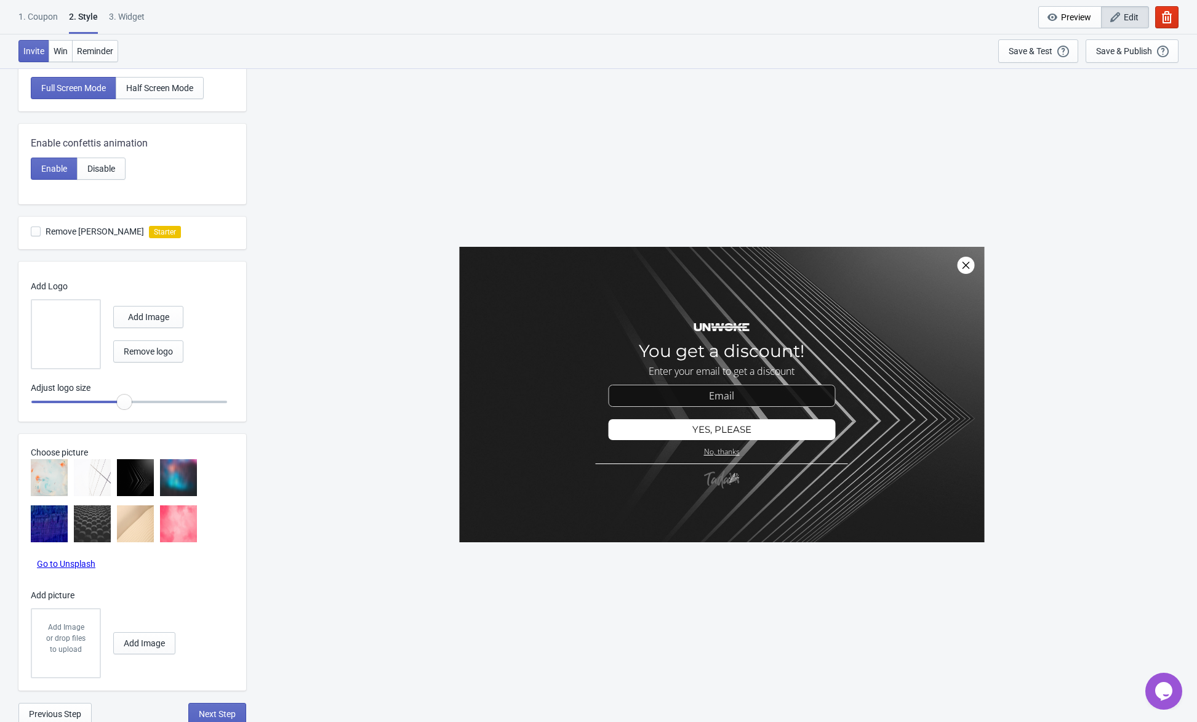
scroll to position [334, 0]
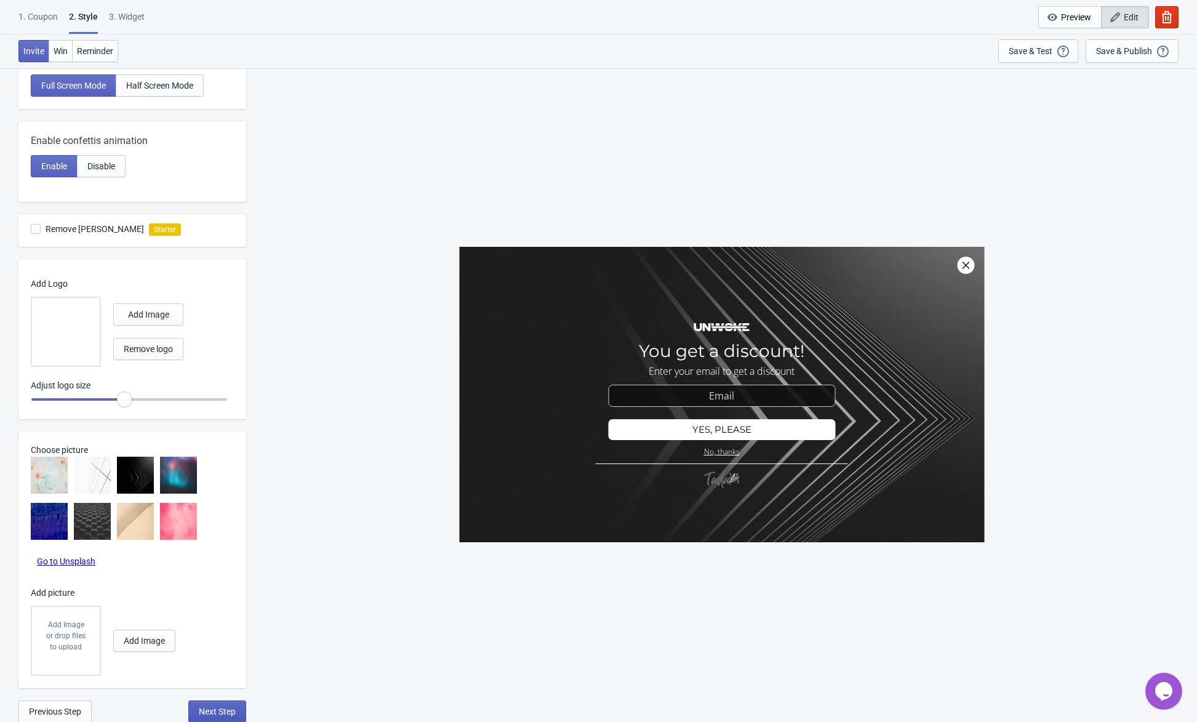
click at [223, 714] on span "Next Step" at bounding box center [217, 712] width 37 height 10
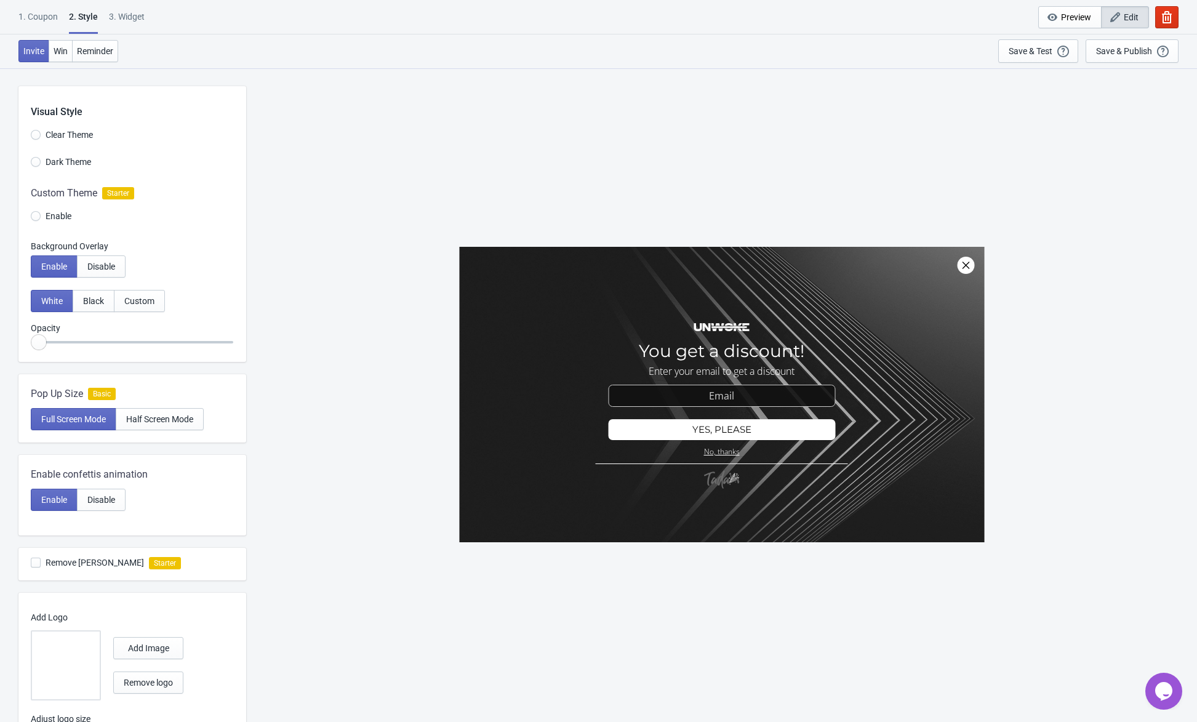
select select "once"
select select "1"
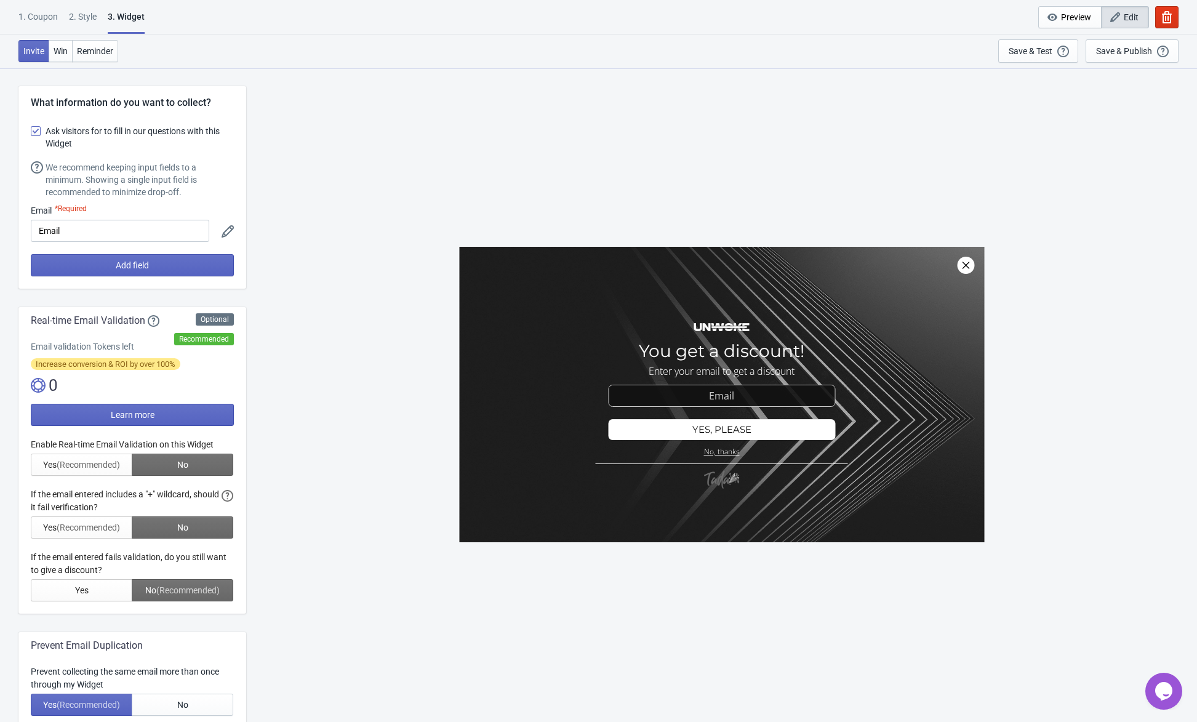
click at [80, 19] on div "2 . Style" at bounding box center [83, 21] width 28 height 22
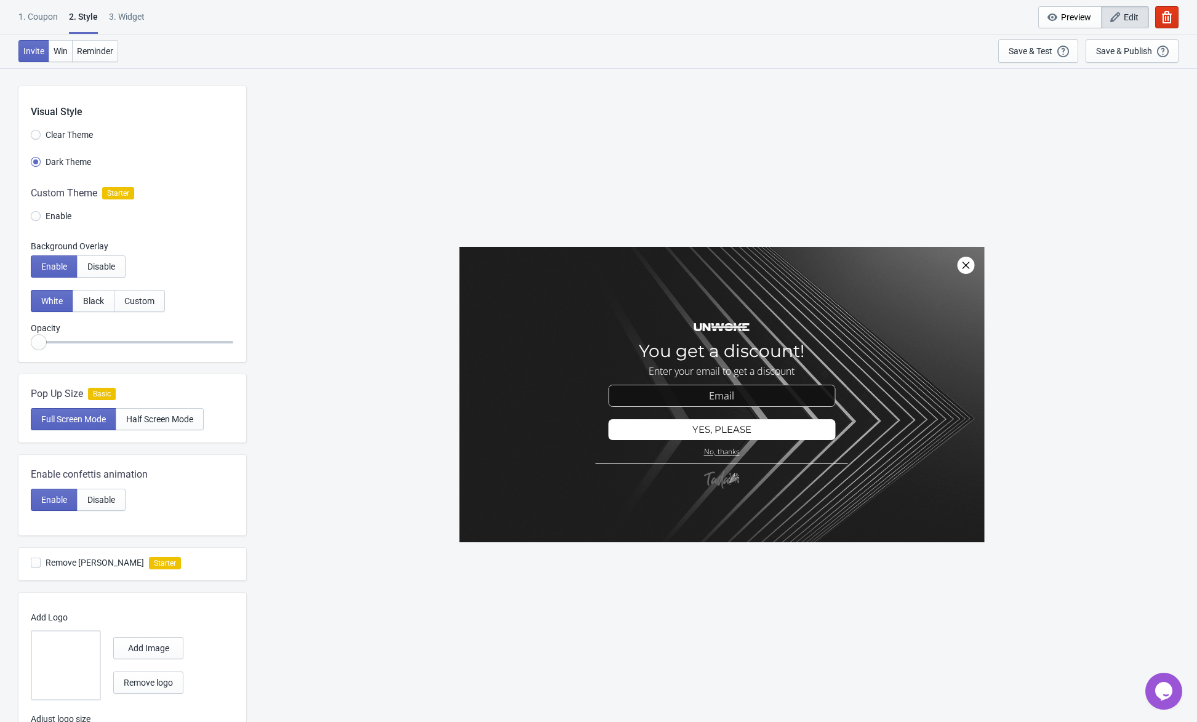
click at [32, 10] on div "1. Coupon" at bounding box center [37, 21] width 39 height 22
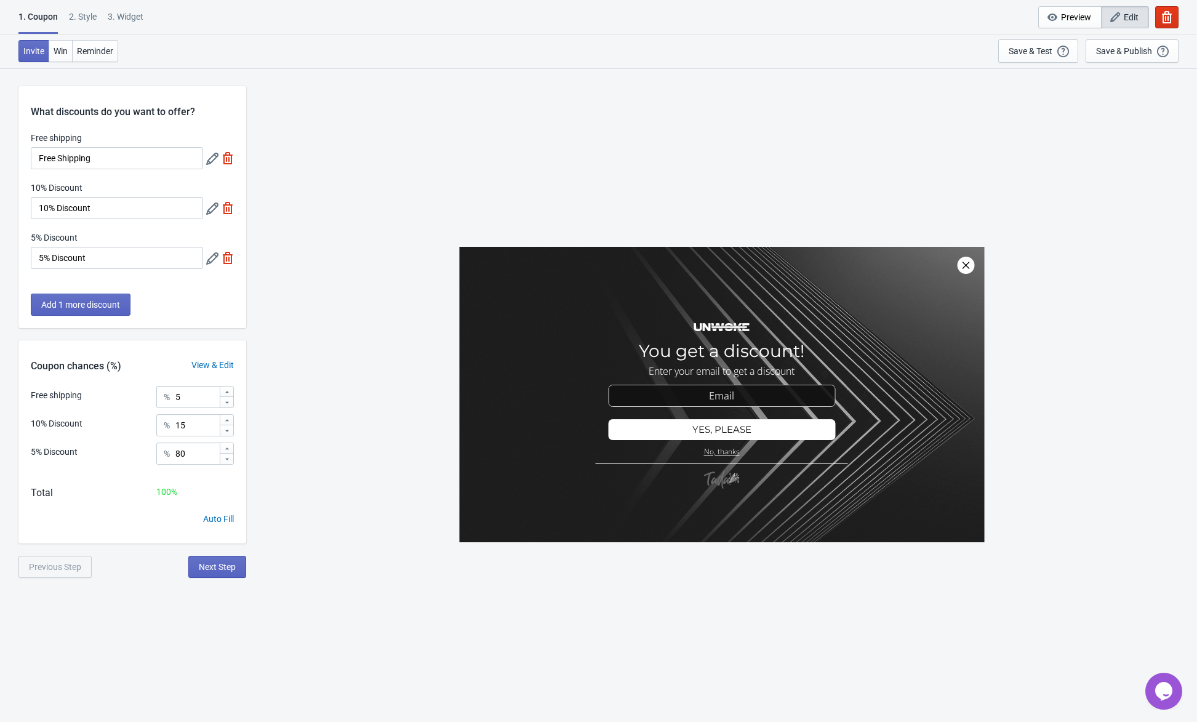
click at [1116, 20] on icon "button" at bounding box center [1116, 17] width 10 height 10
click at [731, 344] on div at bounding box center [721, 395] width 525 height 296
click at [1087, 18] on span "Preview" at bounding box center [1076, 17] width 30 height 10
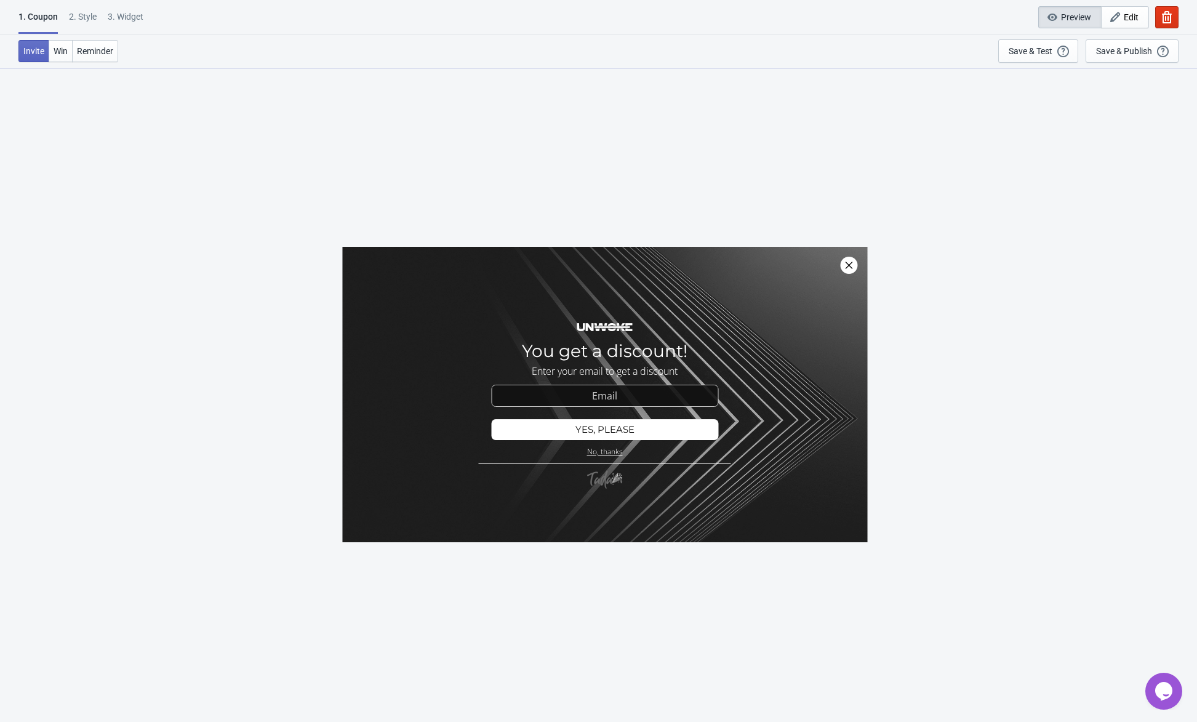
click at [1087, 18] on span "Preview" at bounding box center [1076, 17] width 30 height 10
click at [1128, 16] on span "Edit" at bounding box center [1131, 17] width 15 height 10
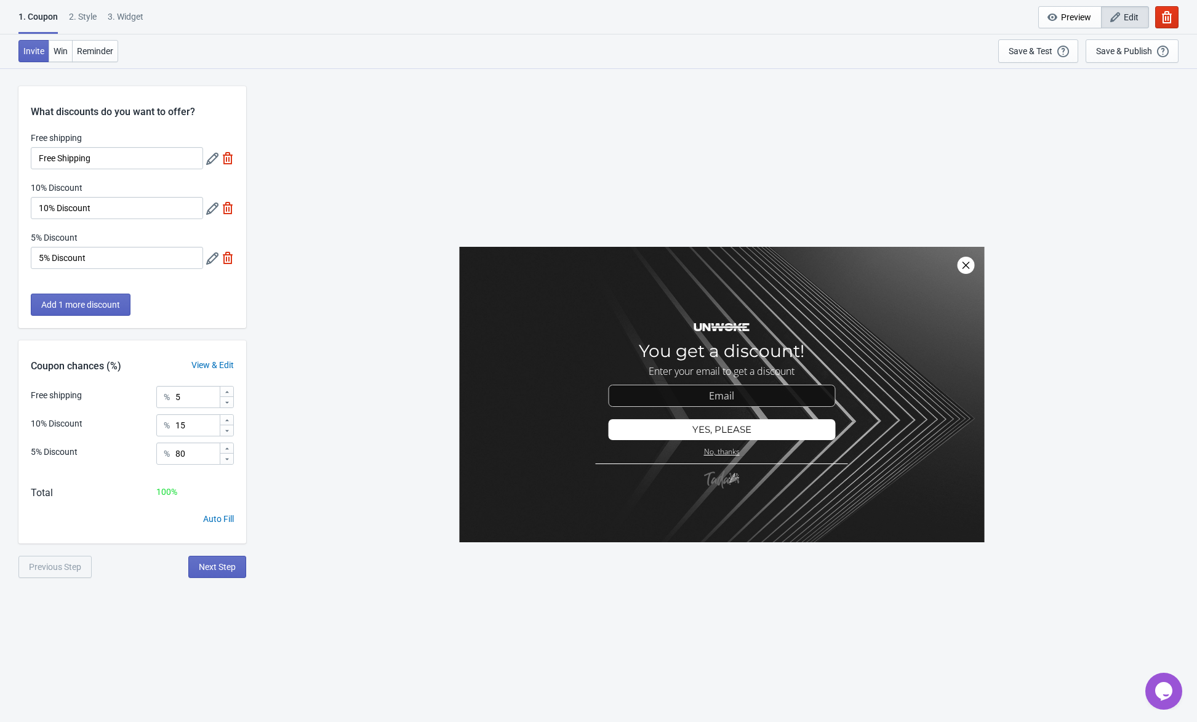
click at [79, 19] on div "2 . Style" at bounding box center [83, 21] width 28 height 22
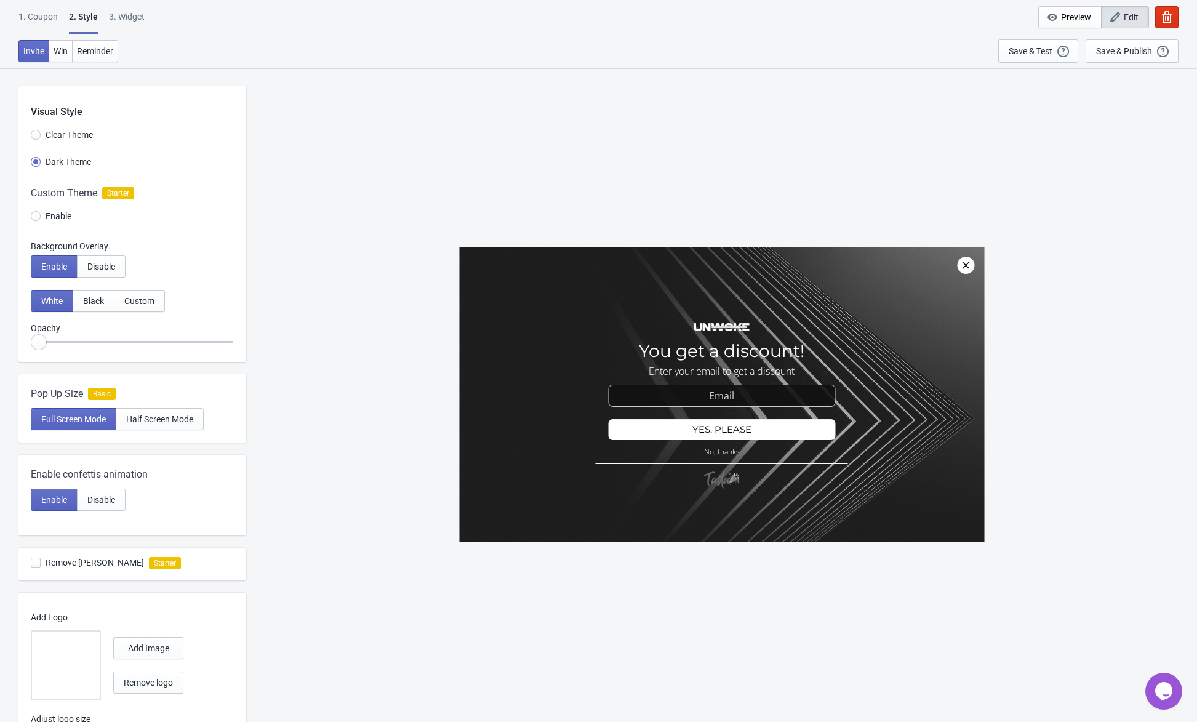
click at [117, 17] on div "3. Widget" at bounding box center [127, 21] width 36 height 22
select select "once"
select select "1"
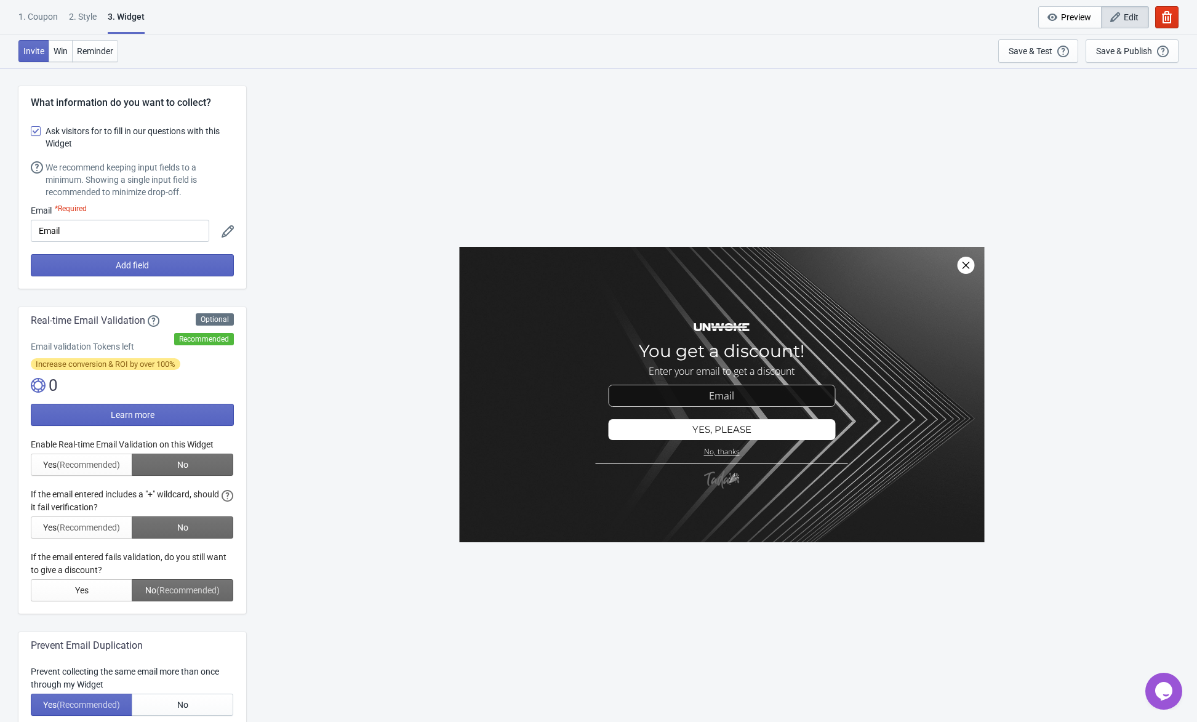
click at [312, 219] on div "SASDERWERT3H You get a discount! Enter your email to get a discount email-input…" at bounding box center [721, 395] width 939 height 654
click at [293, 219] on div "SASDERWERT3H You get a discount! Enter your email to get a discount email-input…" at bounding box center [721, 395] width 939 height 654
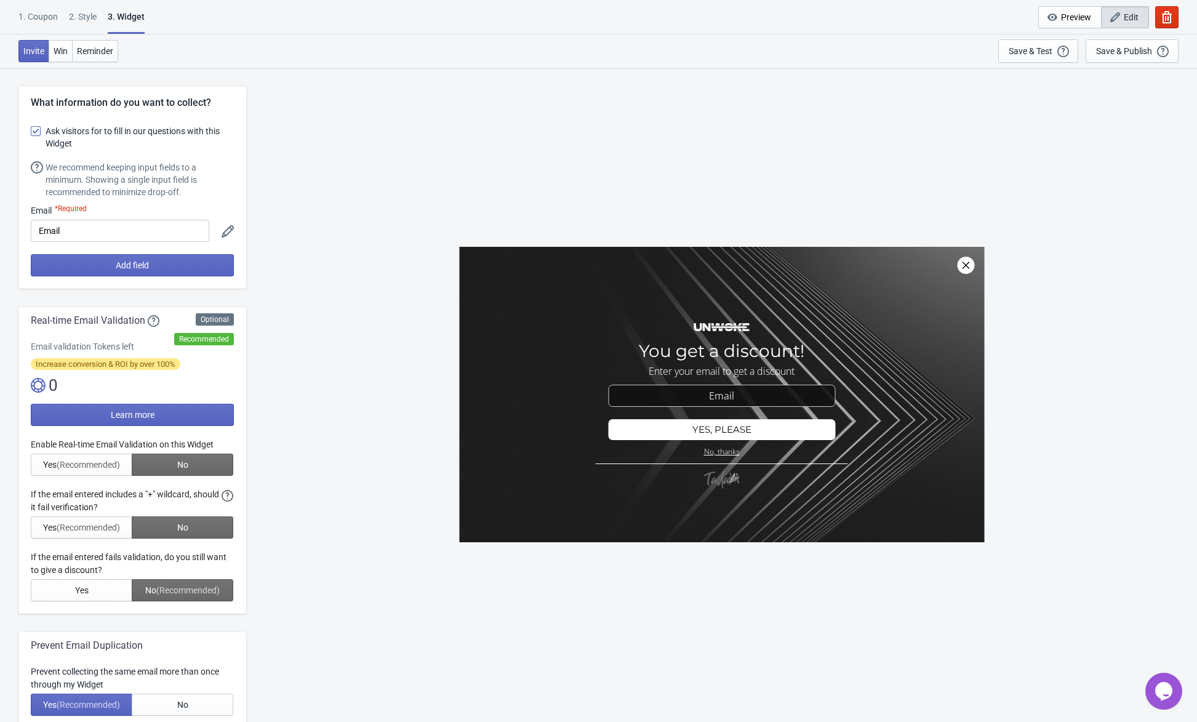
click at [293, 219] on div "SASDERWERT3H You get a discount! Enter your email to get a discount email-input…" at bounding box center [721, 395] width 939 height 654
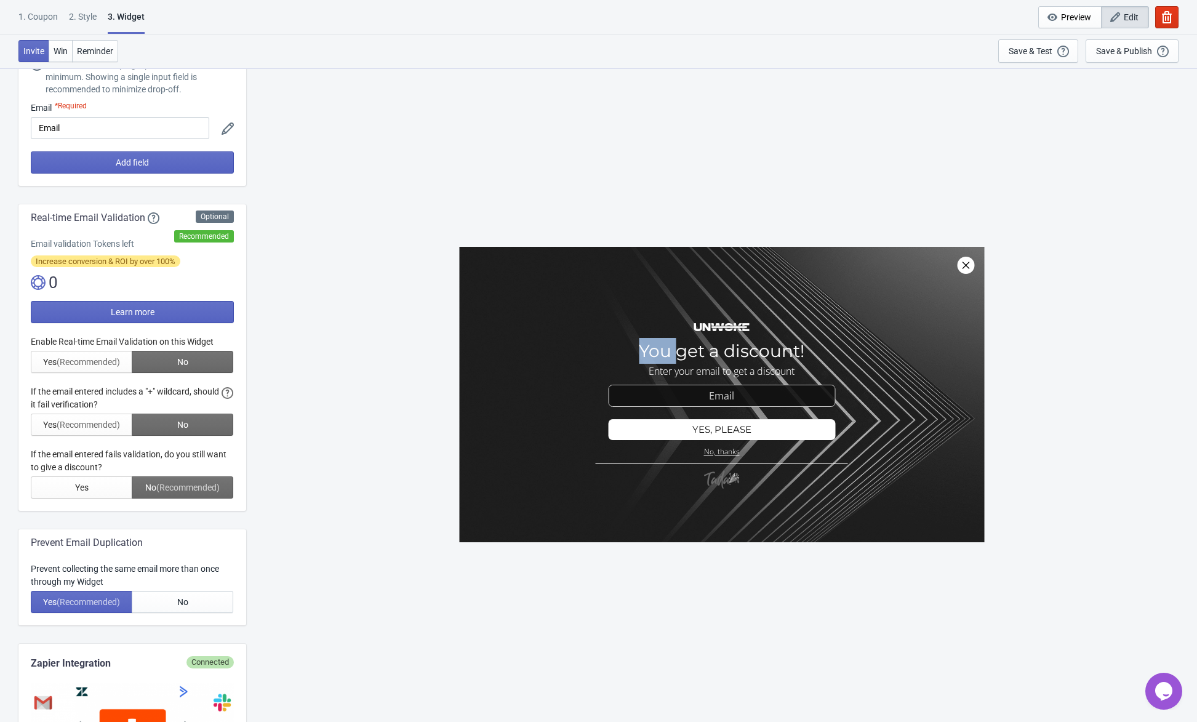
scroll to position [123, 0]
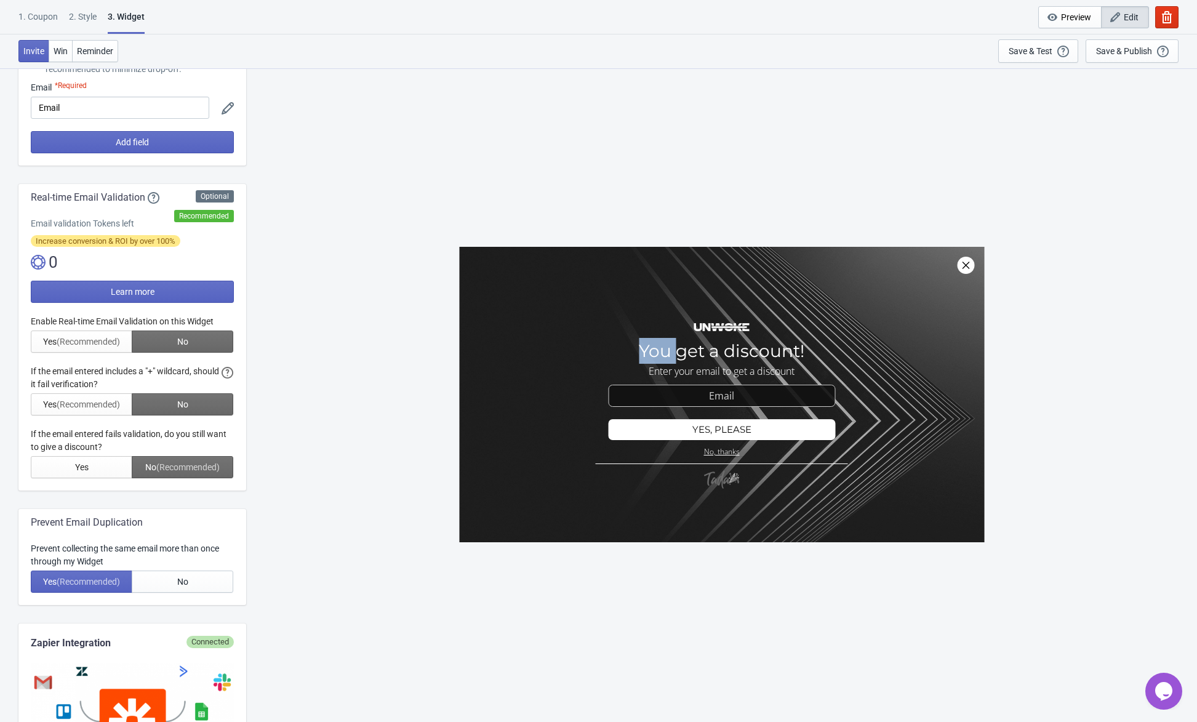
click at [293, 219] on div "SASDERWERT3H You get a discount! Enter your email to get a discount email-input…" at bounding box center [721, 395] width 939 height 654
click at [65, 332] on div at bounding box center [132, 396] width 203 height 163
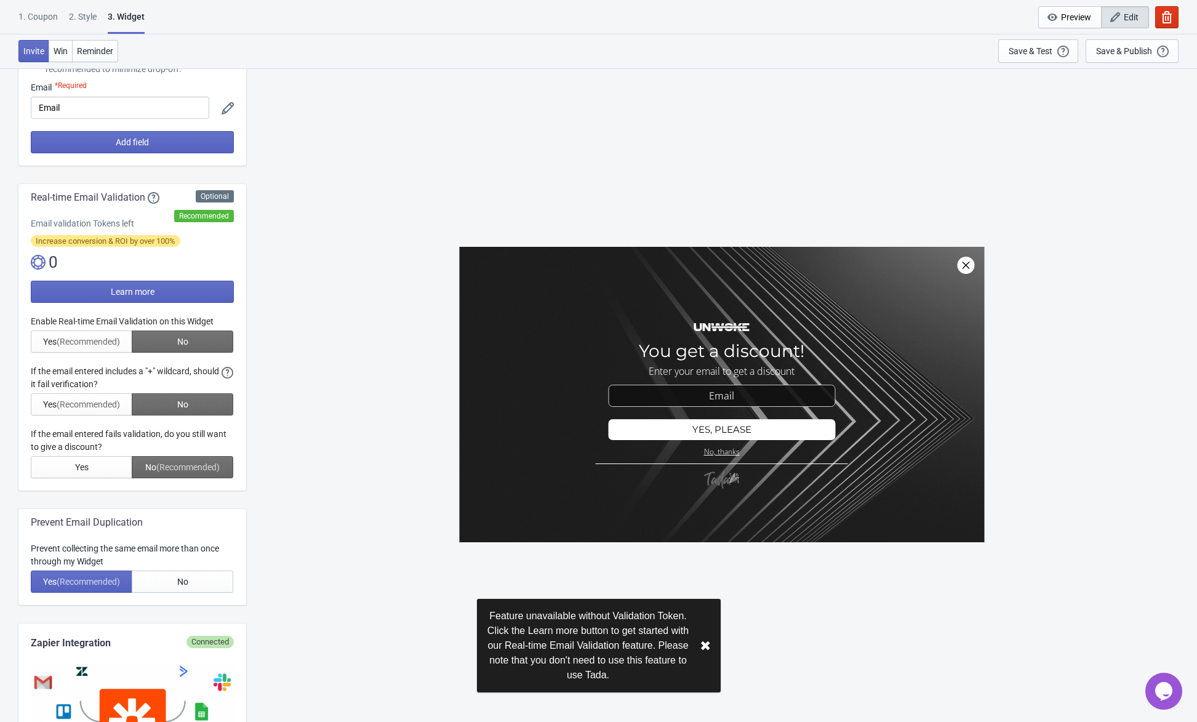
click at [66, 340] on div at bounding box center [132, 396] width 203 height 163
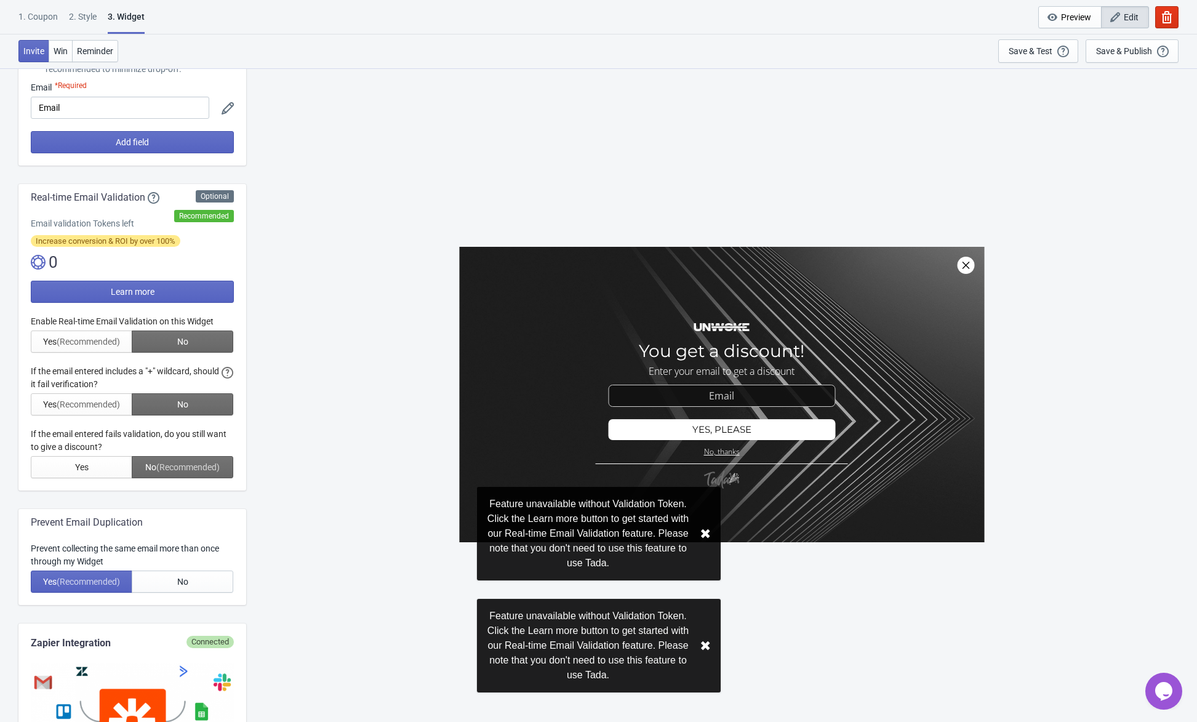
click at [391, 299] on div "SASDERWERT3H You get a discount! Enter your email to get a discount email-input…" at bounding box center [721, 395] width 939 height 654
click at [342, 285] on div "SASDERWERT3H You get a discount! Enter your email to get a discount email-input…" at bounding box center [721, 395] width 939 height 654
click at [309, 273] on div "SASDERWERT3H You get a discount! Enter your email to get a discount email-input…" at bounding box center [721, 395] width 939 height 654
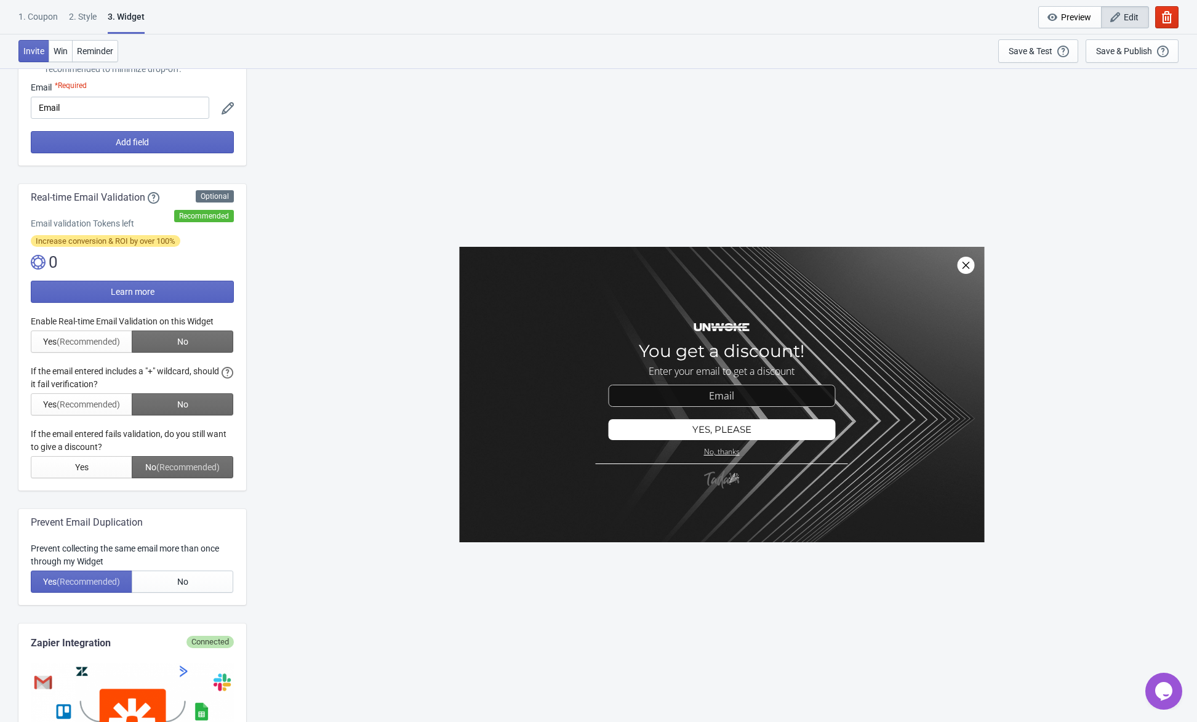
click at [297, 260] on div "SASDERWERT3H You get a discount! Enter your email to get a discount email-input…" at bounding box center [721, 395] width 939 height 654
click at [288, 262] on div "SASDERWERT3H You get a discount! Enter your email to get a discount email-input…" at bounding box center [721, 395] width 939 height 654
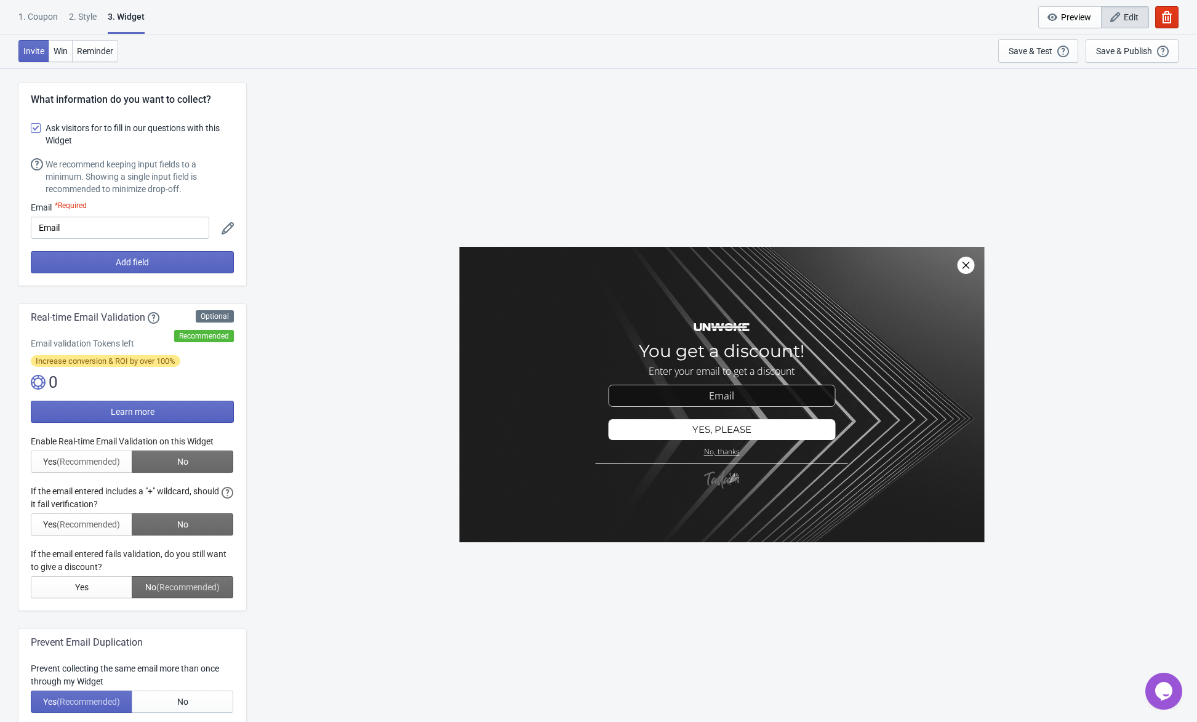
scroll to position [0, 0]
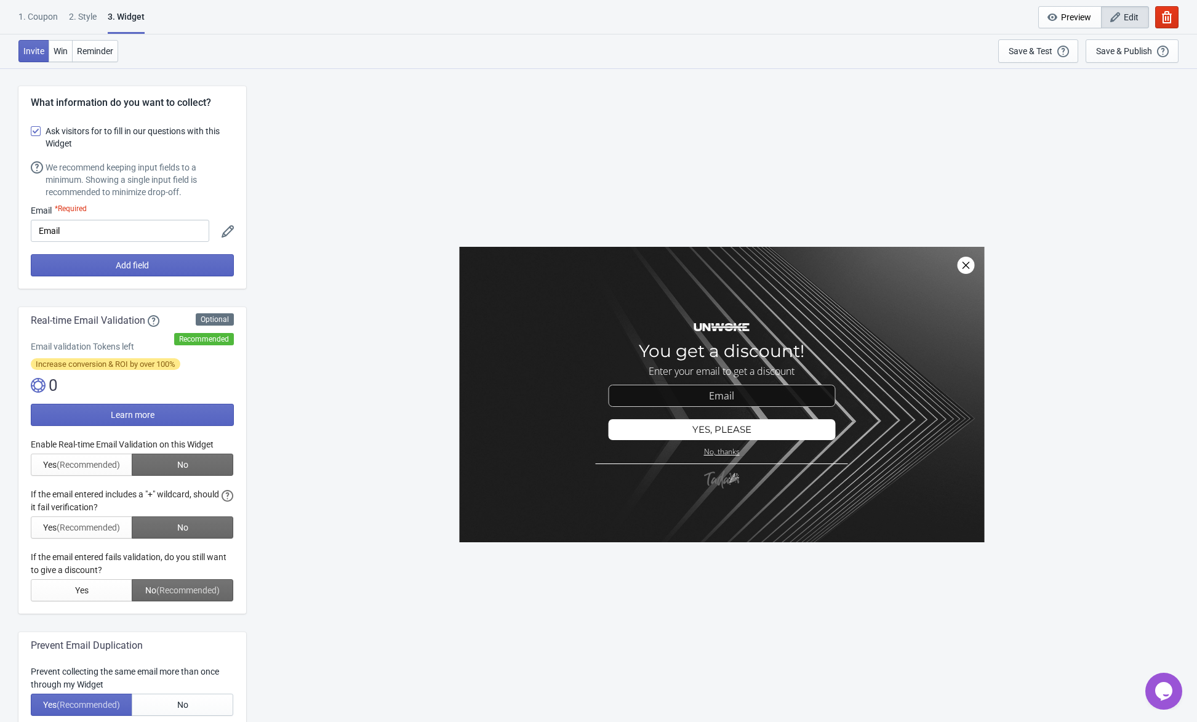
click at [339, 210] on div "SASDERWERT3H You get a discount! Enter your email to get a discount email-input…" at bounding box center [721, 395] width 939 height 654
click at [310, 194] on div "SASDERWERT3H You get a discount! Enter your email to get a discount email-input…" at bounding box center [721, 395] width 939 height 654
click at [273, 180] on div "SASDERWERT3H You get a discount! Enter your email to get a discount email-input…" at bounding box center [721, 395] width 939 height 654
click at [114, 265] on button "Add field" at bounding box center [132, 265] width 203 height 22
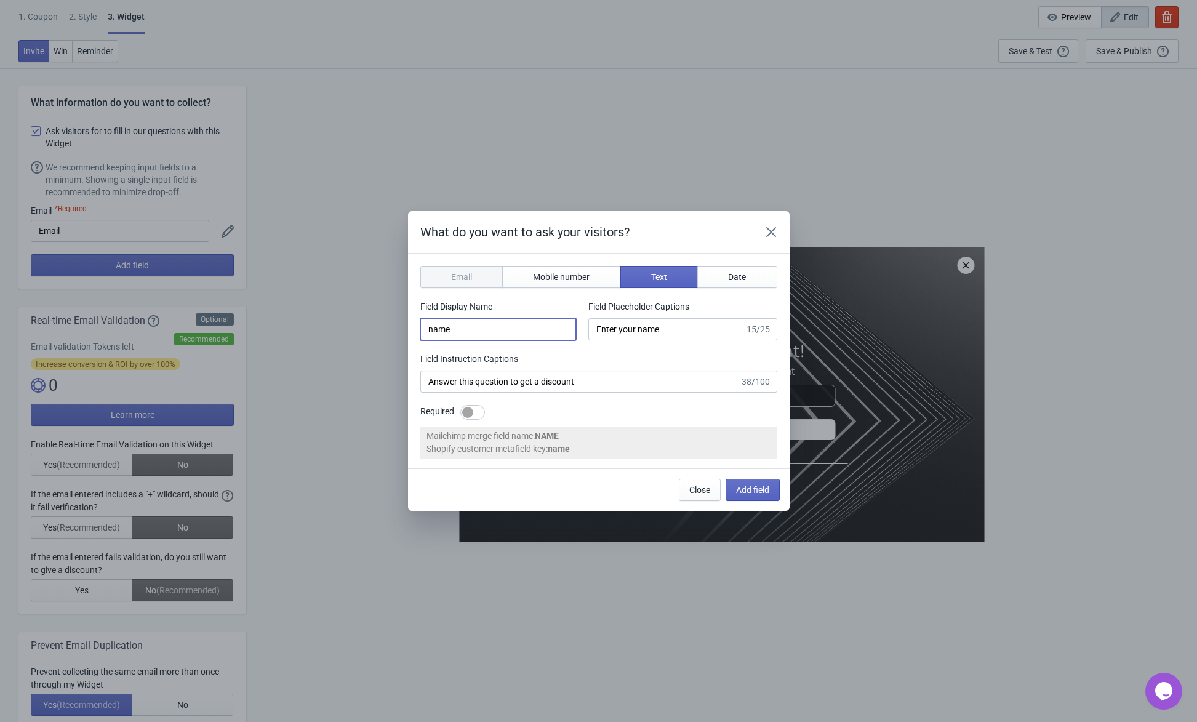
click at [441, 334] on input "name" at bounding box center [499, 329] width 156 height 22
type input "Name"
click at [747, 485] on span "Add field" at bounding box center [752, 490] width 33 height 10
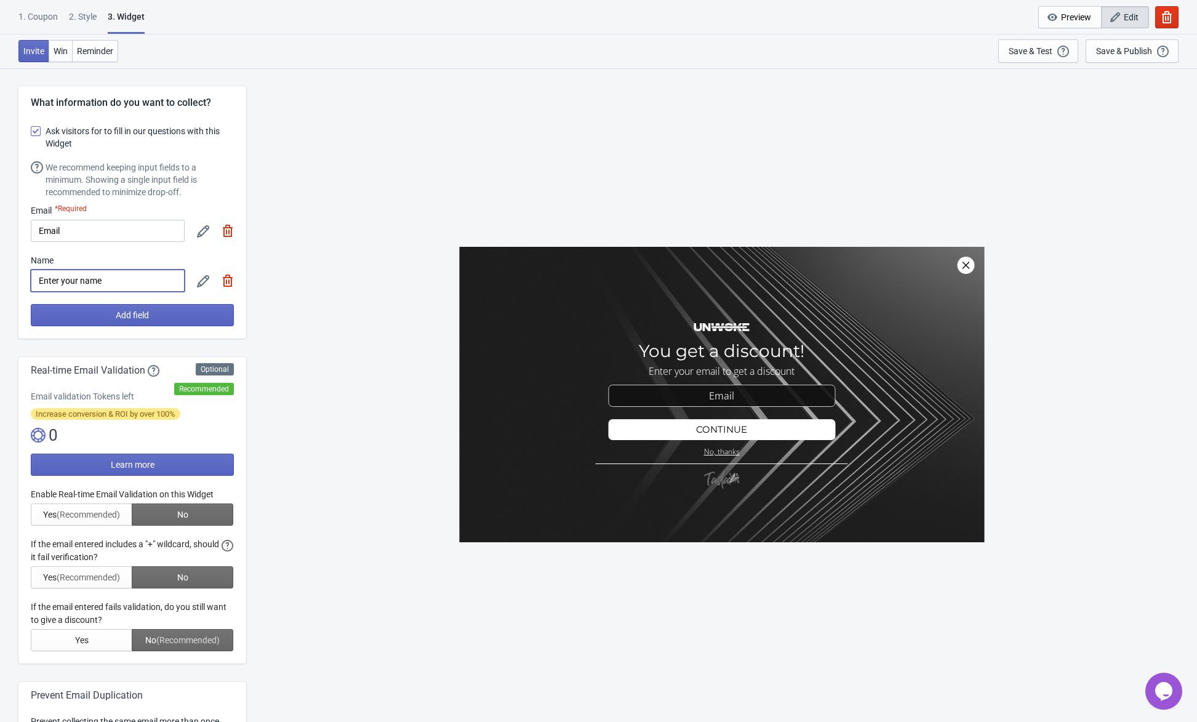
click at [143, 278] on input "Enter your name" at bounding box center [108, 281] width 154 height 22
type input "Email eingeben"
click at [366, 289] on div "SASDERWERT3H You get a discount! Answer this question to get a discount email-i…" at bounding box center [721, 395] width 939 height 654
click at [341, 281] on div "SASDERWERT3H You get a discount! Answer this question to get a discount email-i…" at bounding box center [721, 395] width 939 height 654
click at [340, 276] on div "SASDERWERT3H You get a discount! Answer this question to get a discount email-i…" at bounding box center [721, 395] width 939 height 654
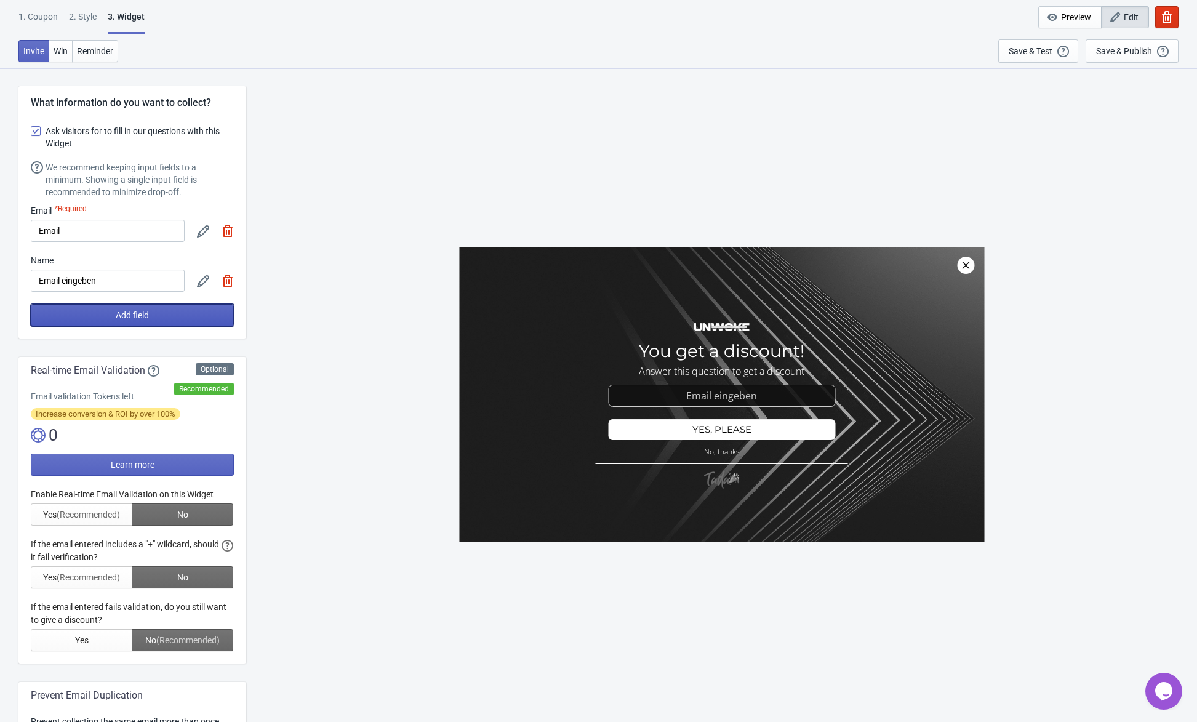
click at [153, 321] on button "Add field" at bounding box center [132, 315] width 203 height 22
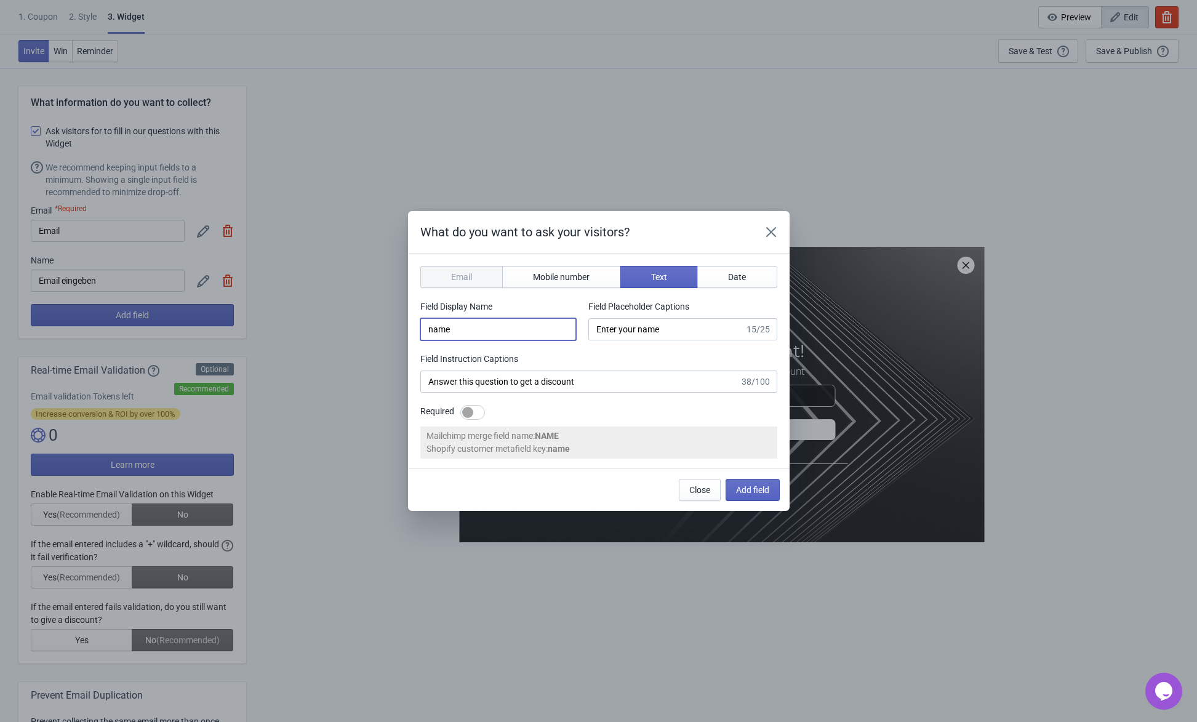
click at [496, 338] on input "name" at bounding box center [499, 329] width 156 height 22
type input "Name"
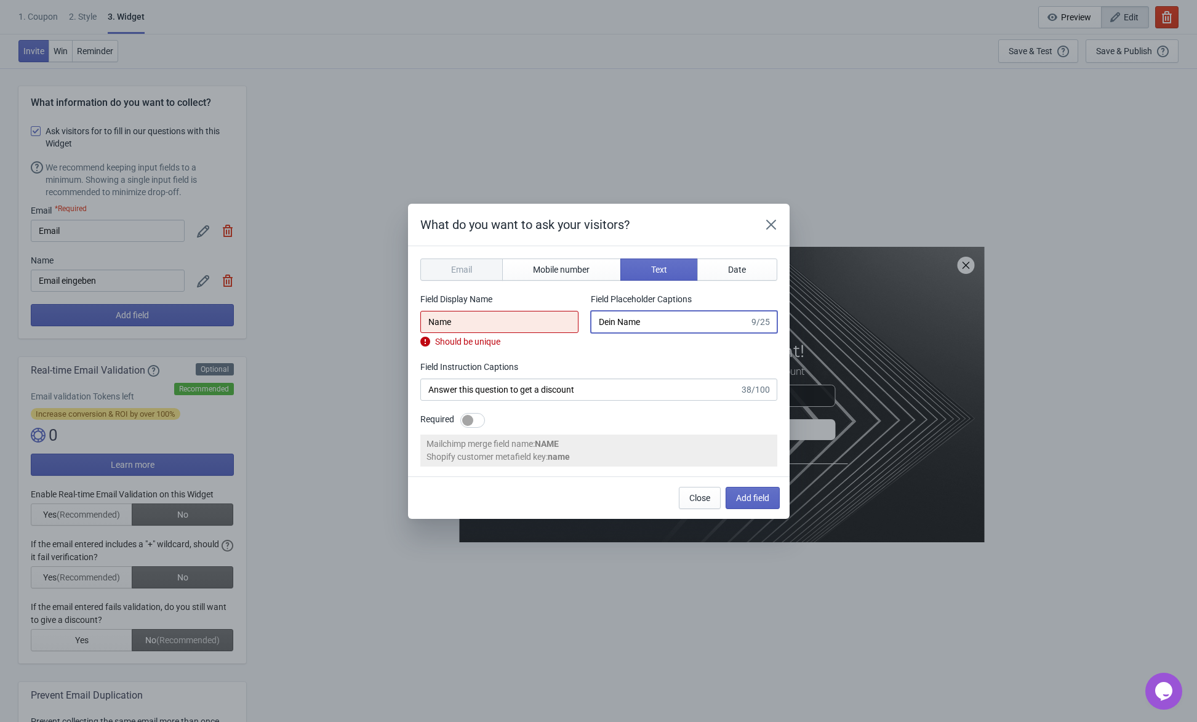
type input "Dein Name"
click at [496, 327] on input "Name" at bounding box center [500, 322] width 158 height 22
click at [767, 220] on icon "Close" at bounding box center [771, 225] width 12 height 12
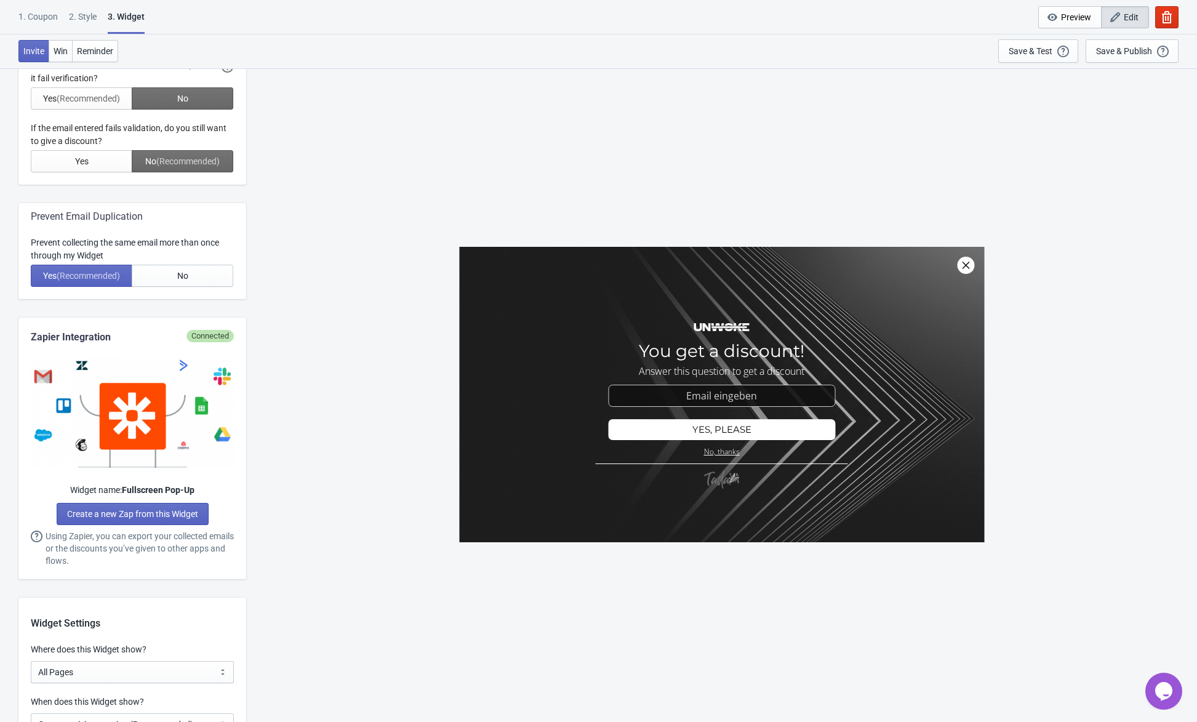
scroll to position [677, 0]
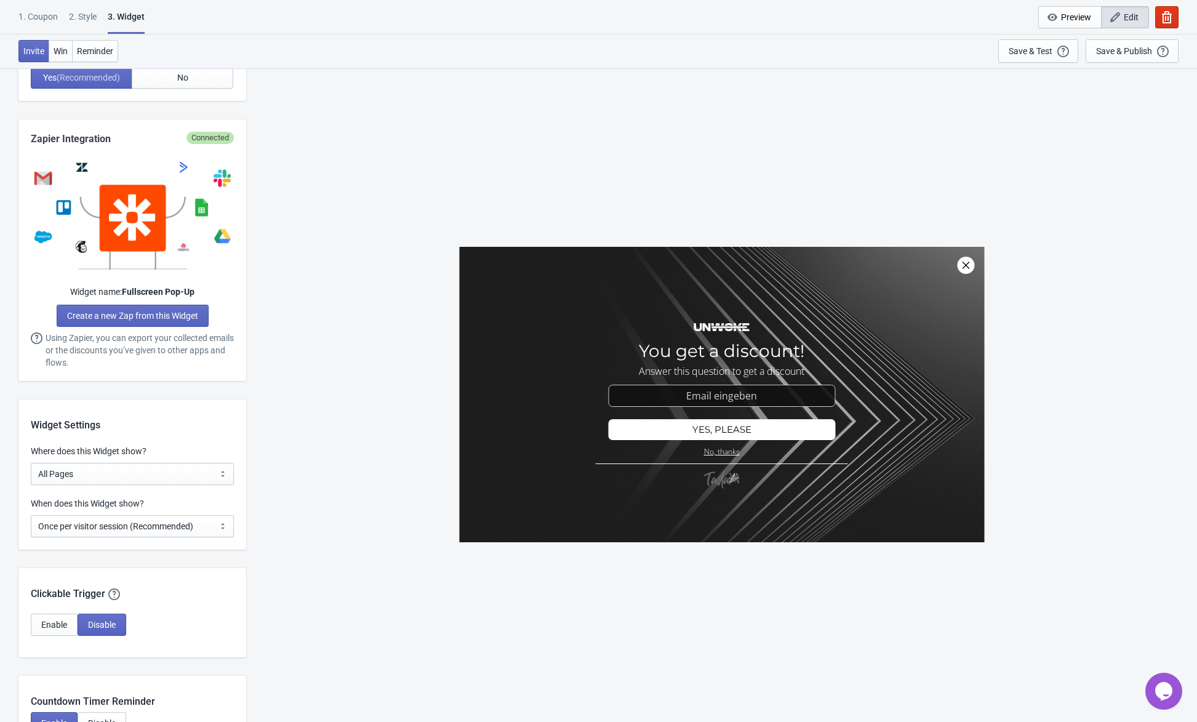
click at [312, 316] on div "SASDERWERT3H You get a discount! Answer this question to get a discount email-i…" at bounding box center [721, 395] width 939 height 654
click at [321, 311] on div "SASDERWERT3H You get a discount! Answer this question to get a discount email-i…" at bounding box center [721, 395] width 939 height 654
click at [321, 310] on div "SASDERWERT3H You get a discount! Answer this question to get a discount email-i…" at bounding box center [721, 395] width 939 height 654
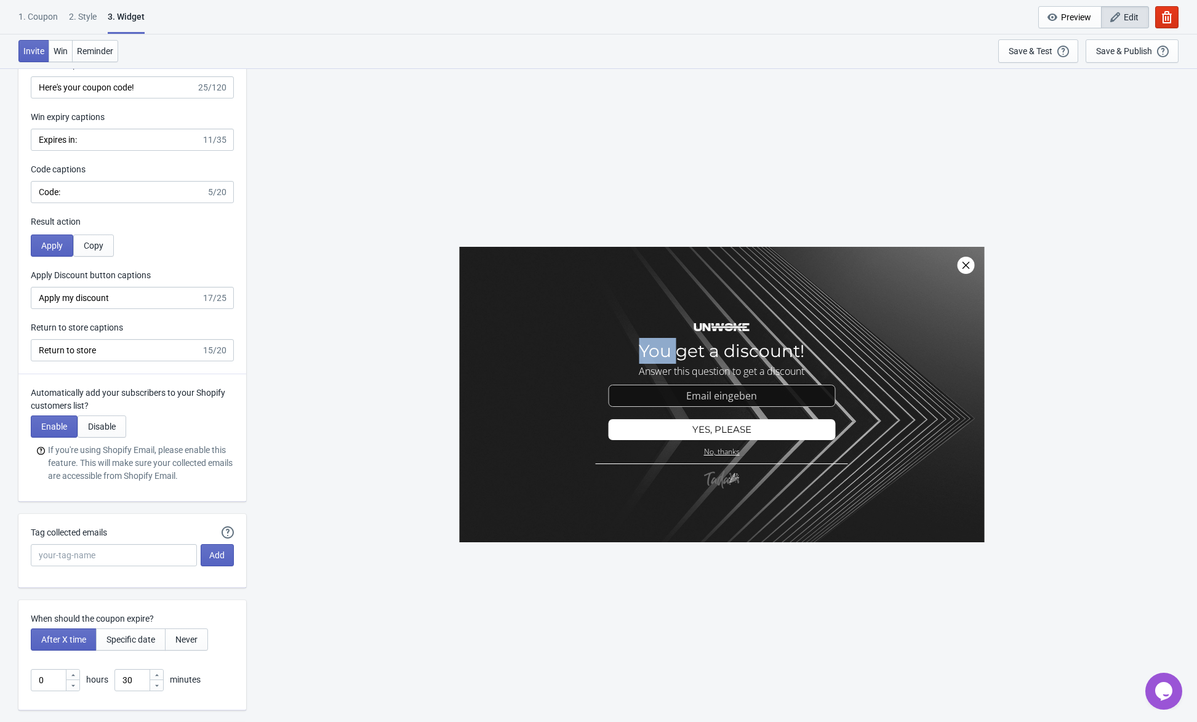
scroll to position [2806, 0]
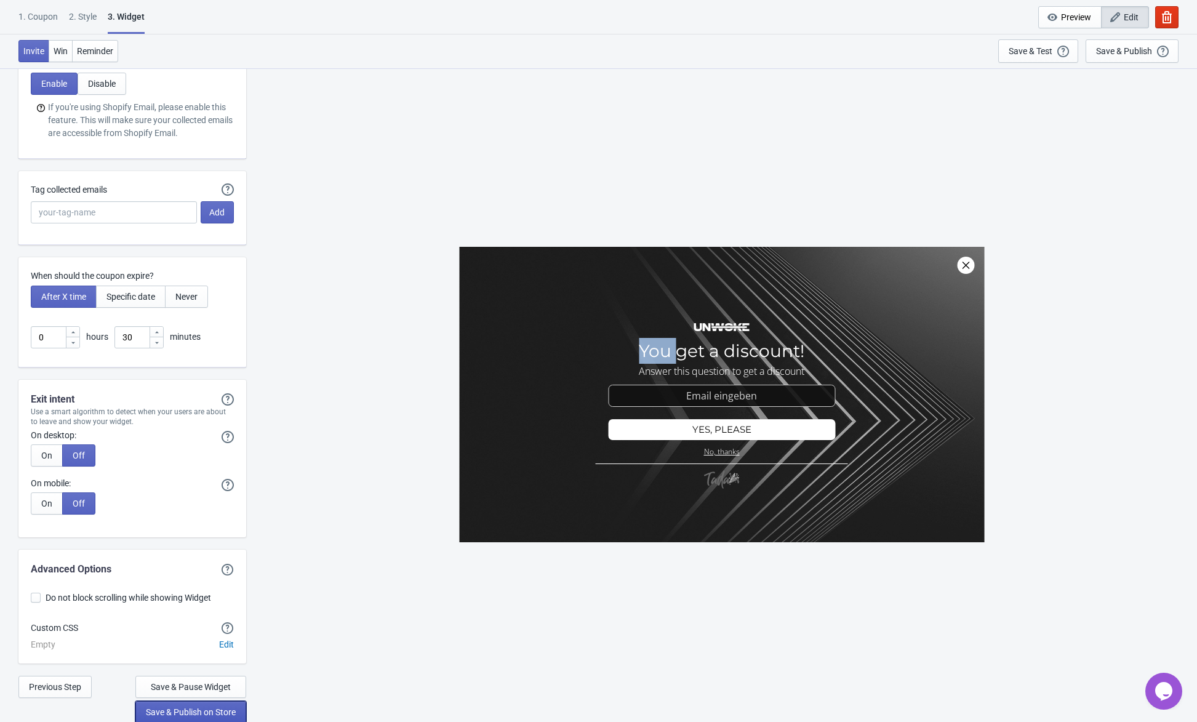
click at [193, 705] on button "Save & Publish on Store" at bounding box center [190, 712] width 111 height 22
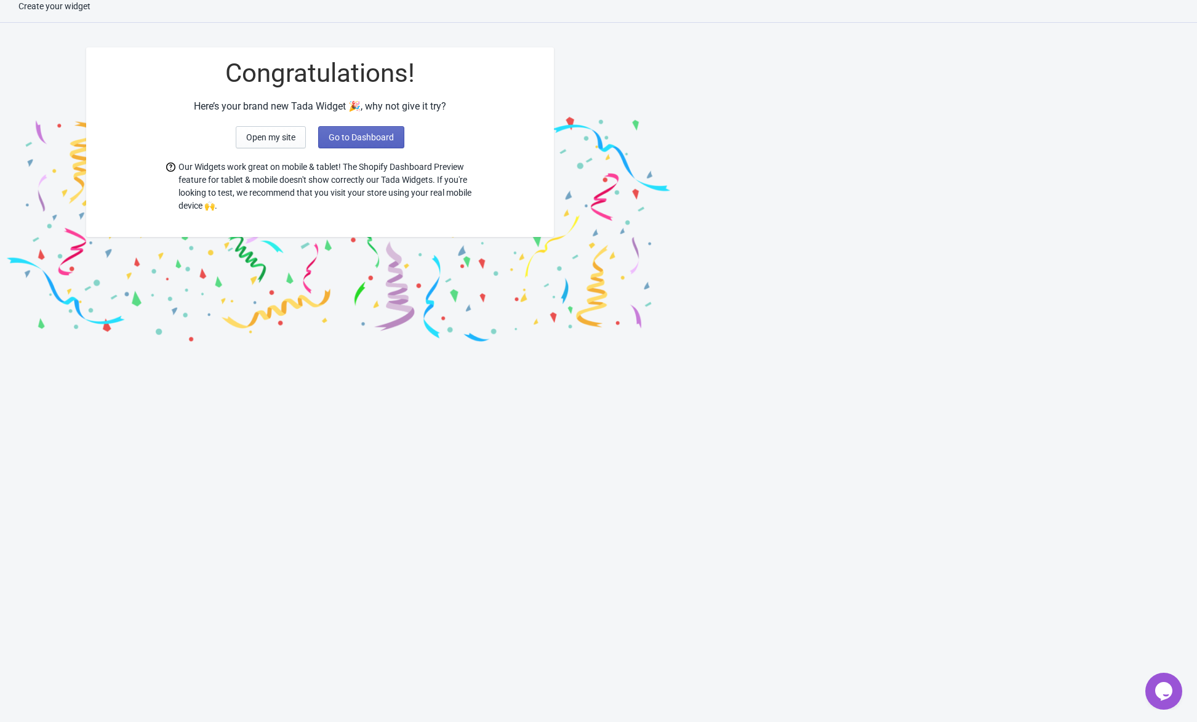
scroll to position [12, 0]
click at [295, 135] on span "Open my site" at bounding box center [270, 137] width 49 height 10
click at [363, 135] on span "Go to Dashboard" at bounding box center [361, 137] width 65 height 10
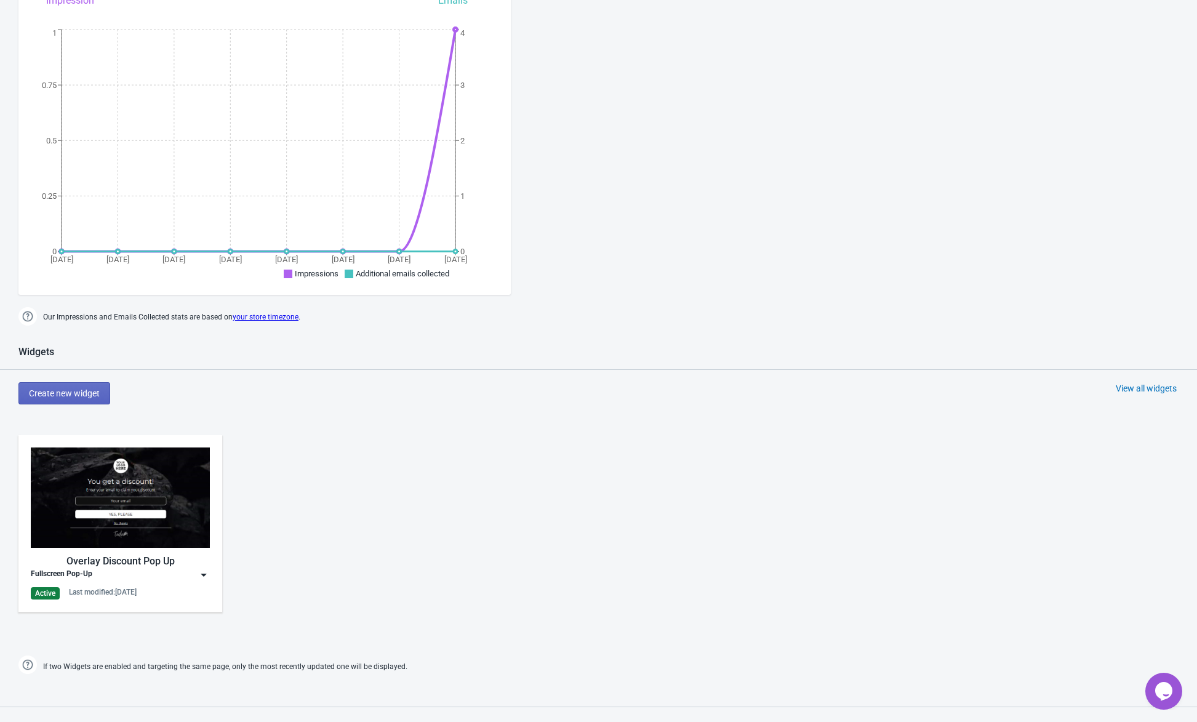
scroll to position [197, 0]
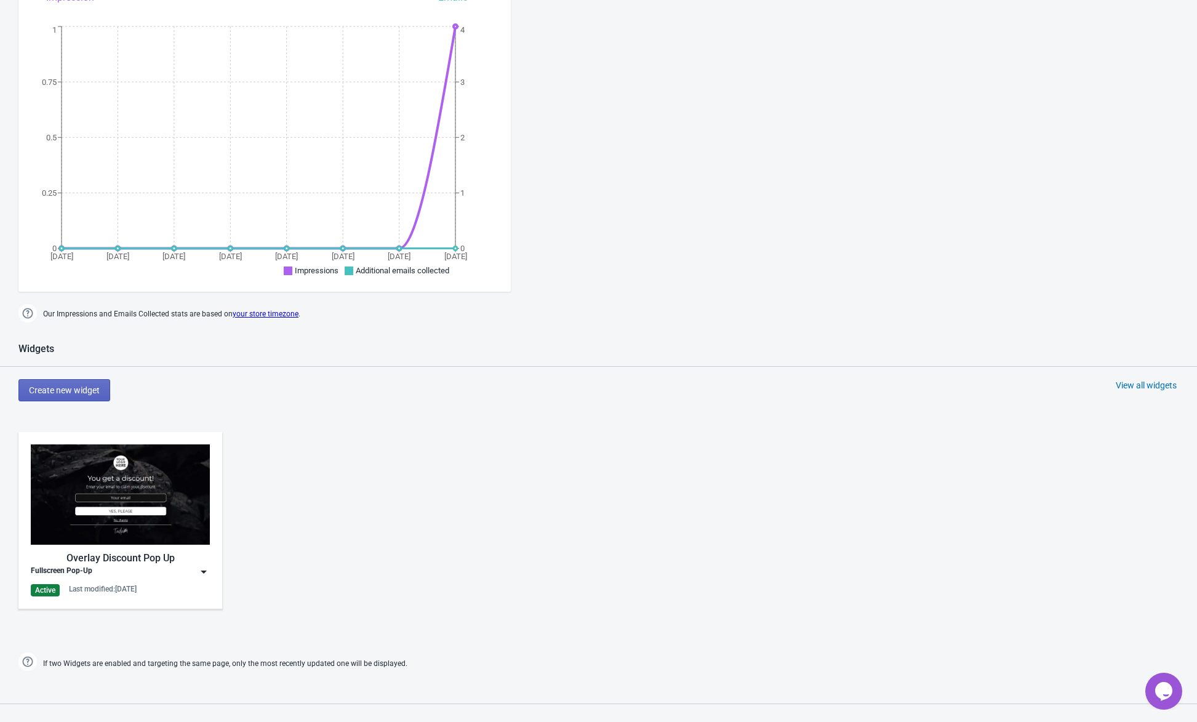
click at [95, 566] on div "Fullscreen Pop-Up" at bounding box center [120, 572] width 179 height 12
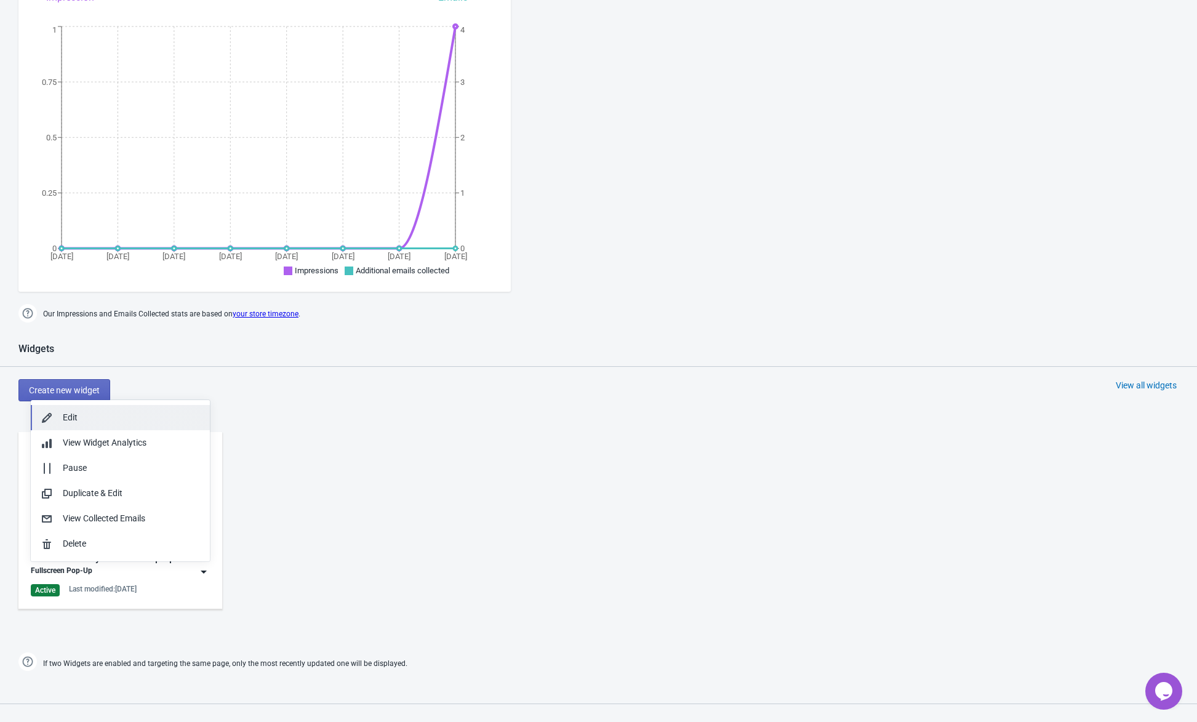
click at [91, 424] on div "Edit" at bounding box center [131, 417] width 137 height 13
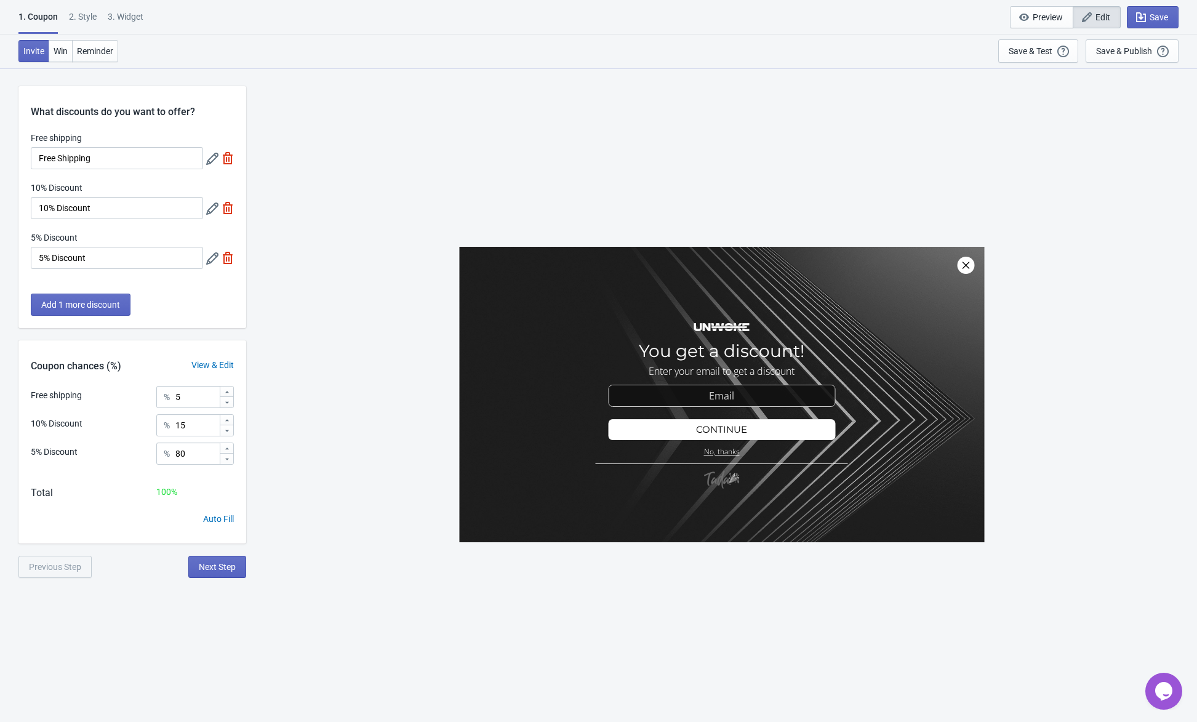
click at [734, 348] on div at bounding box center [721, 395] width 525 height 296
click at [135, 160] on input "Free Shipping" at bounding box center [117, 158] width 172 height 22
type input "Gratis Versand"
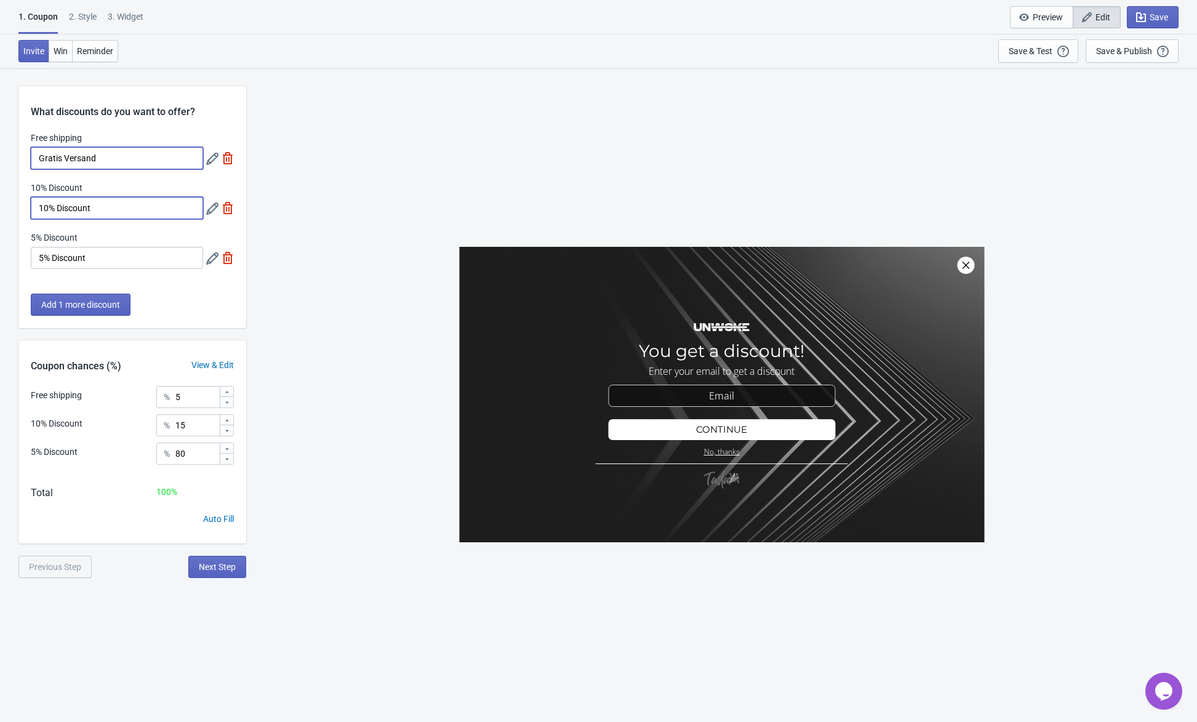
click at [94, 209] on input "10% Discount" at bounding box center [117, 208] width 172 height 22
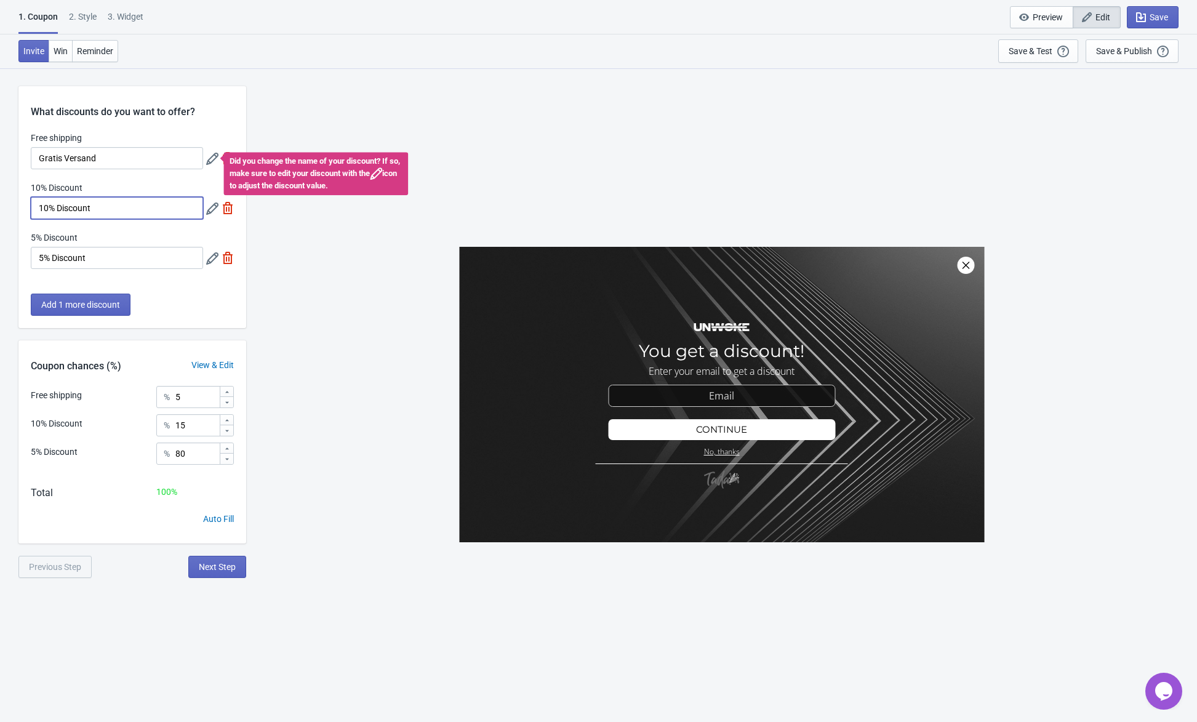
click at [94, 209] on input "10% Discount" at bounding box center [117, 208] width 172 height 22
type input "10% Rabatt"
click at [79, 254] on input "5% Discount" at bounding box center [117, 258] width 172 height 22
type input "5% Rabatt"
click at [161, 286] on div "What discounts do you want to offer? Free shipping Gratis Versand Did you chang…" at bounding box center [132, 207] width 228 height 242
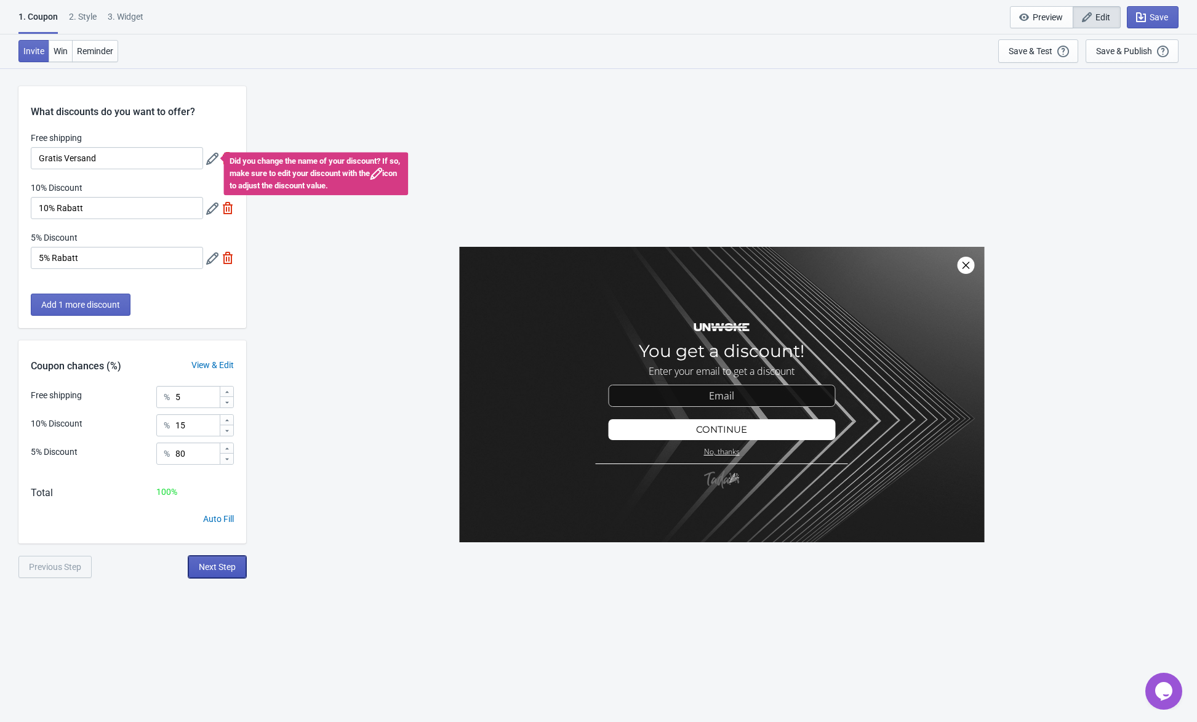
click at [224, 569] on span "Next Step" at bounding box center [217, 567] width 37 height 10
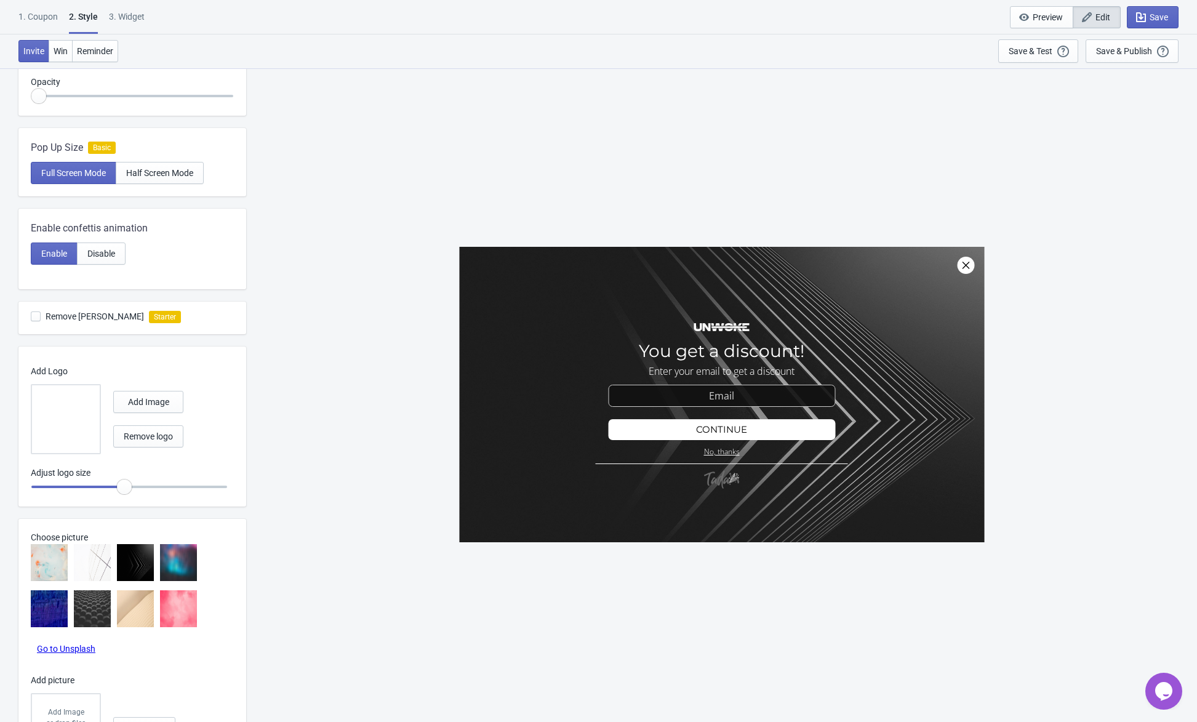
scroll to position [334, 0]
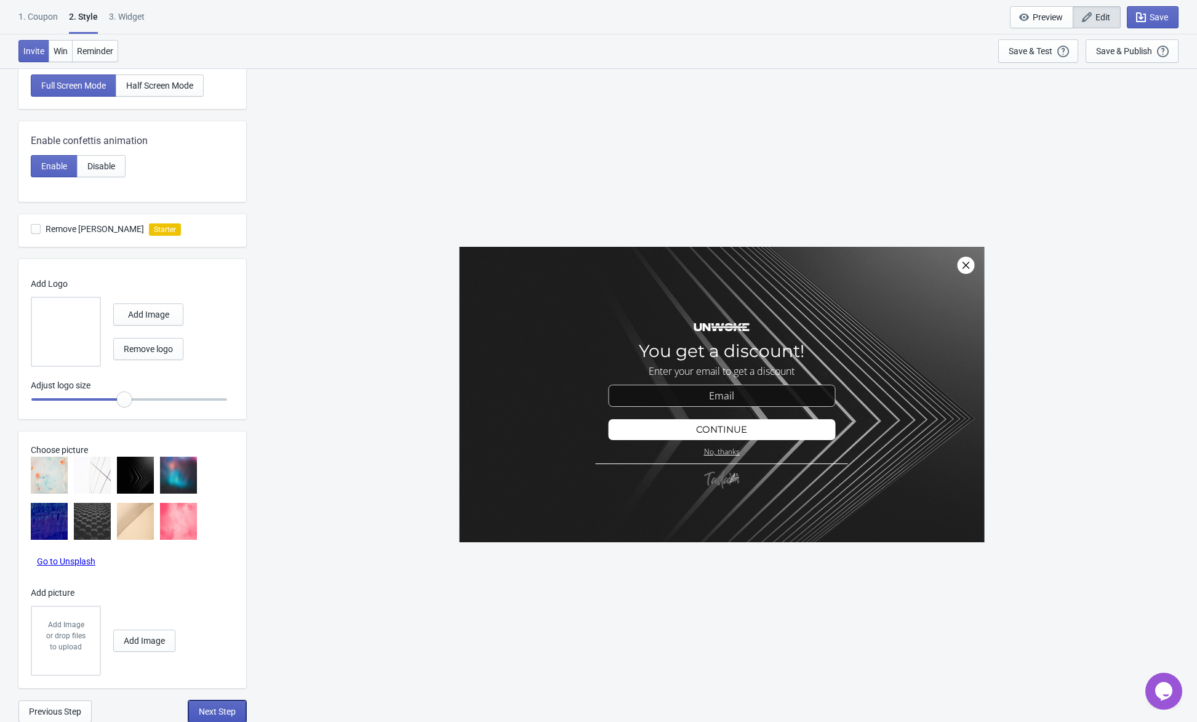
click at [209, 715] on span "Next Step" at bounding box center [217, 712] width 37 height 10
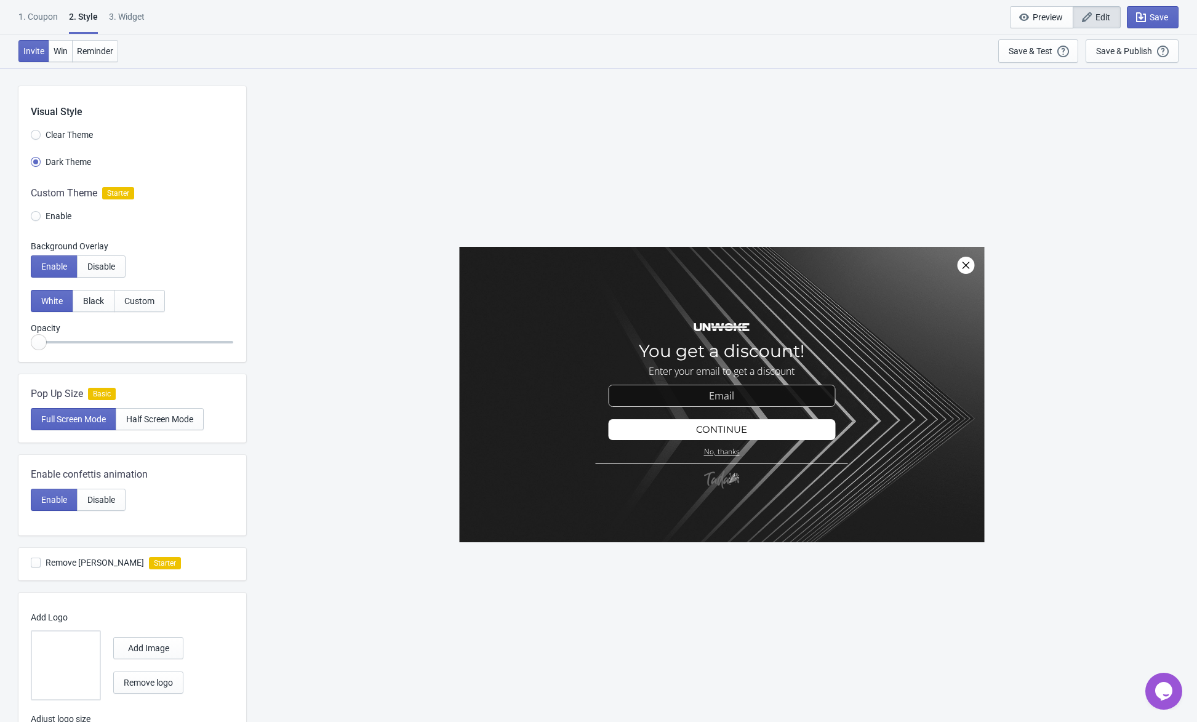
select select "once"
select select "1"
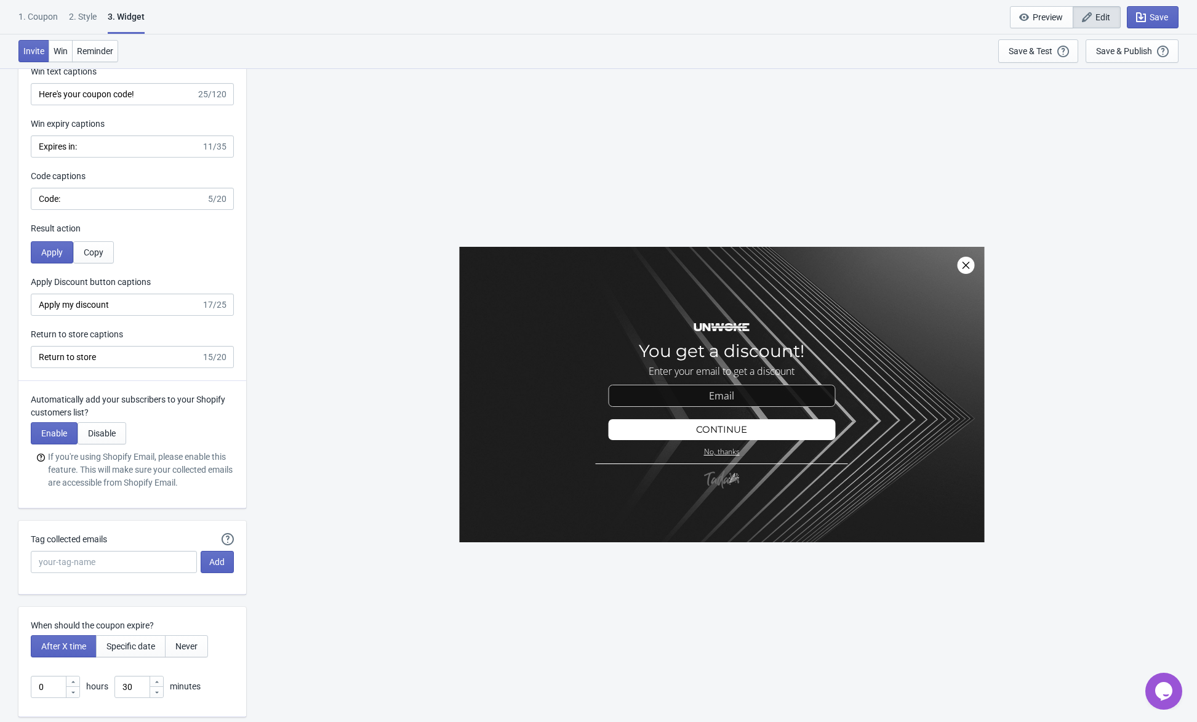
scroll to position [2463, 0]
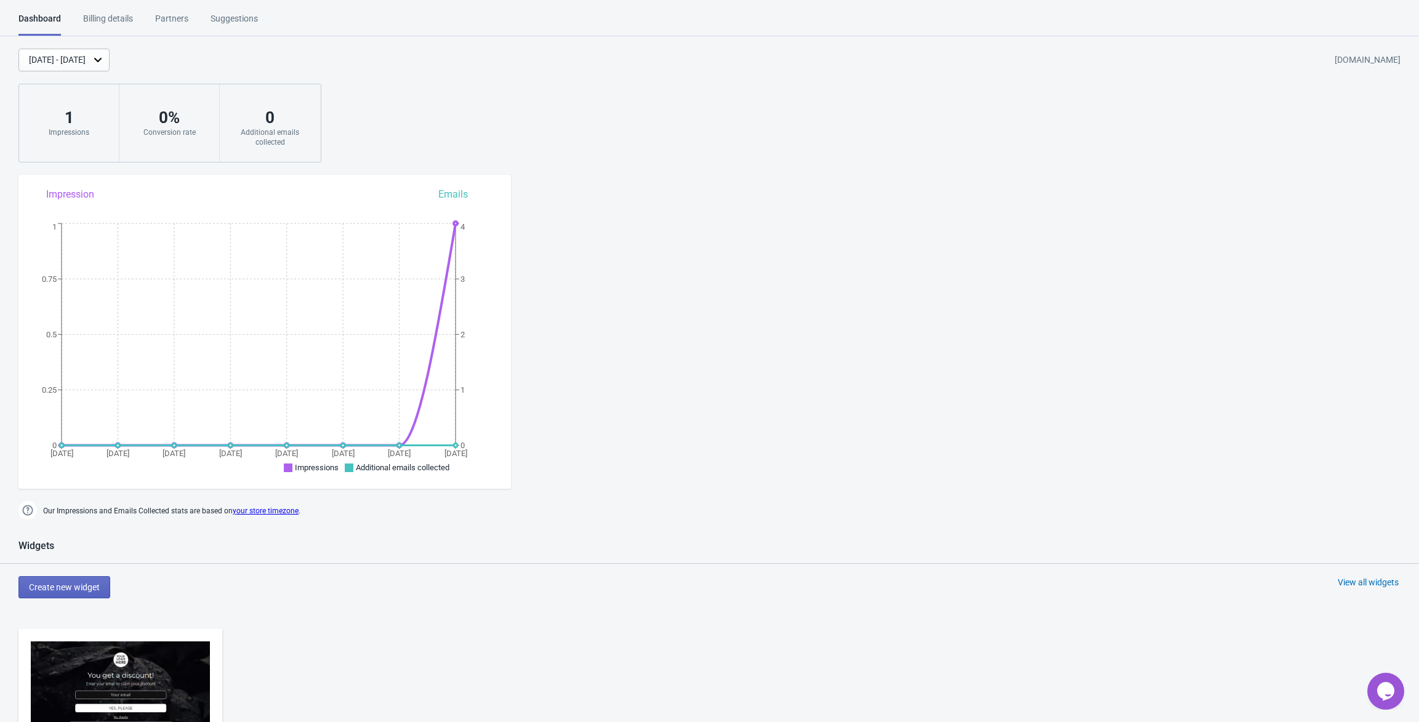
click at [1197, 686] on icon "$i18n('chat', 'chat_widget')" at bounding box center [1385, 691] width 17 height 18
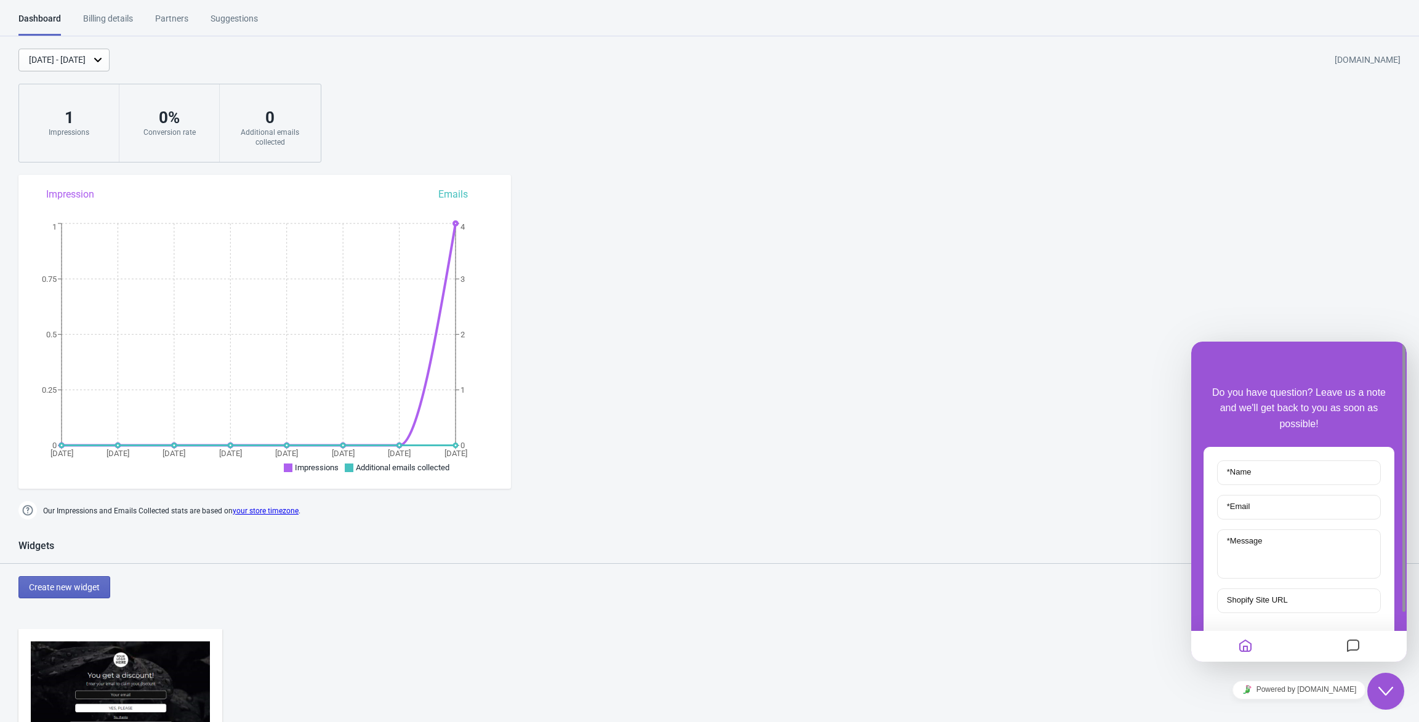
click at [1044, 265] on div "Dashboard Billing details Partners Suggestions Dashboard Billing details Partne…" at bounding box center [709, 658] width 1419 height 1293
